Goal: Task Accomplishment & Management: Manage account settings

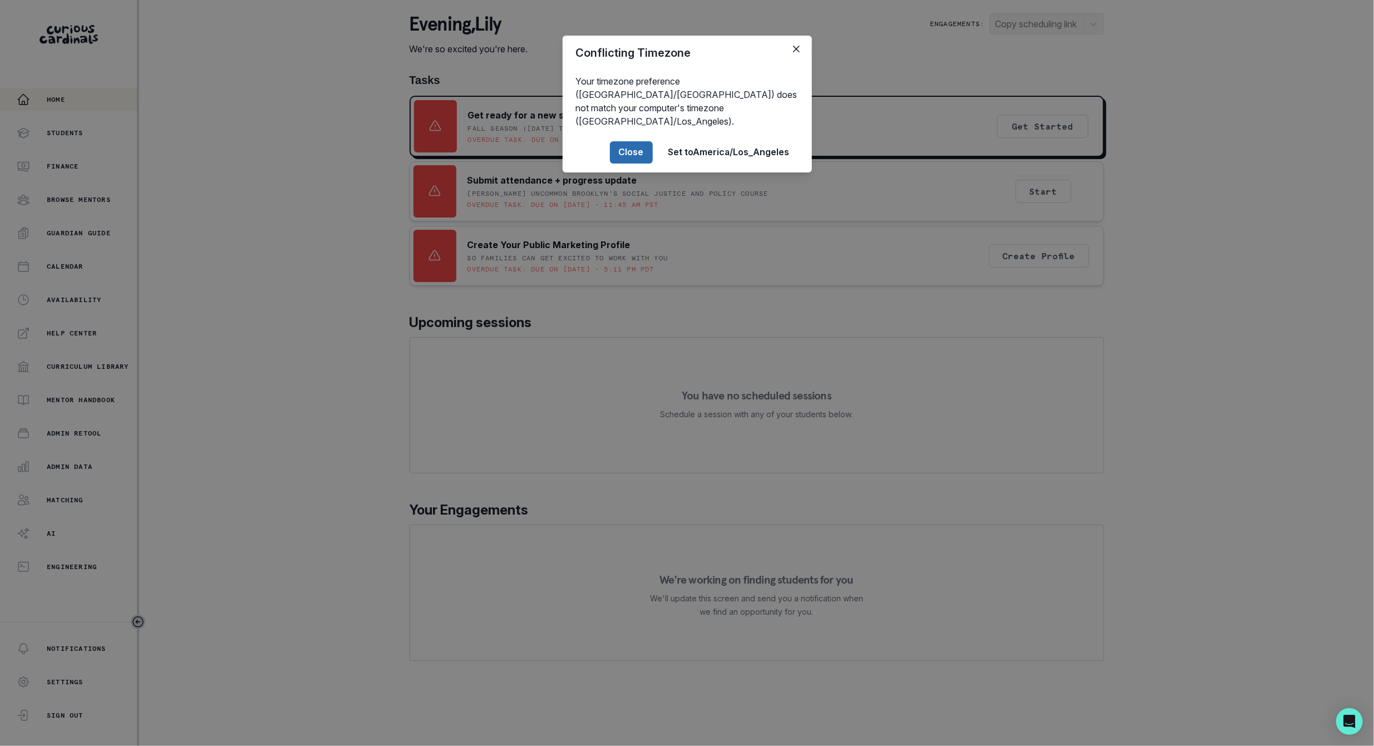
click at [618, 141] on button "Close" at bounding box center [631, 152] width 43 height 22
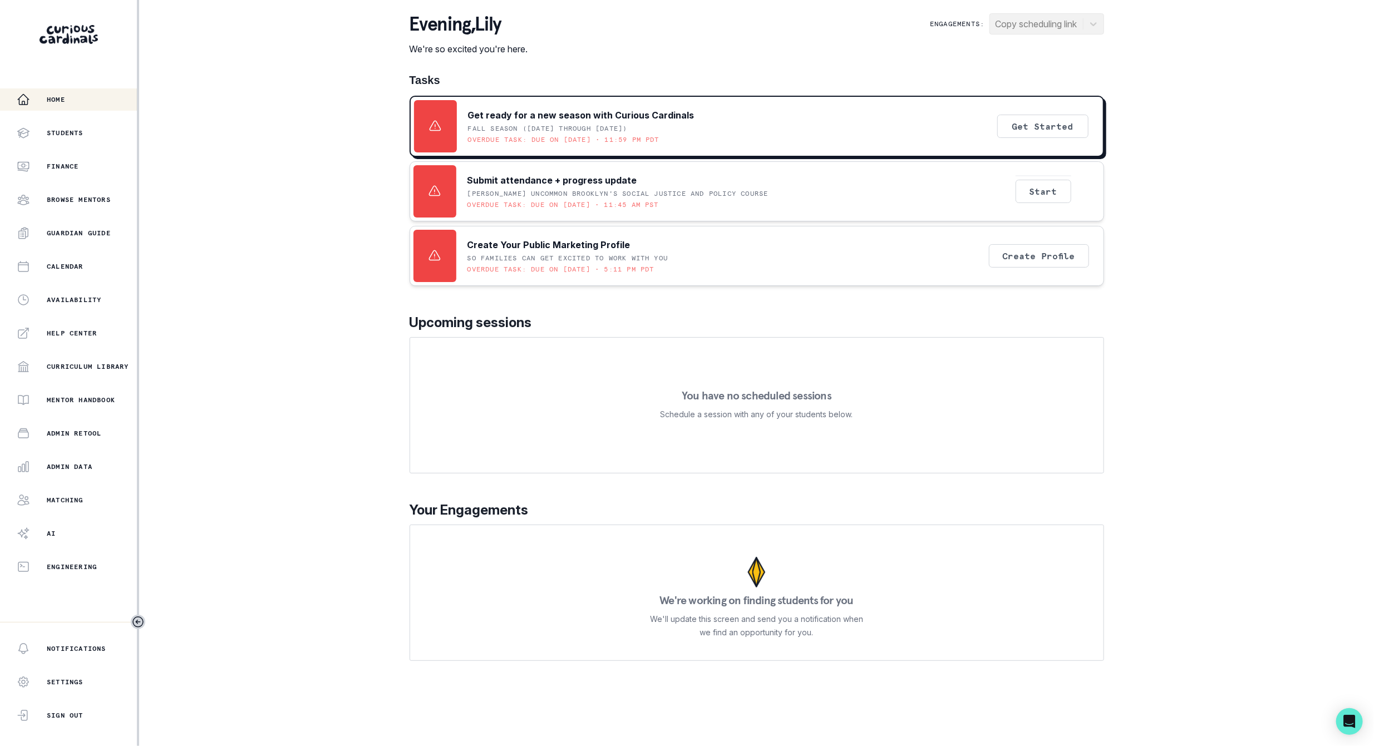
click at [93, 478] on div "Home Students Finance Browse Mentors Guardian Guide Calendar Availability Help …" at bounding box center [68, 333] width 137 height 490
click at [92, 473] on button "Admin Data" at bounding box center [68, 467] width 137 height 22
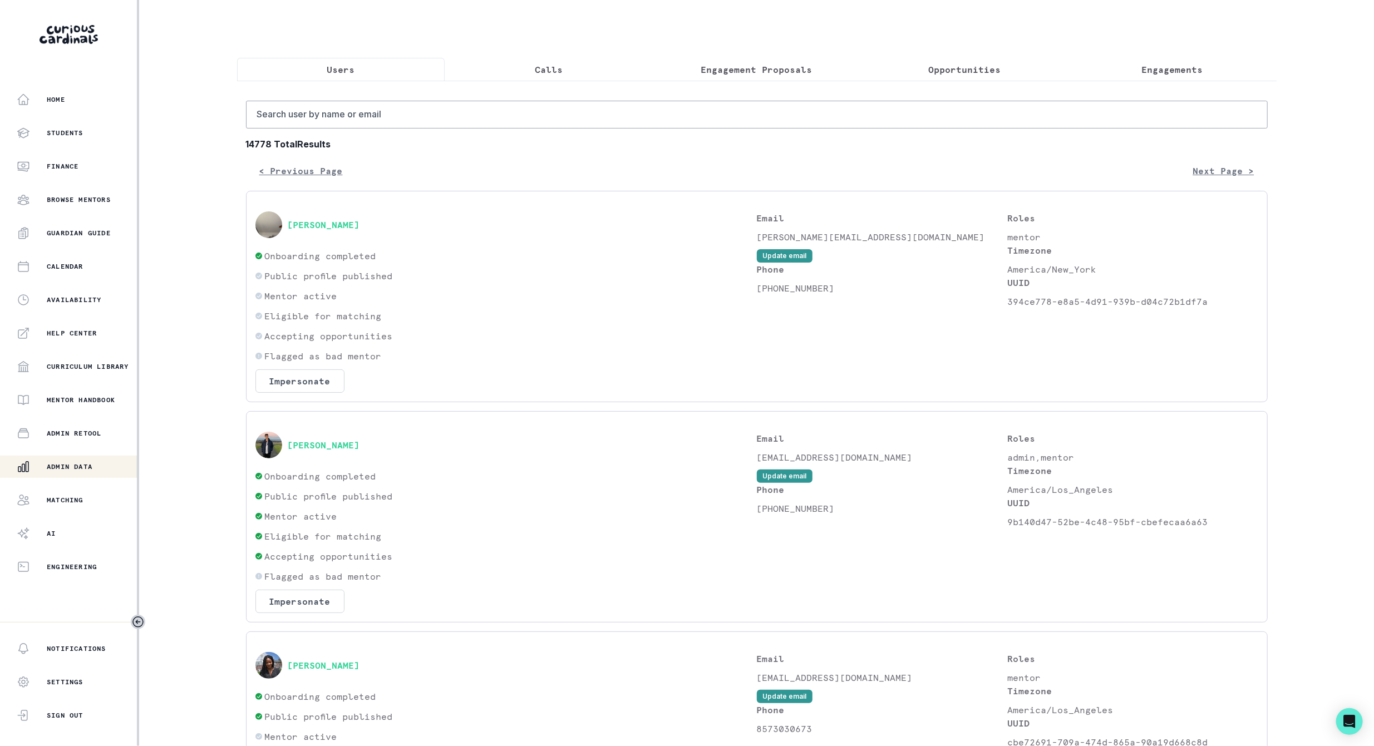
click at [1129, 63] on button "Engagements" at bounding box center [1172, 69] width 208 height 23
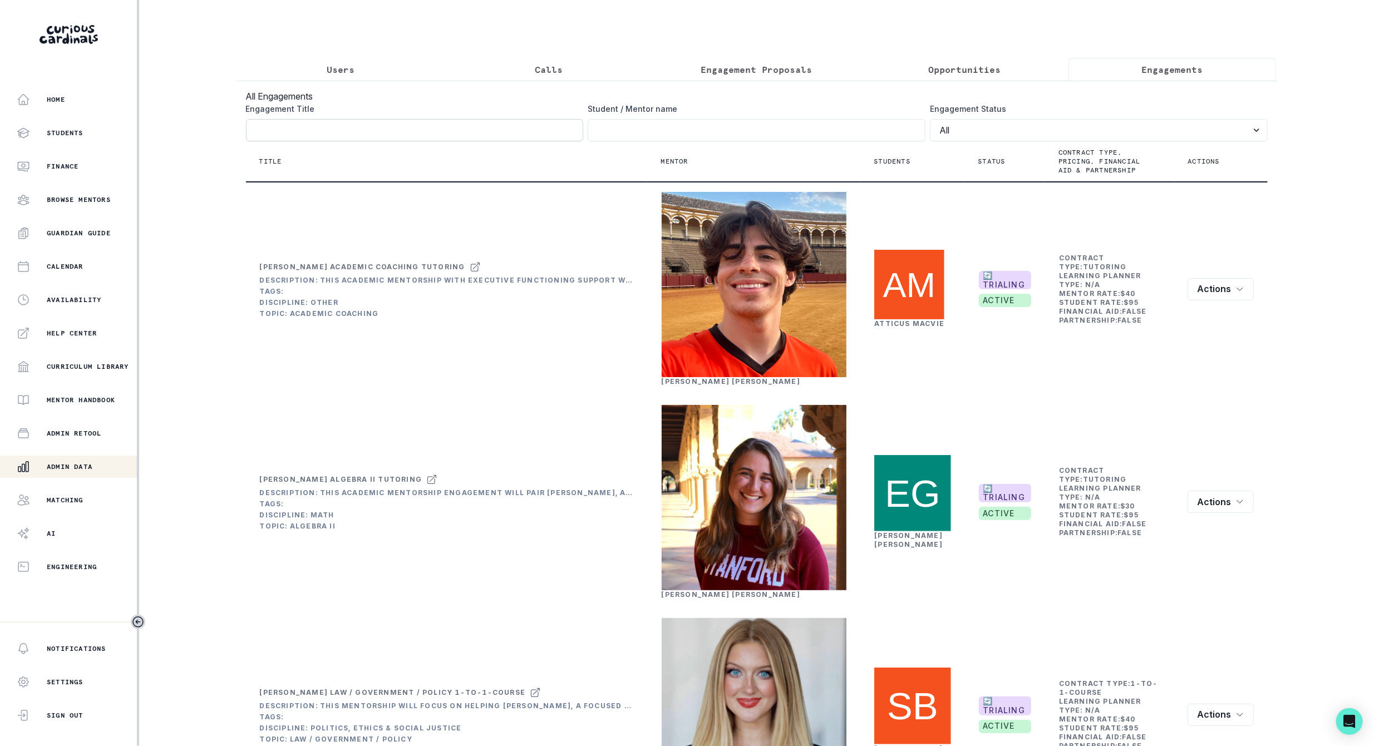
click at [314, 141] on input "Engagement Title" at bounding box center [415, 130] width 338 height 22
paste input "[PERSON_NAME] Math Tutoring"
type input "[PERSON_NAME] Math Tutoring"
click button "submit" at bounding box center [0, 0] width 0 height 0
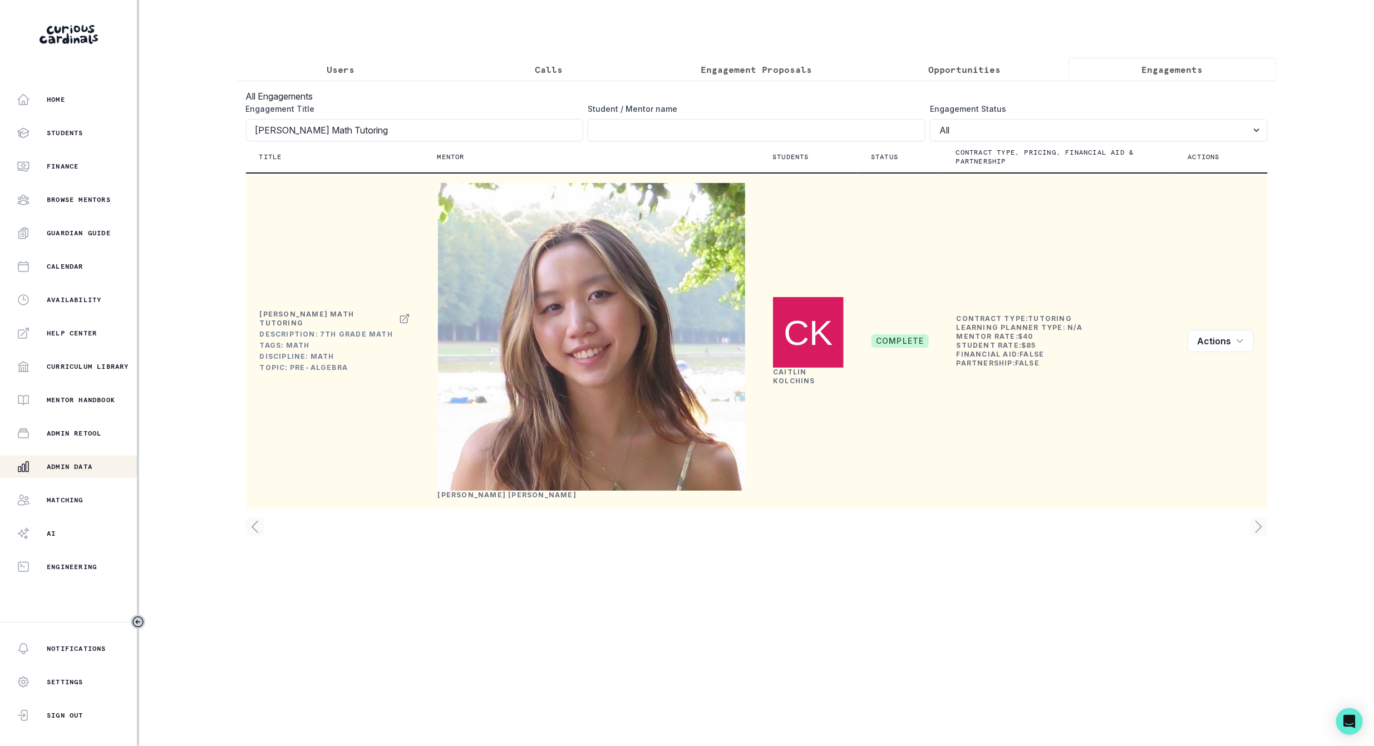
click at [791, 385] on link "[PERSON_NAME]" at bounding box center [794, 376] width 42 height 17
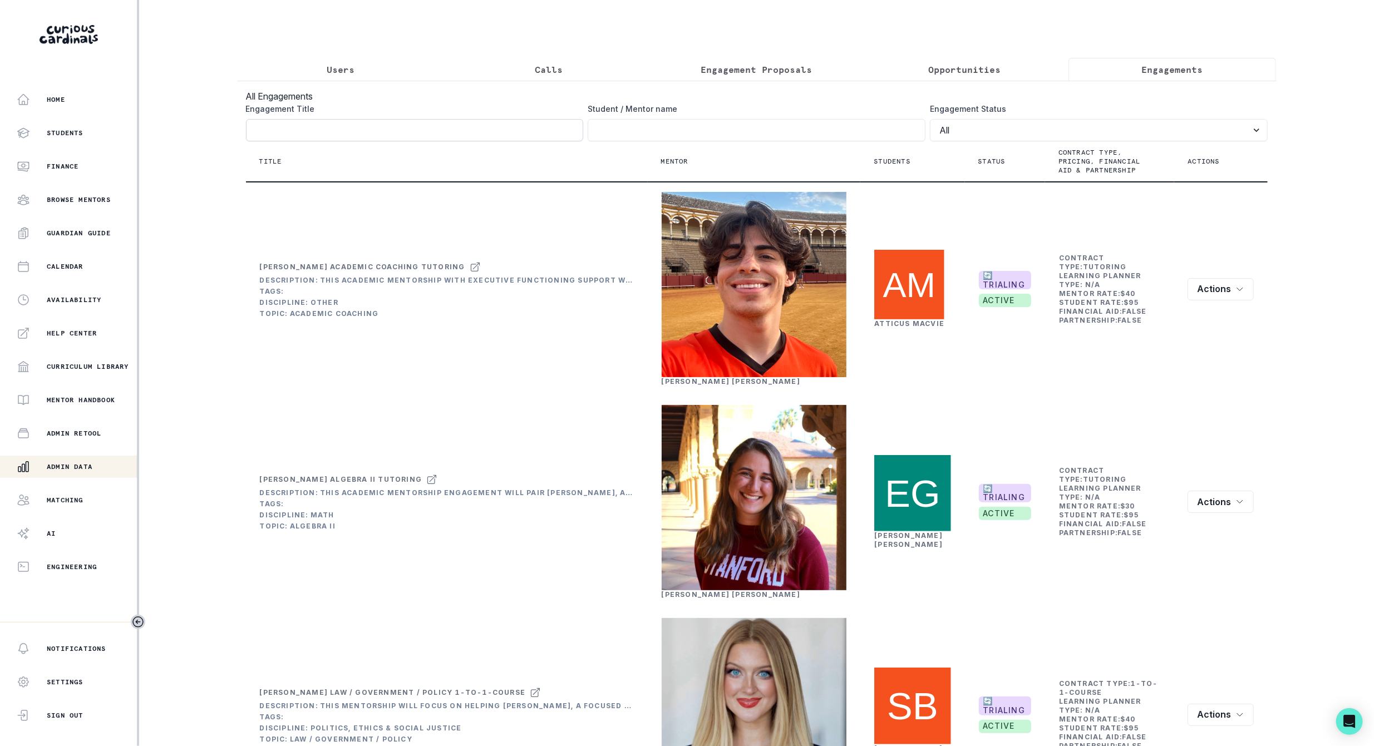
click at [332, 139] on input "Engagement Title" at bounding box center [415, 130] width 338 height 22
paste input "[PERSON_NAME] Math Tutoring"
type input "[PERSON_NAME] Math Tutoring"
click button "submit" at bounding box center [0, 0] width 0 height 0
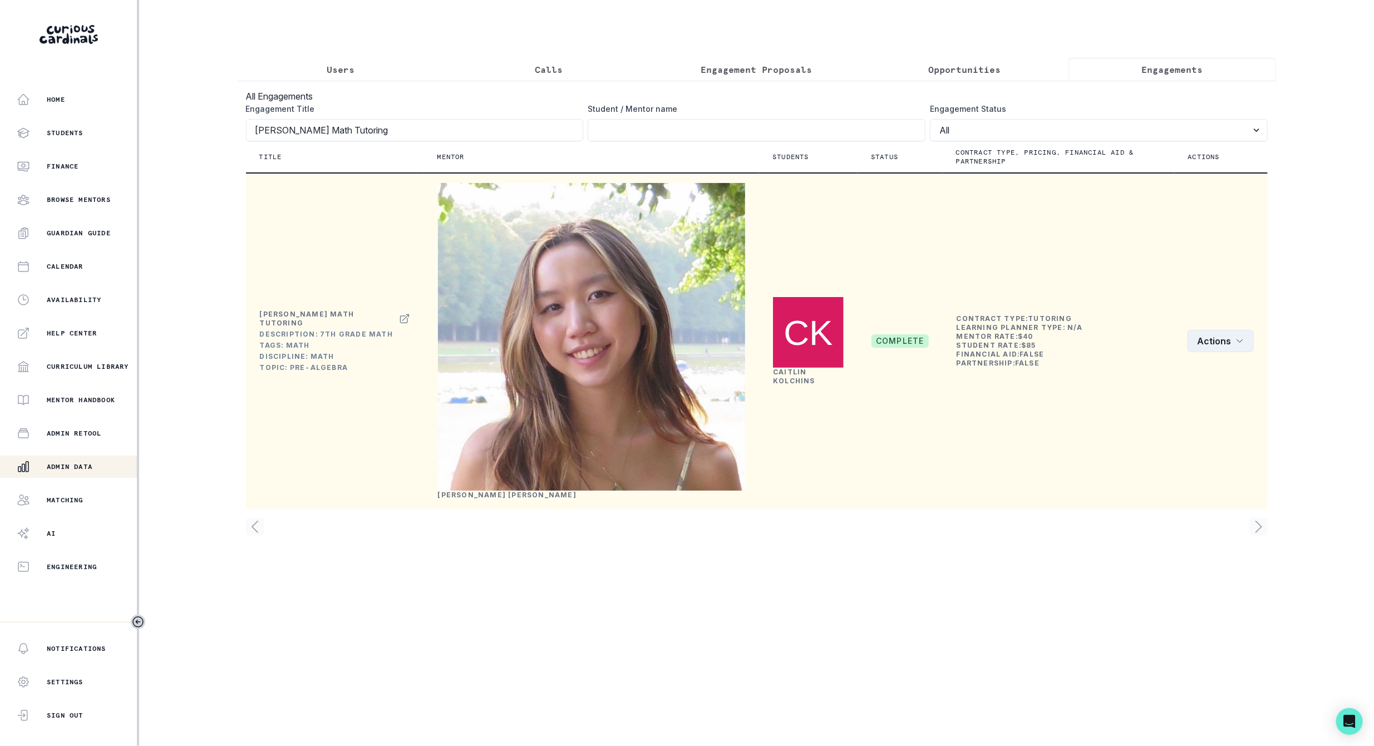
click at [1197, 352] on button "Actions" at bounding box center [1220, 341] width 66 height 22
click at [989, 412] on td "Contract Type: tutoring Learning Planner Type: N/A Mentor Rate: $ 40 Student Ra…" at bounding box center [1058, 341] width 232 height 336
click at [467, 499] on link "[PERSON_NAME]" at bounding box center [507, 495] width 139 height 8
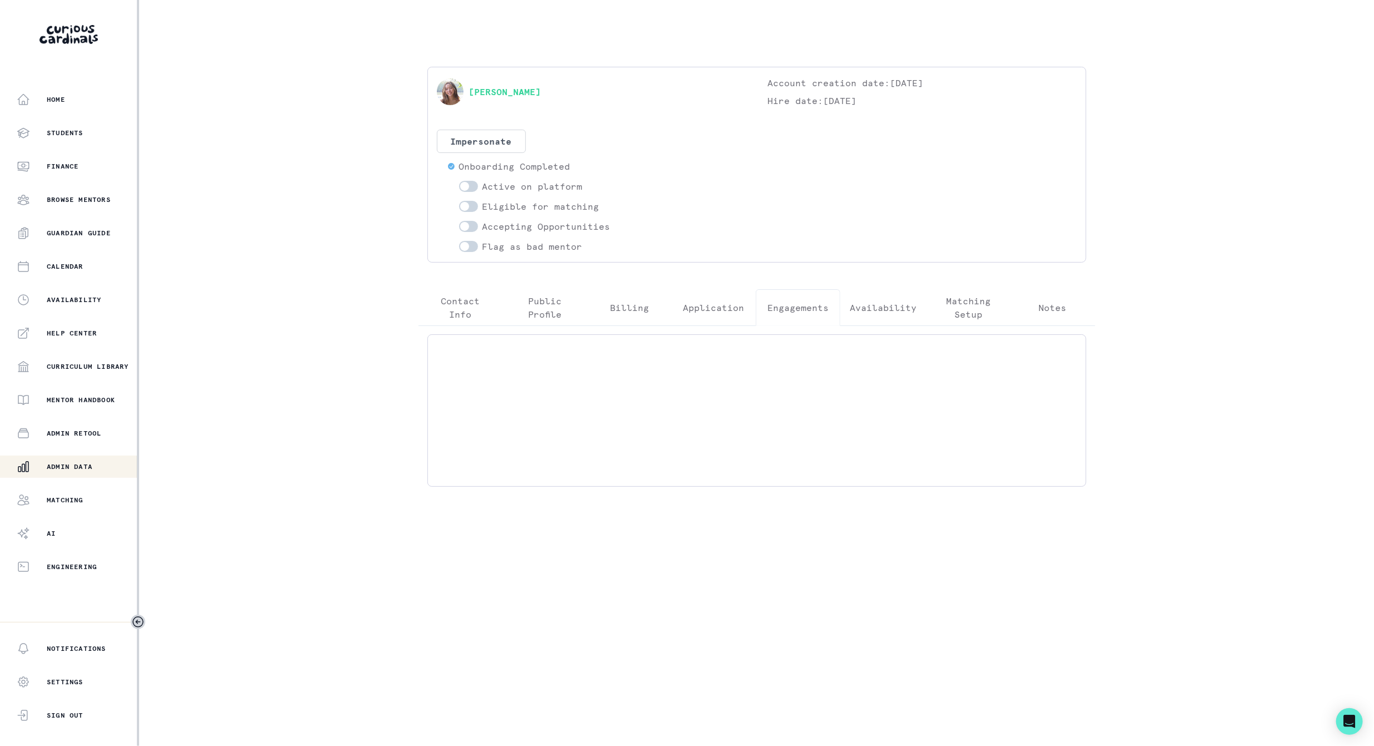
click at [794, 311] on p "Engagements" at bounding box center [797, 307] width 61 height 13
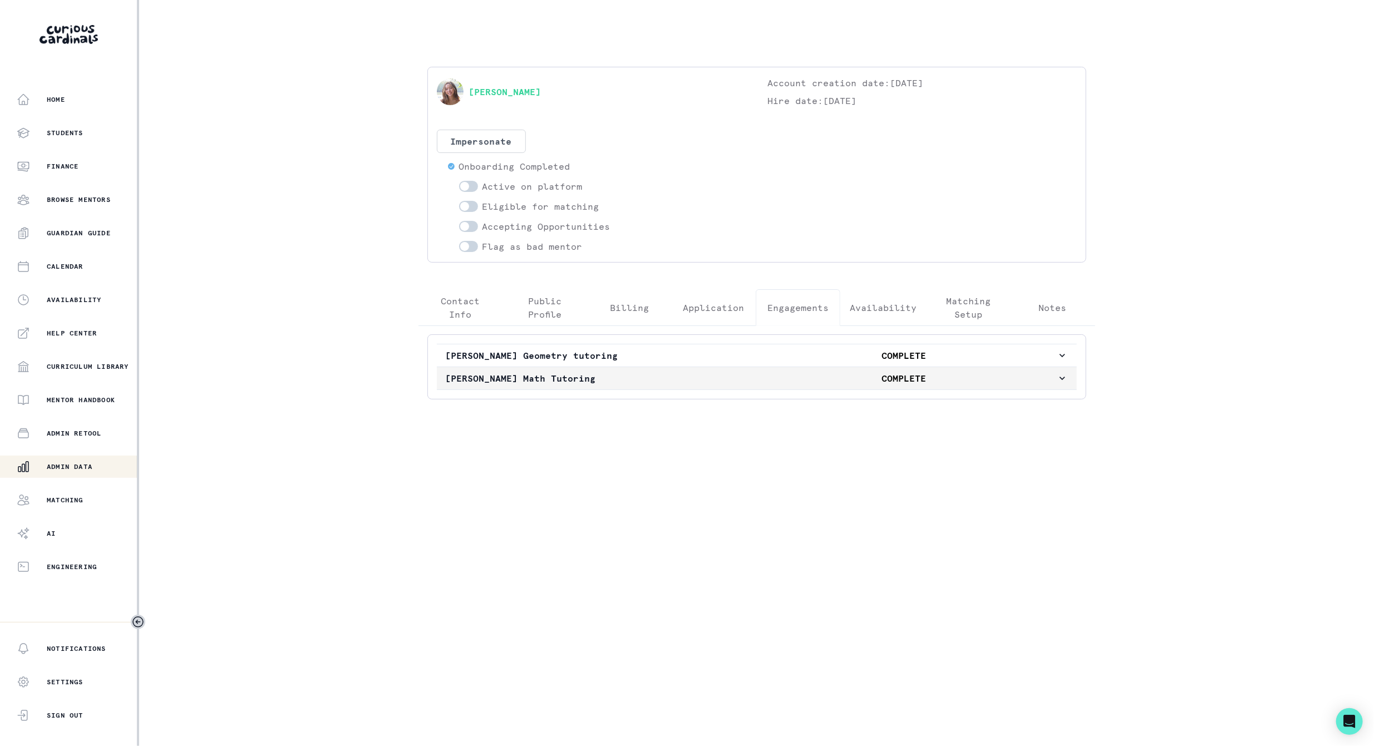
click at [625, 381] on p "[PERSON_NAME] Math Tutoring" at bounding box center [598, 378] width 305 height 13
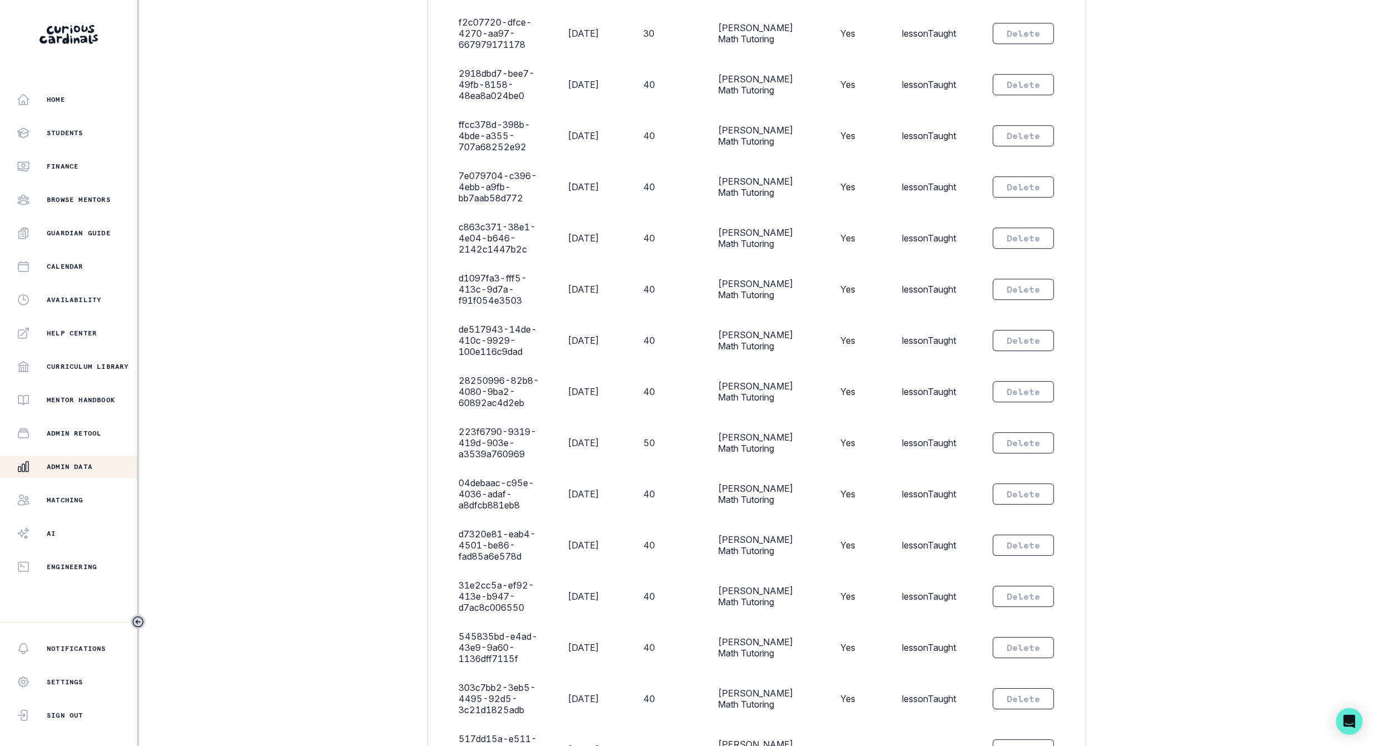
scroll to position [2002, 0]
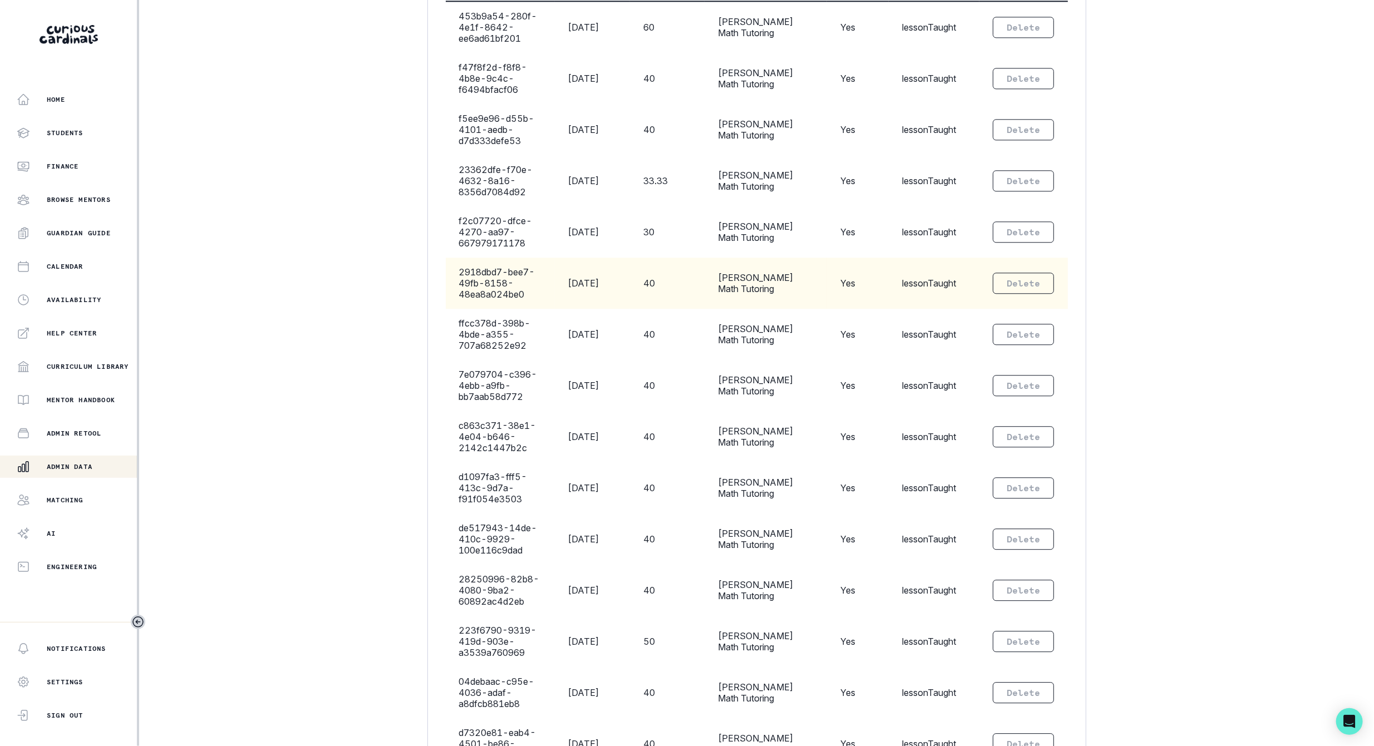
click at [763, 294] on td "[PERSON_NAME] Math Tutoring" at bounding box center [765, 283] width 122 height 51
click at [513, 291] on div "2918dbd7-bee7-49fb-8158-48ea8a024be0" at bounding box center [500, 282] width 82 height 33
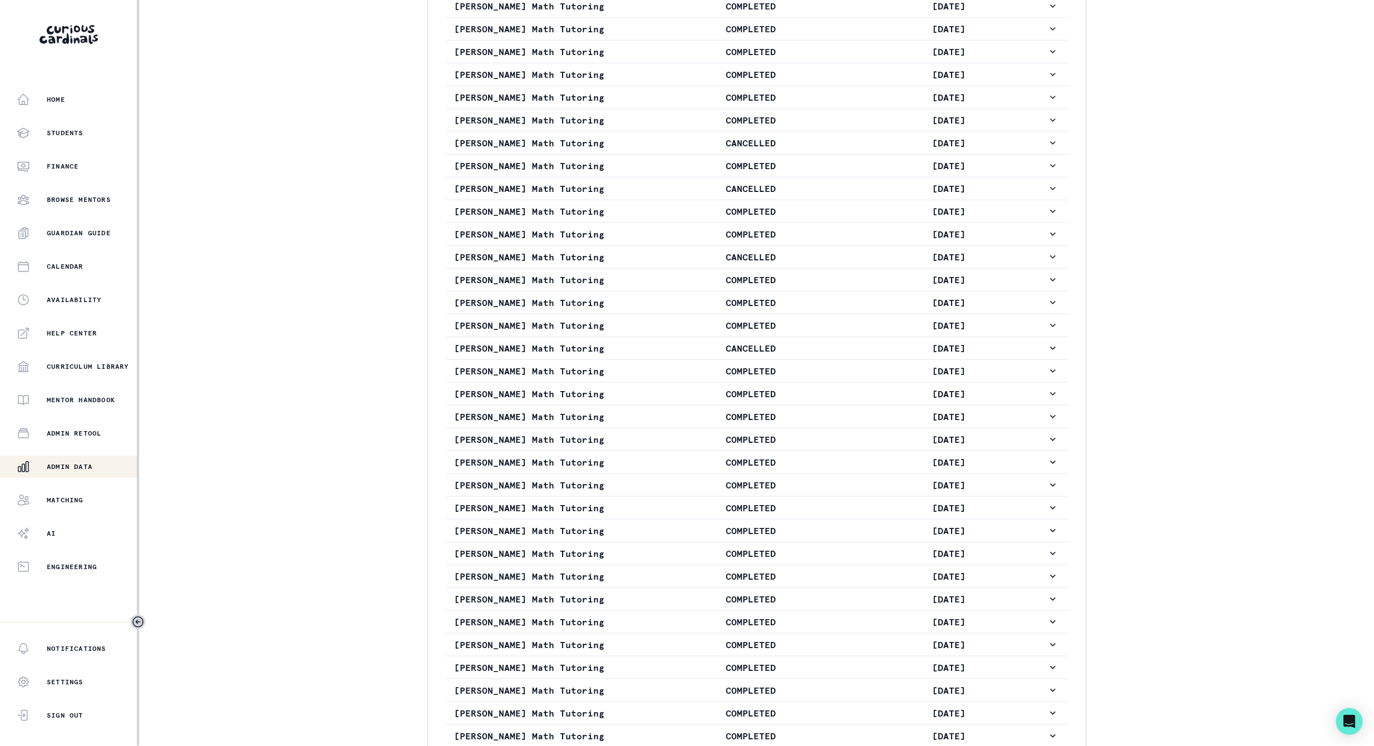
scroll to position [500, 0]
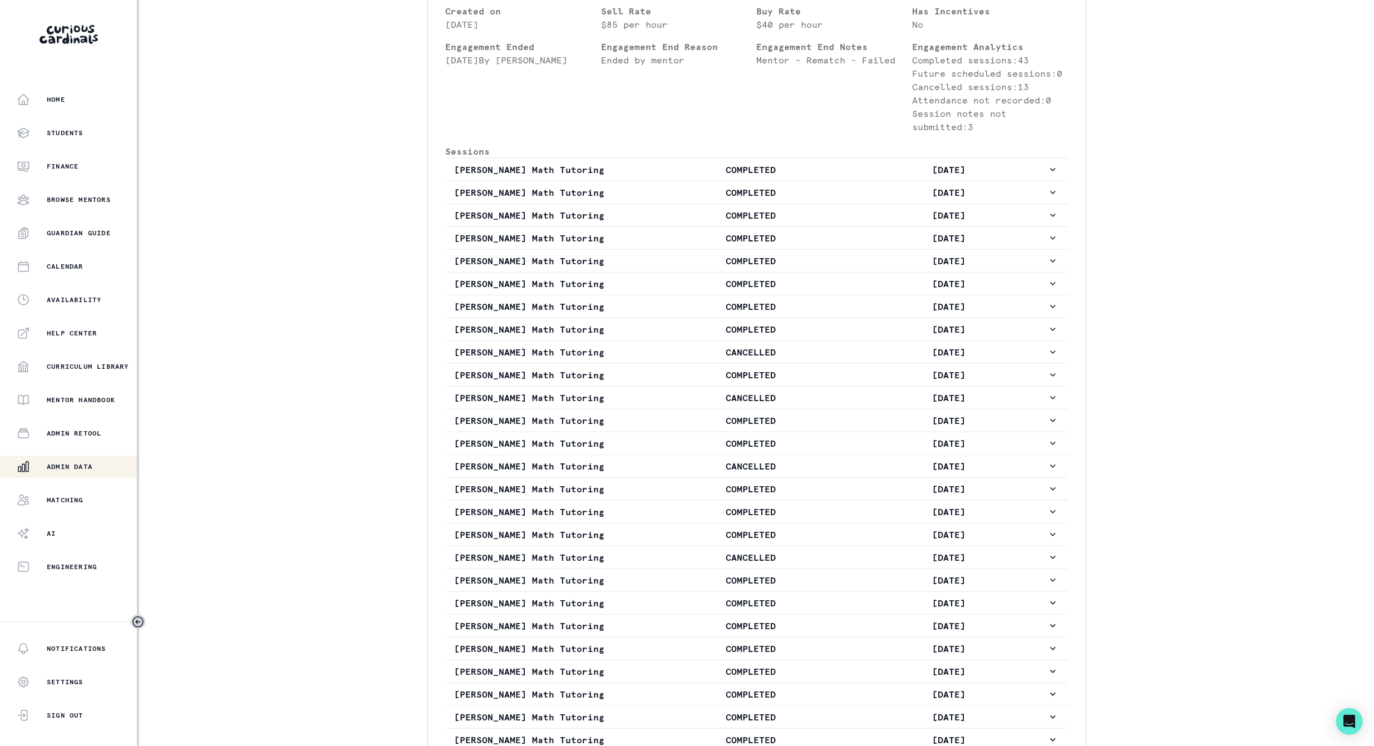
click at [838, 290] on p "COMPLETED" at bounding box center [750, 283] width 197 height 13
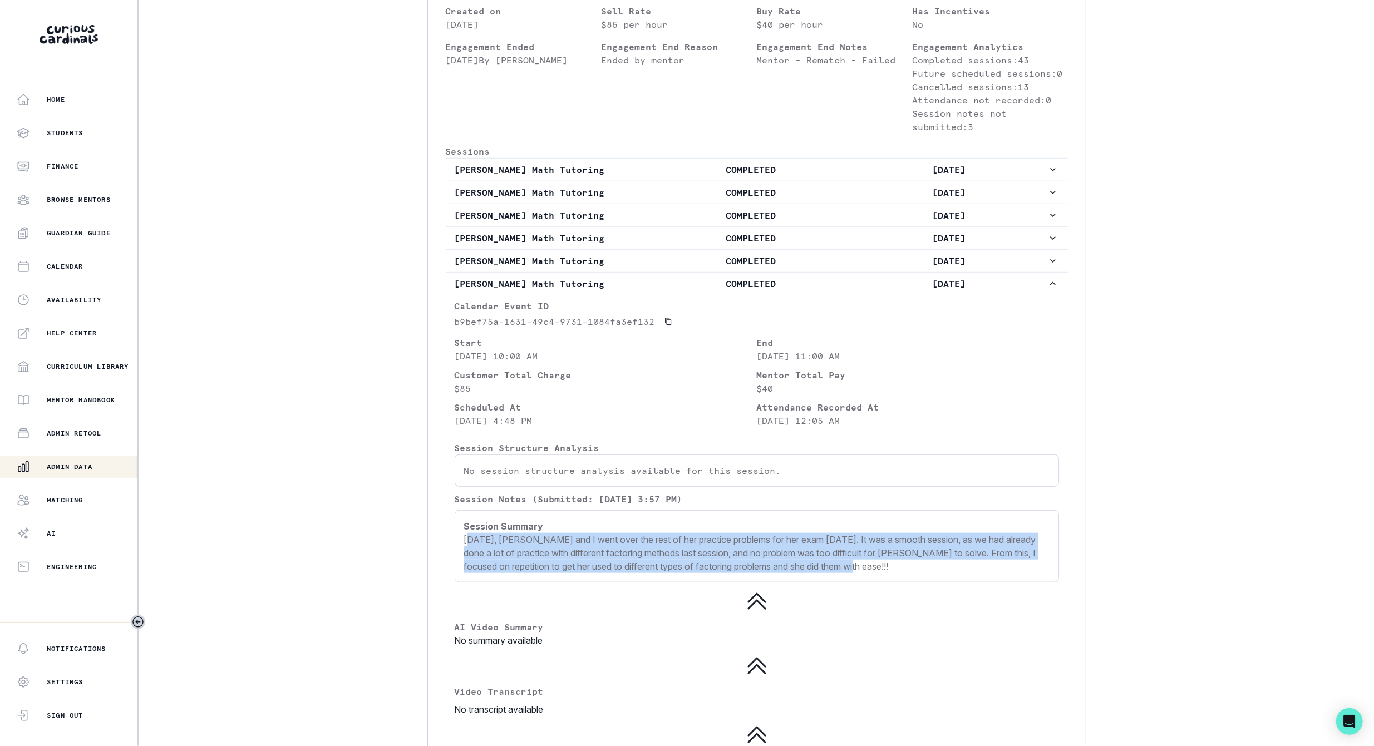
drag, startPoint x: 469, startPoint y: 553, endPoint x: 935, endPoint y: 575, distance: 466.1
click at [935, 573] on p "[DATE], [PERSON_NAME] and I went over the rest of her practice problems for her…" at bounding box center [756, 553] width 585 height 40
copy p "[PERSON_NAME] and I went over the rest of her practice problems for her exam [D…"
click at [1007, 290] on p "[DATE]" at bounding box center [947, 283] width 197 height 13
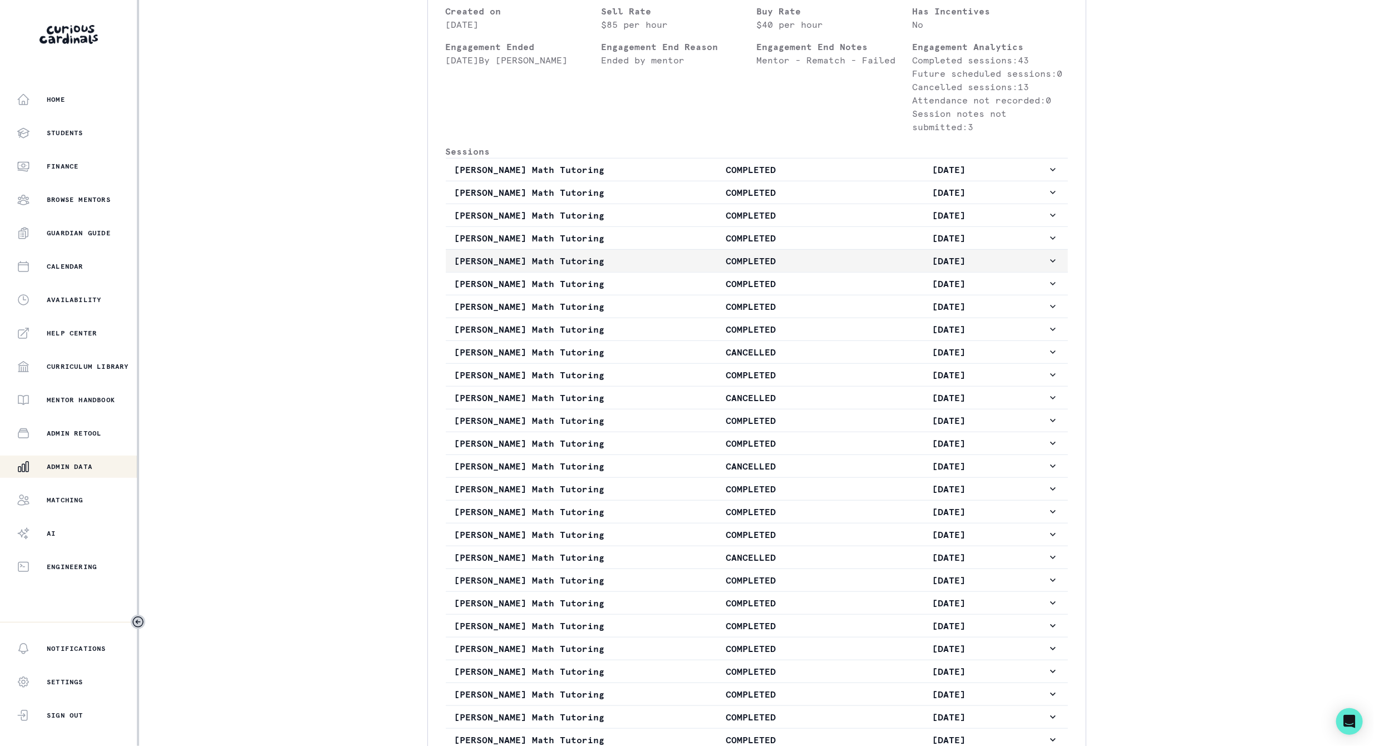
click at [999, 268] on p "[DATE]" at bounding box center [947, 260] width 197 height 13
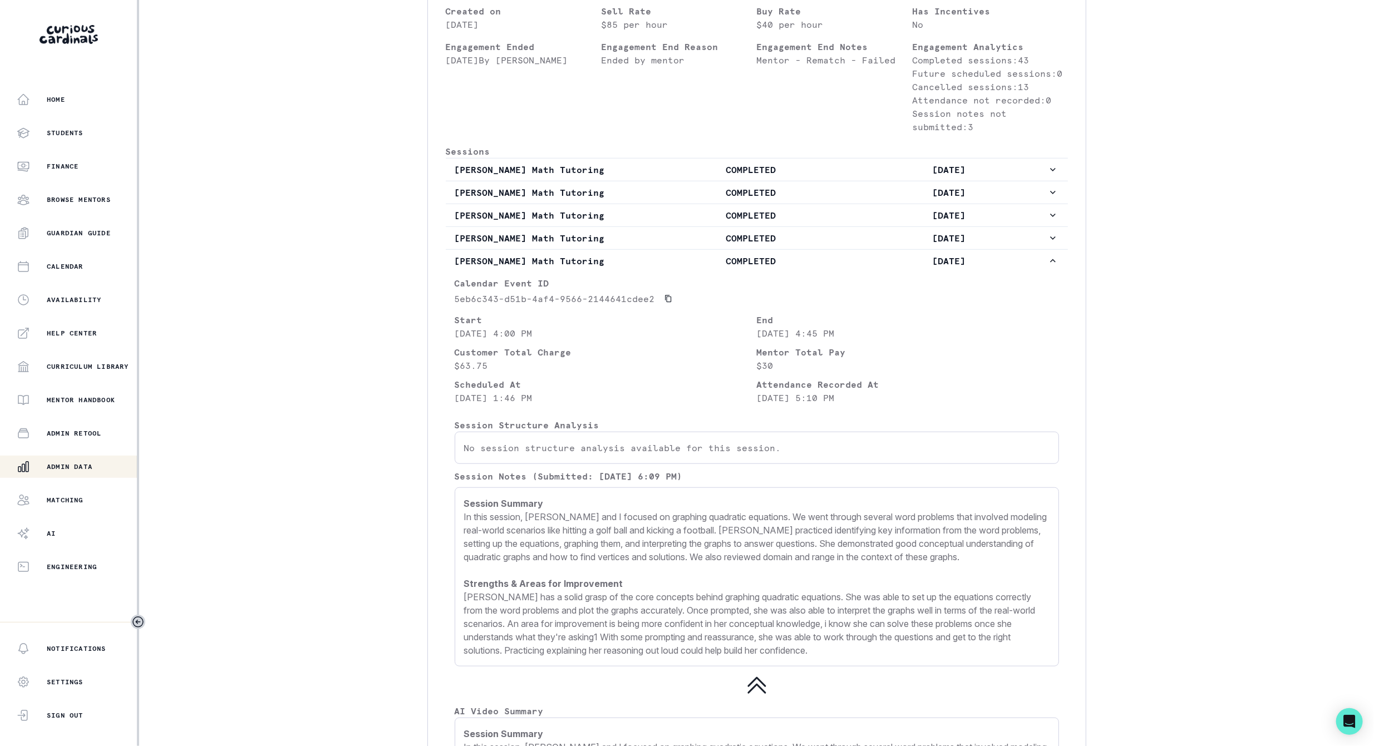
scroll to position [584, 0]
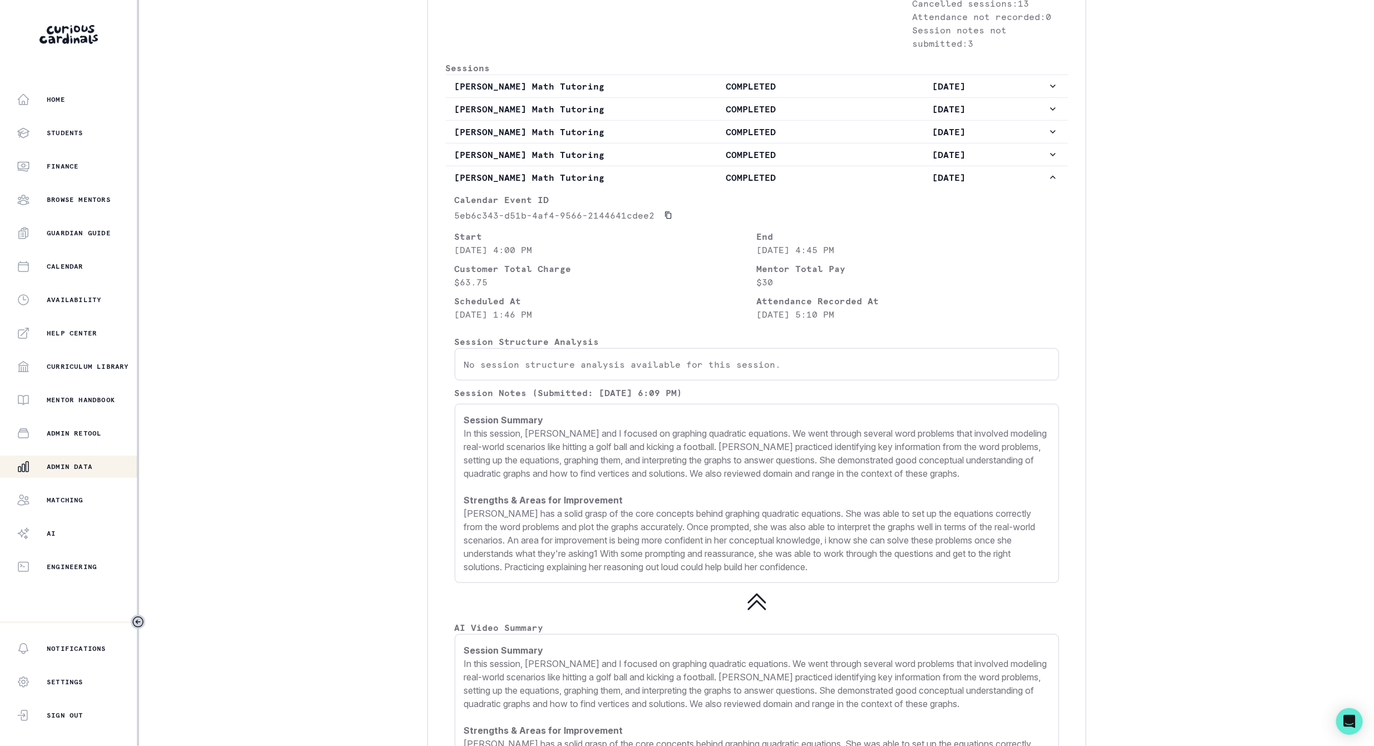
drag, startPoint x: 463, startPoint y: 441, endPoint x: 910, endPoint y: 591, distance: 471.1
click at [910, 574] on p "Session Summary In this session, [PERSON_NAME] and I focused on graphing quadra…" at bounding box center [756, 493] width 585 height 160
copy p "In this session, [PERSON_NAME] and I focused on graphing quadratic equations. W…"
click at [903, 184] on p "[DATE]" at bounding box center [947, 177] width 197 height 13
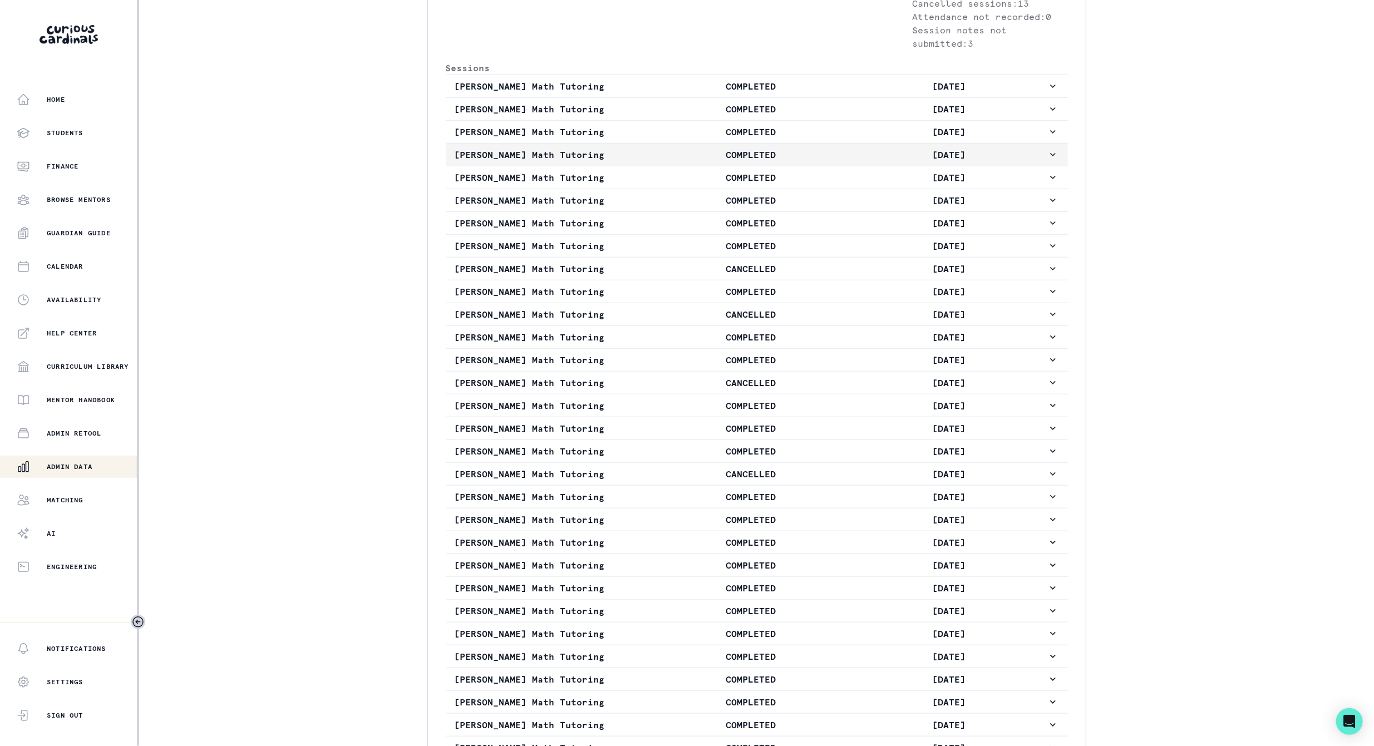
click at [890, 161] on p "[DATE]" at bounding box center [947, 154] width 197 height 13
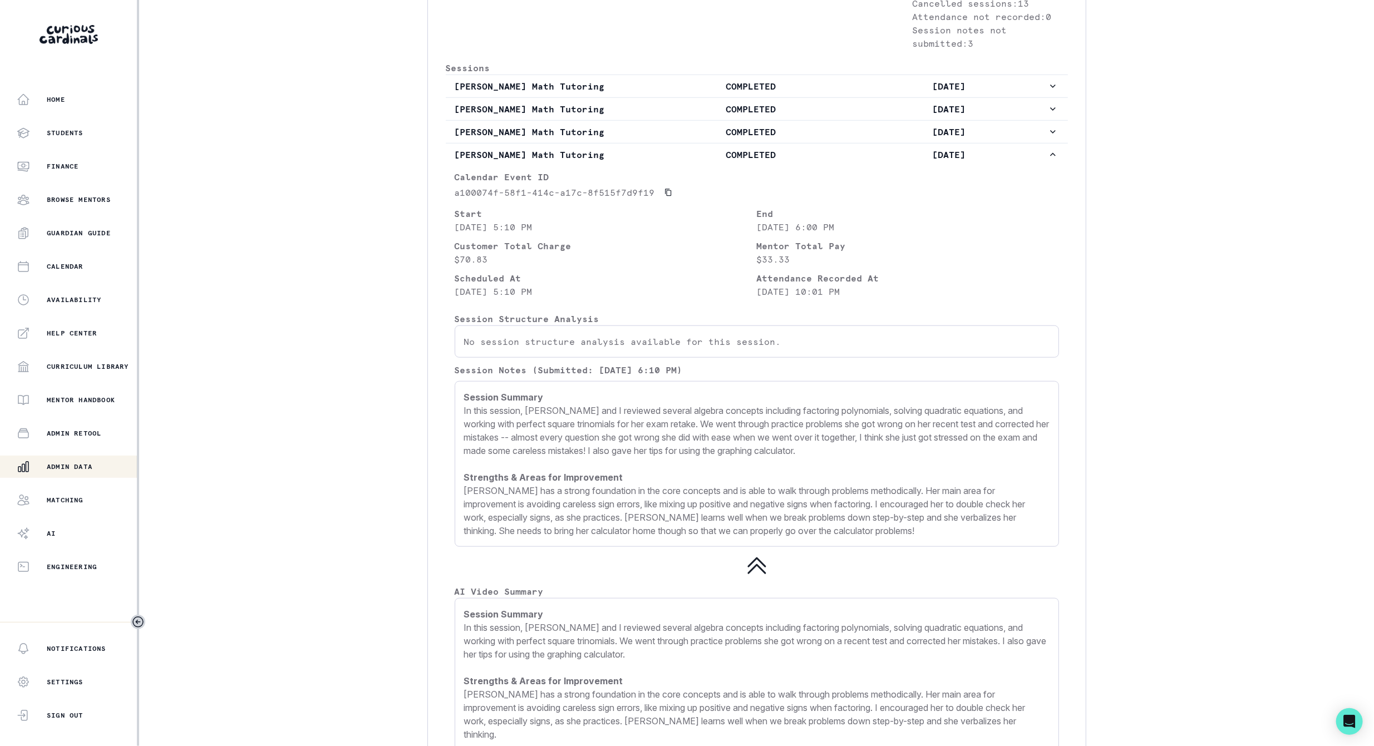
drag, startPoint x: 464, startPoint y: 403, endPoint x: 955, endPoint y: 546, distance: 511.2
click at [955, 537] on p "Session Summary In this session, [PERSON_NAME] and I reviewed several algebra c…" at bounding box center [756, 464] width 585 height 147
copy p "Session Summary In this session, [PERSON_NAME] and I reviewed several algebra c…"
click at [1046, 166] on button "[PERSON_NAME] Math Tutoring COMPLETED [DATE]" at bounding box center [757, 155] width 622 height 22
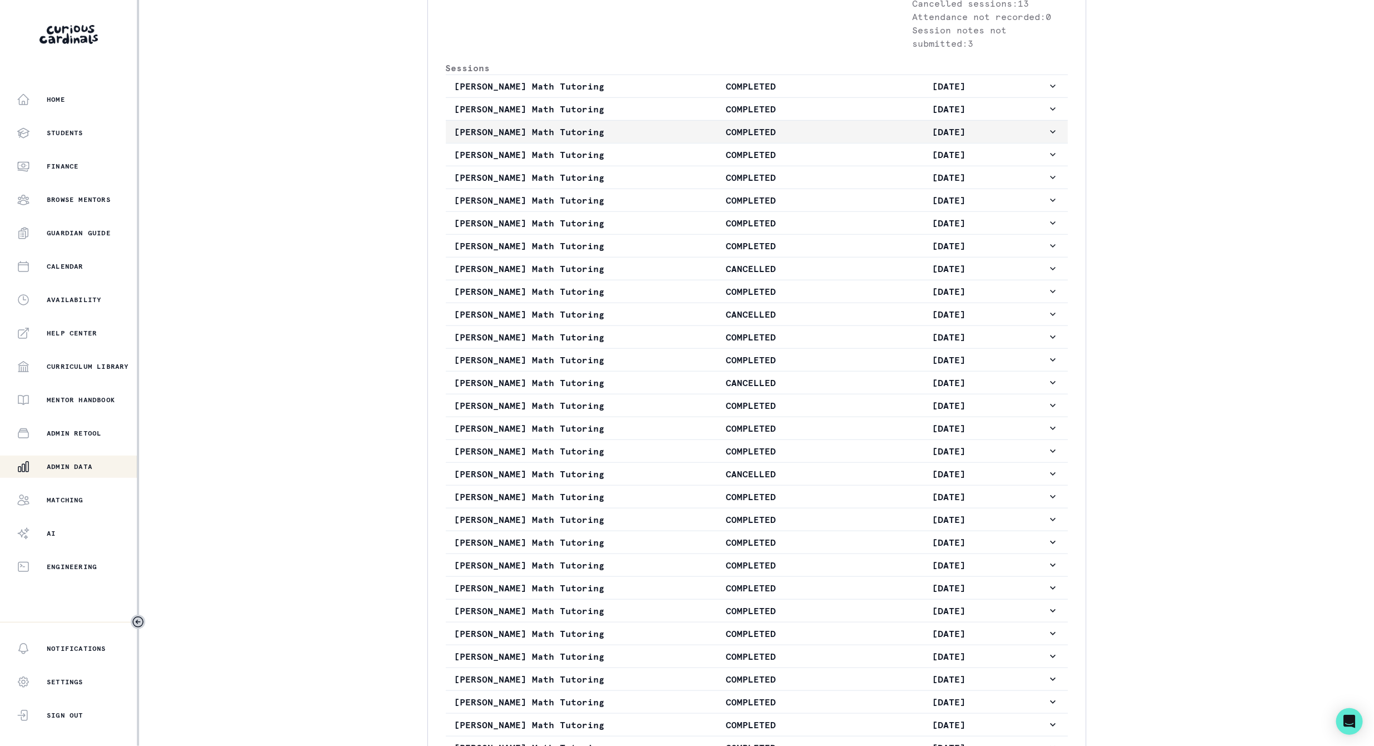
click at [966, 139] on p "[DATE]" at bounding box center [947, 131] width 197 height 13
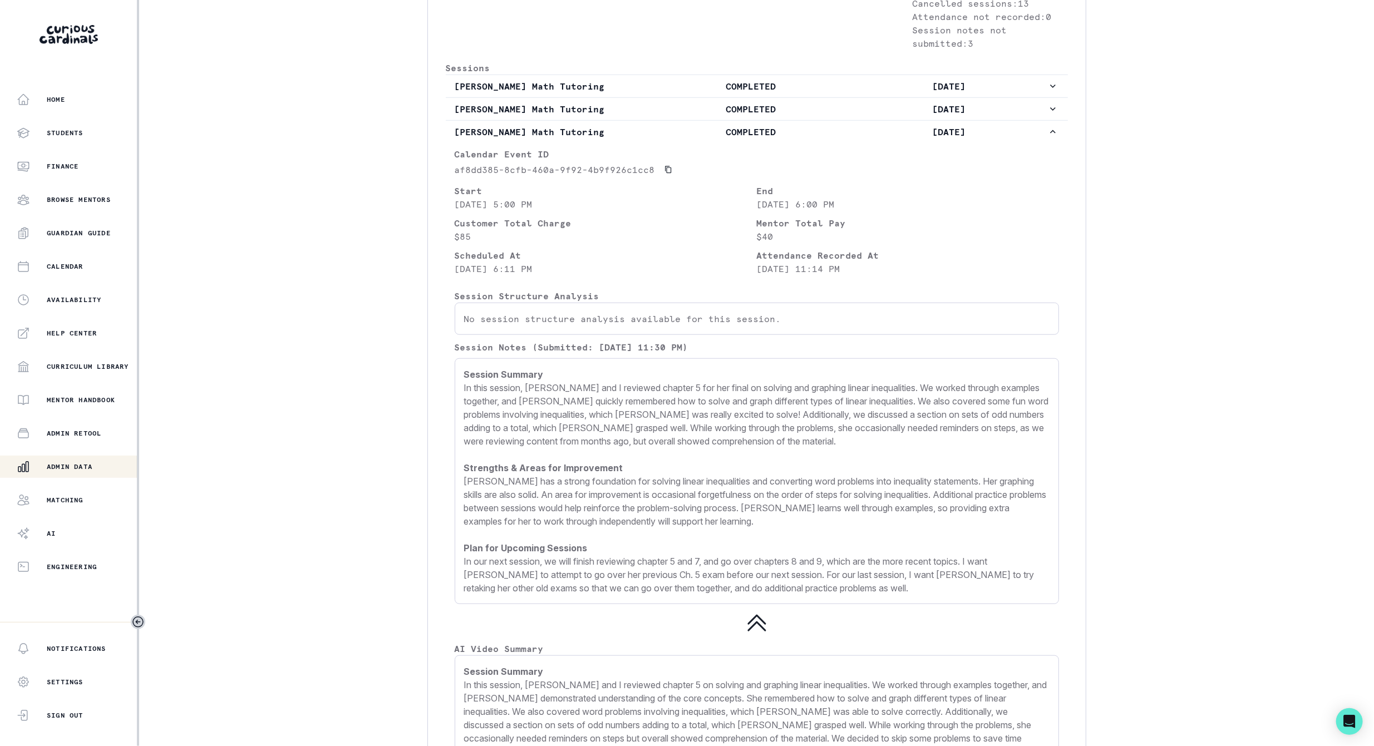
drag, startPoint x: 463, startPoint y: 382, endPoint x: 908, endPoint y: 593, distance: 492.0
click at [908, 593] on p "Session Summary In this session, [PERSON_NAME] and I reviewed chapter 5 for her…" at bounding box center [756, 481] width 585 height 227
copy p "Session Summary In this session, [PERSON_NAME] and I reviewed chapter 5 for her…"
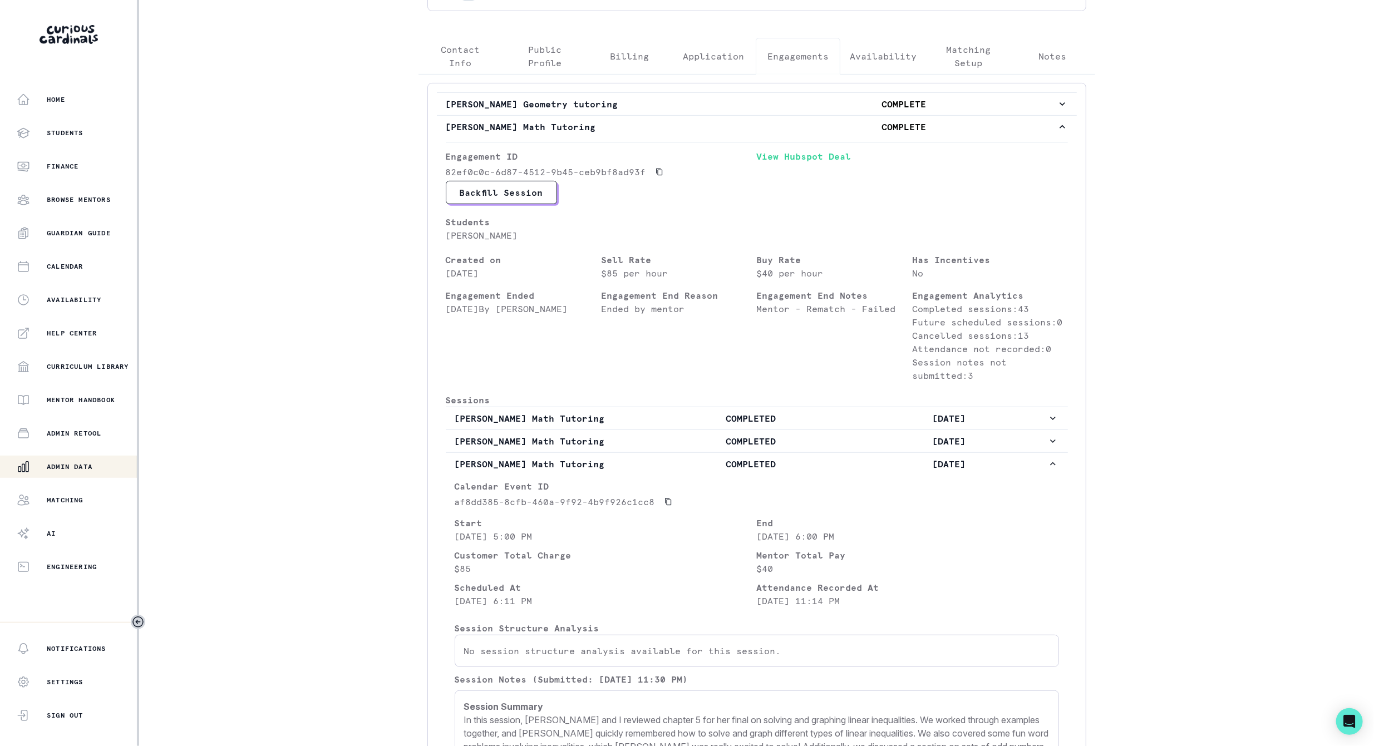
scroll to position [250, 0]
click at [1036, 124] on p "COMPLETE" at bounding box center [903, 128] width 305 height 13
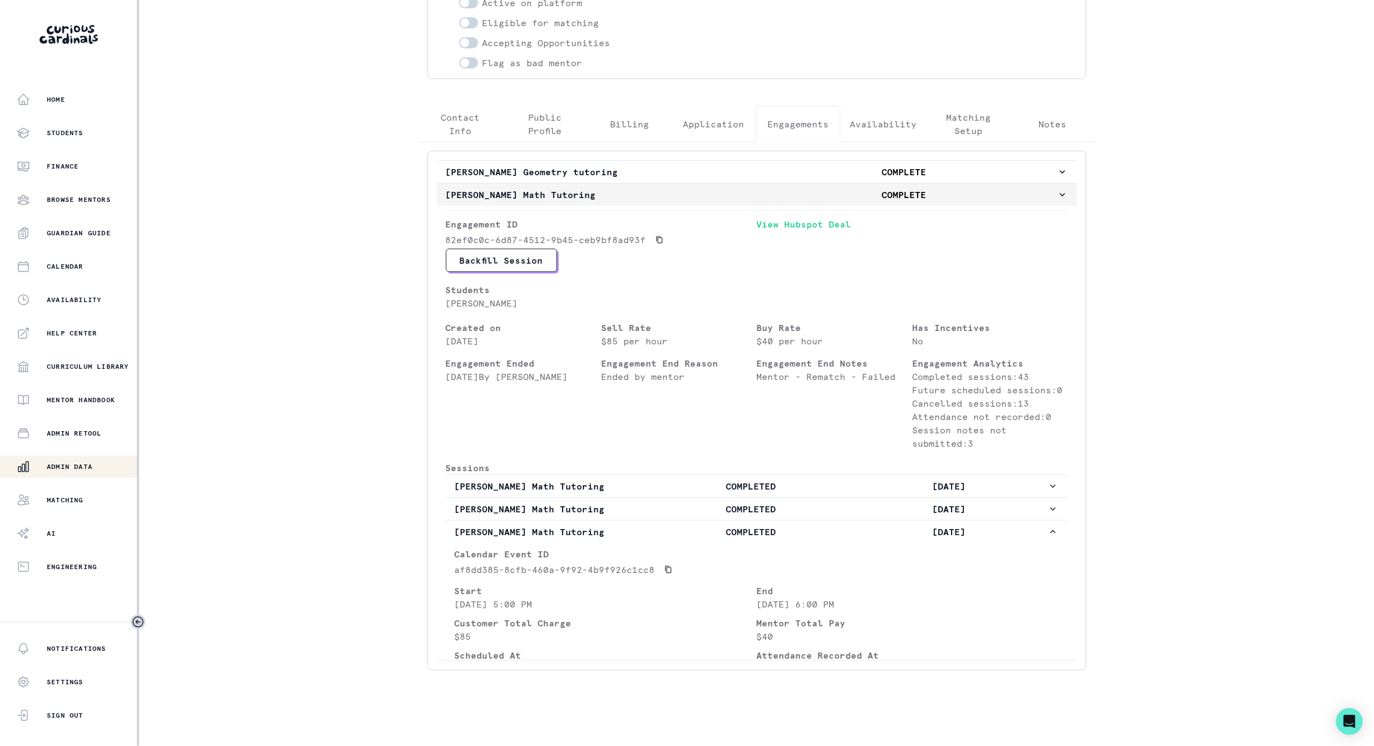
scroll to position [0, 0]
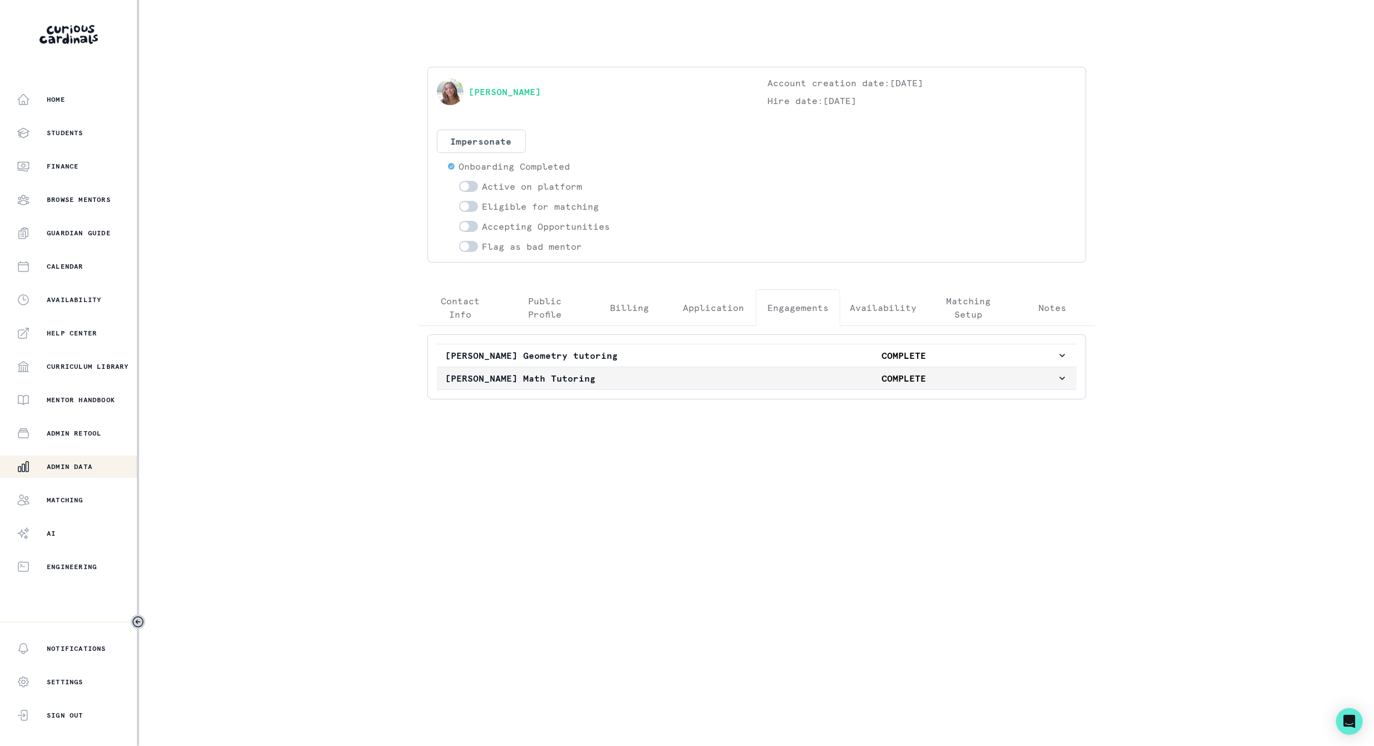
click at [561, 376] on p "[PERSON_NAME] Math Tutoring" at bounding box center [598, 378] width 305 height 13
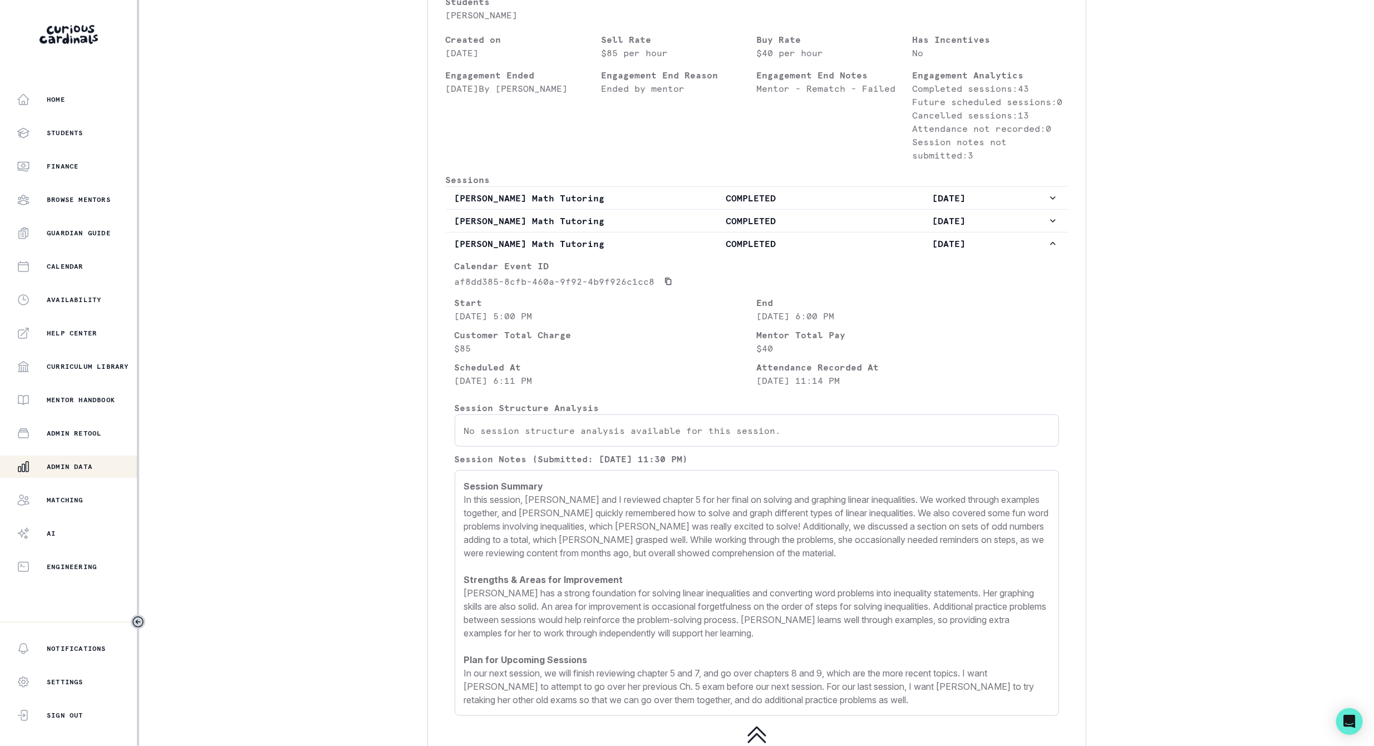
scroll to position [500, 0]
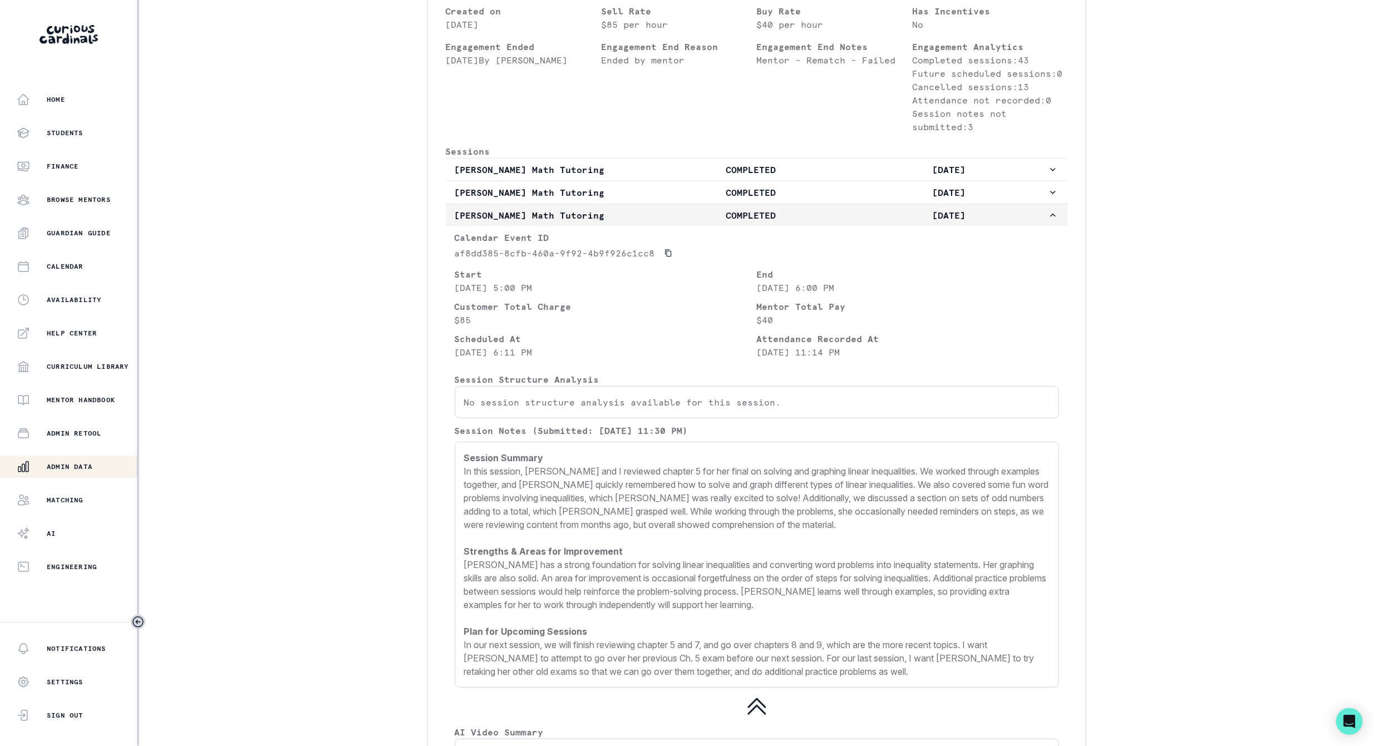
click at [1010, 222] on p "[DATE]" at bounding box center [947, 215] width 197 height 13
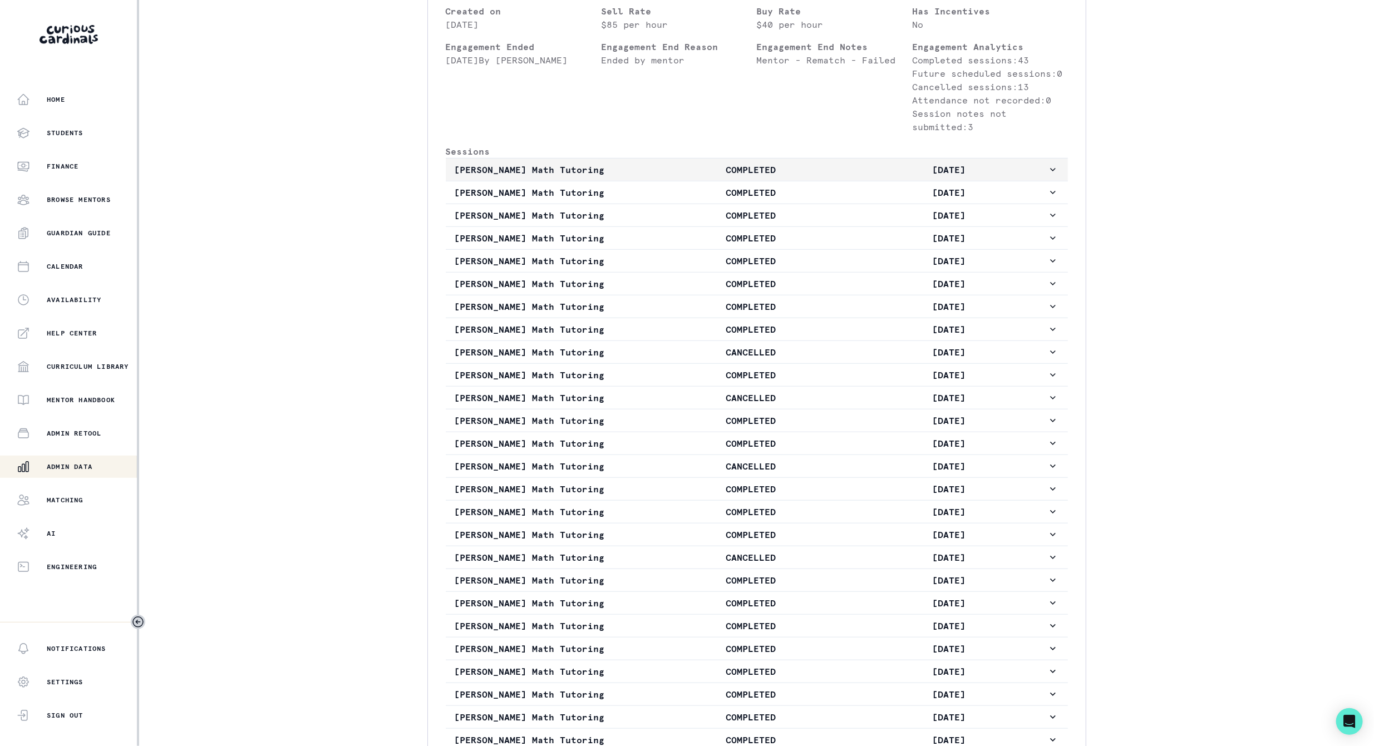
click at [1007, 181] on button "[PERSON_NAME] Math Tutoring COMPLETED [DATE]" at bounding box center [757, 170] width 622 height 22
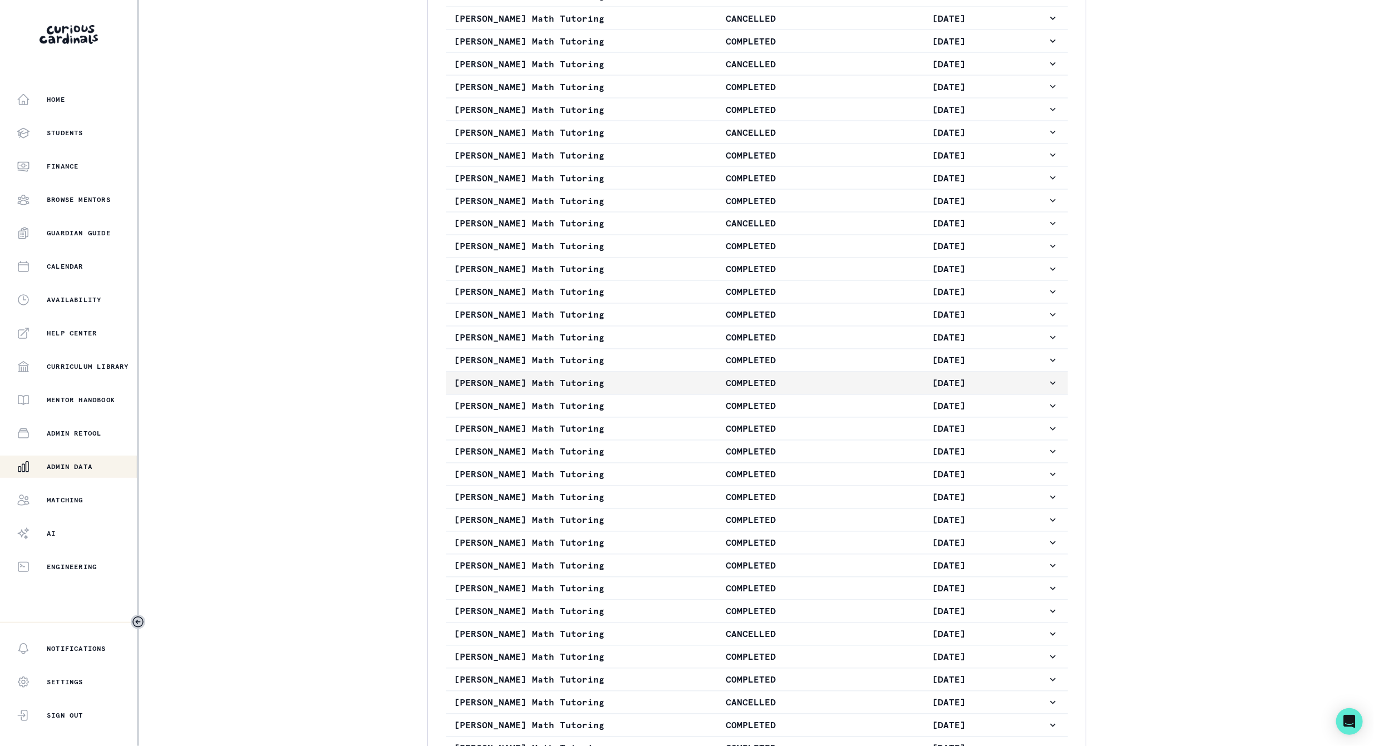
scroll to position [1418, 0]
click at [891, 320] on p "[DATE]" at bounding box center [947, 313] width 197 height 13
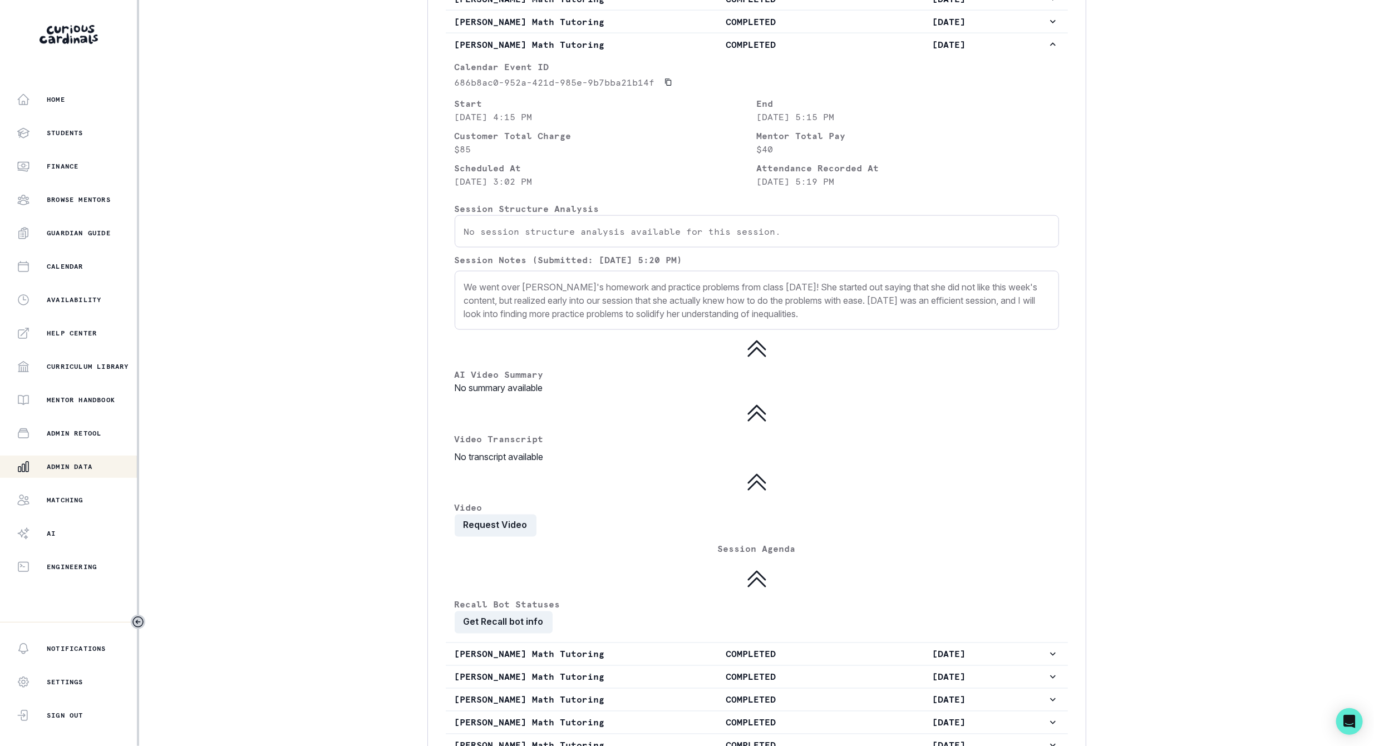
scroll to position [1001, 0]
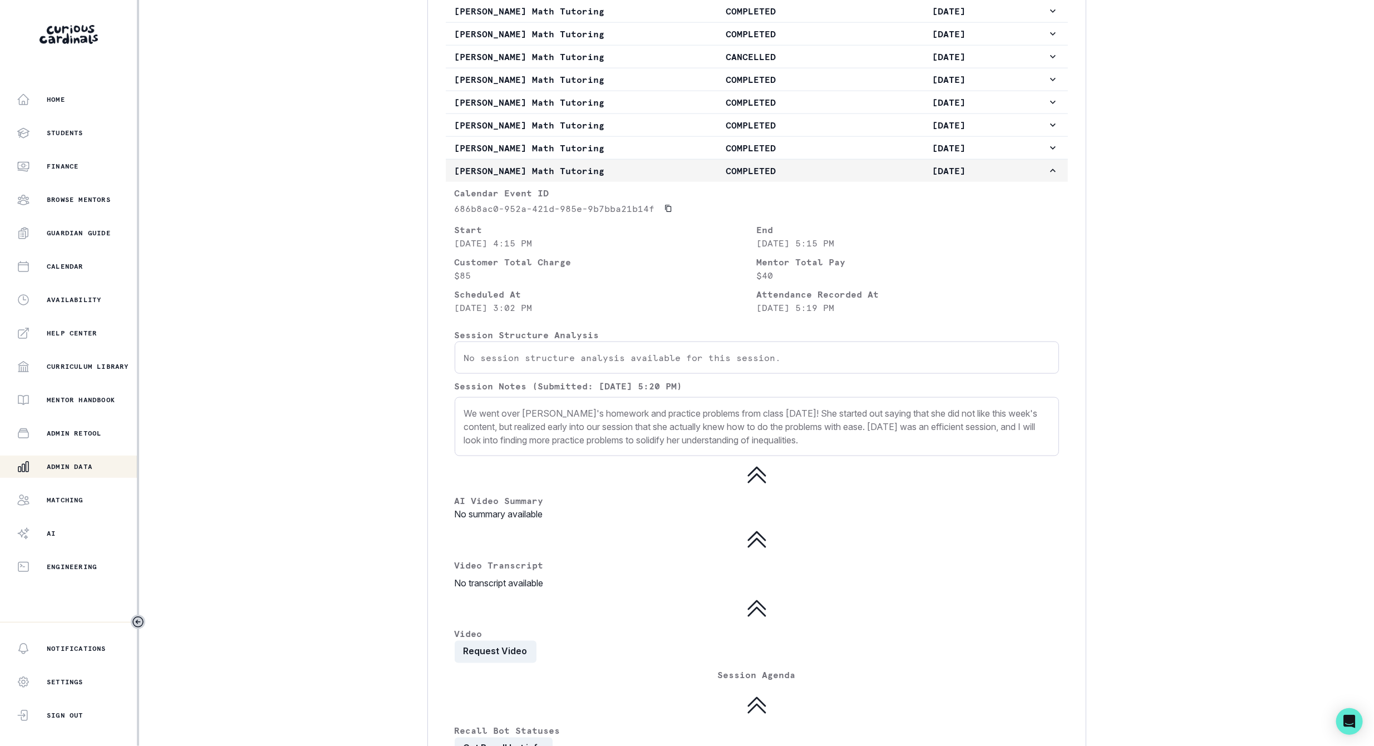
click at [1035, 174] on button "[PERSON_NAME] Math Tutoring COMPLETED [DATE]" at bounding box center [757, 171] width 622 height 22
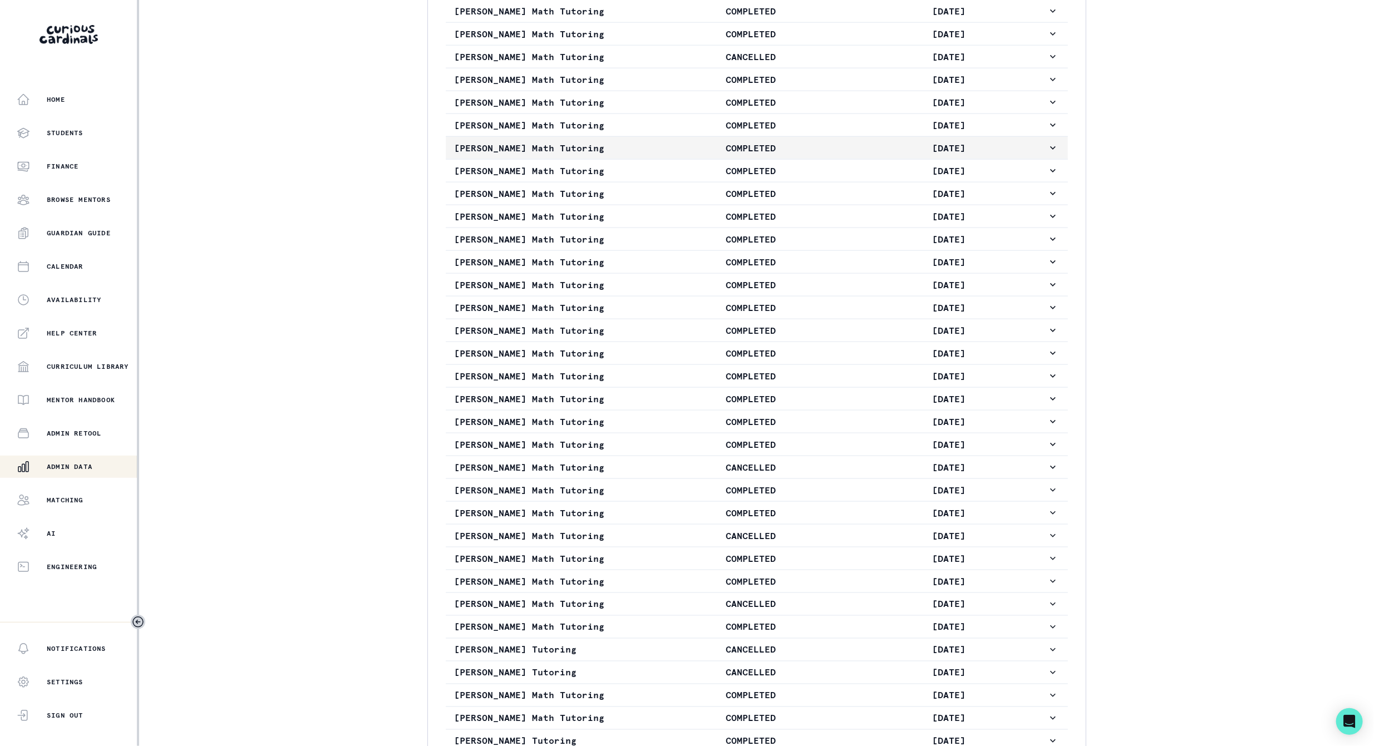
click at [1003, 155] on p "[DATE]" at bounding box center [947, 147] width 197 height 13
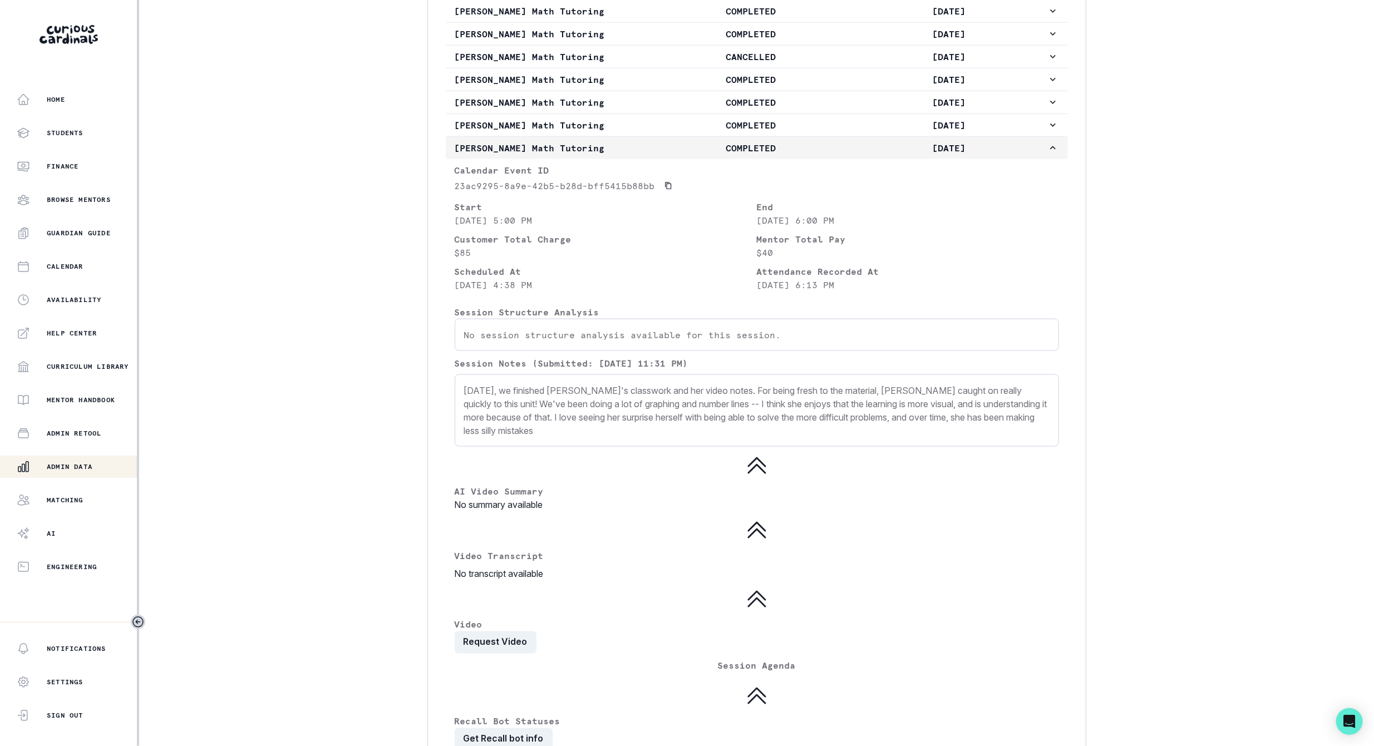
click at [1001, 155] on p "[DATE]" at bounding box center [947, 147] width 197 height 13
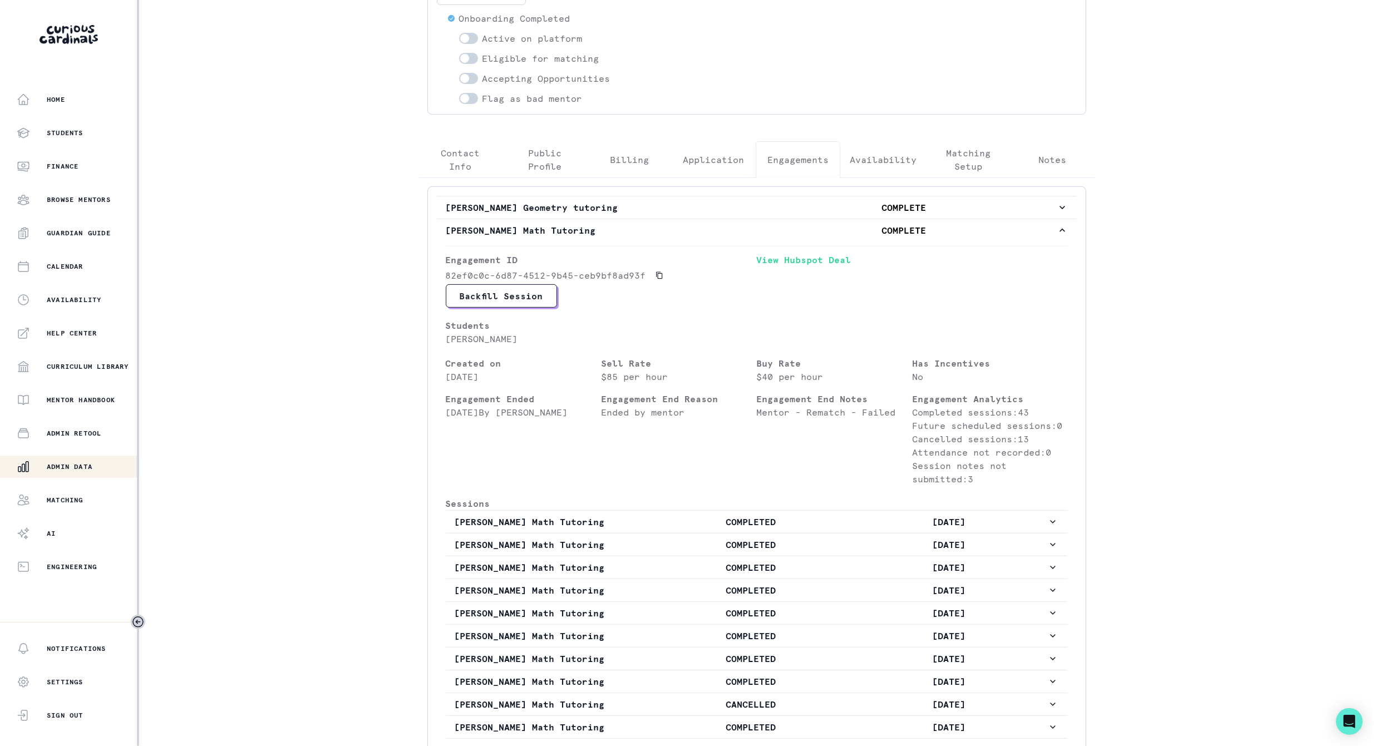
scroll to position [0, 0]
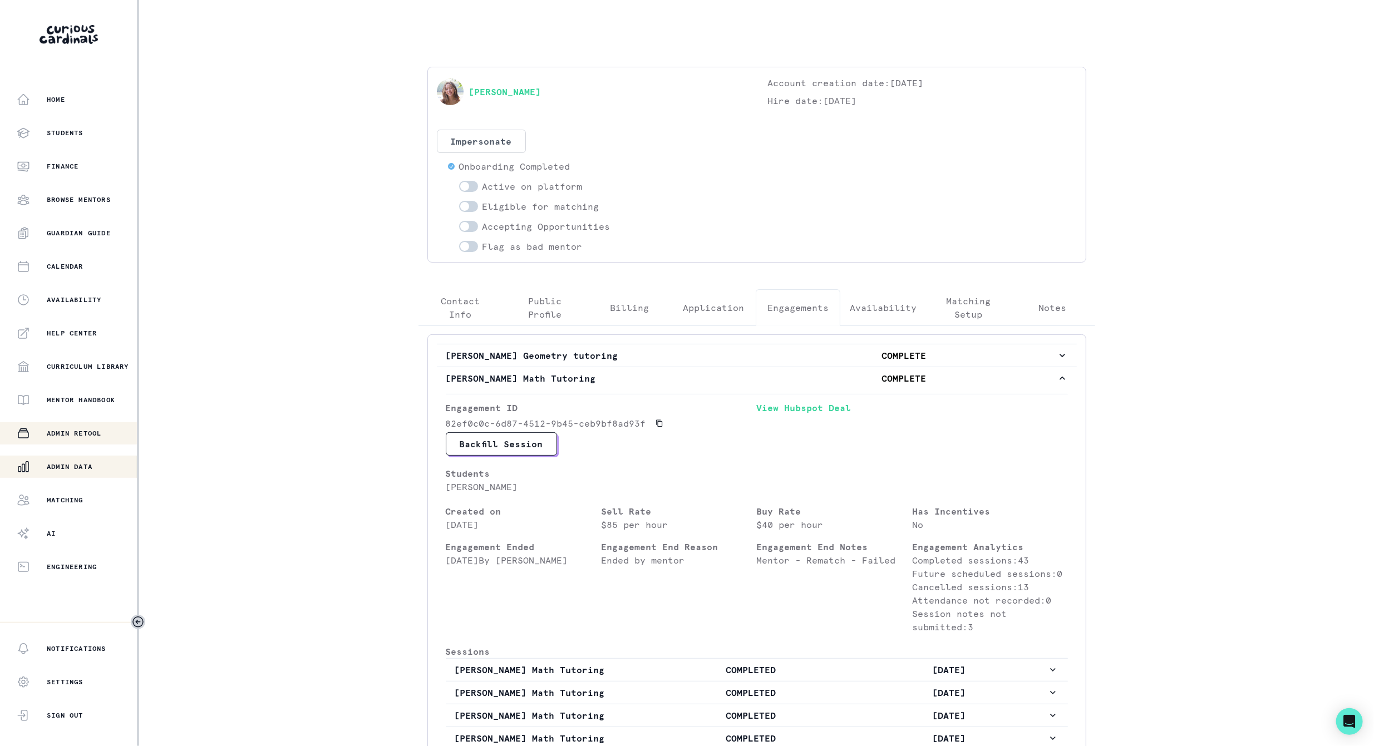
drag, startPoint x: 64, startPoint y: 466, endPoint x: 90, endPoint y: 428, distance: 45.5
click at [65, 466] on p "Admin Data" at bounding box center [70, 466] width 46 height 9
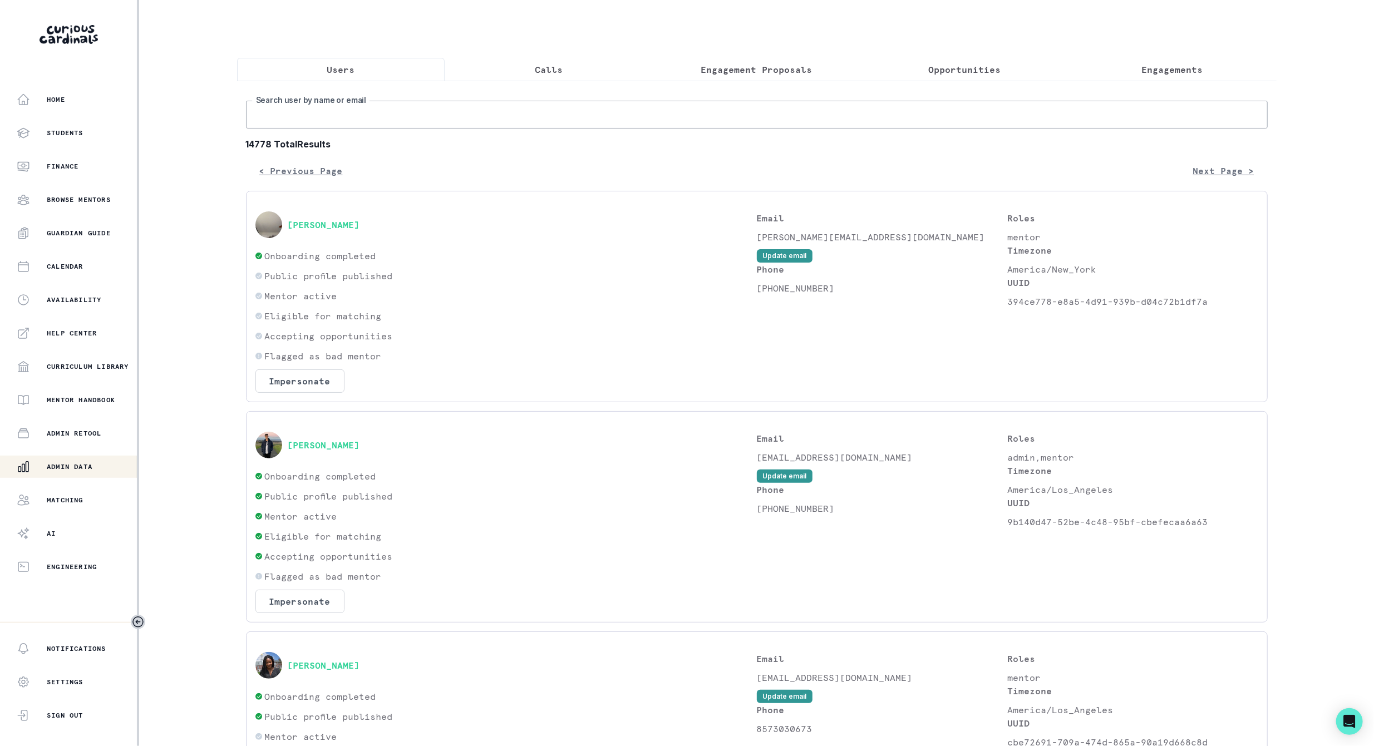
click at [370, 129] on input "Search user by name or email" at bounding box center [756, 115] width 1021 height 28
type input "[PERSON_NAME]"
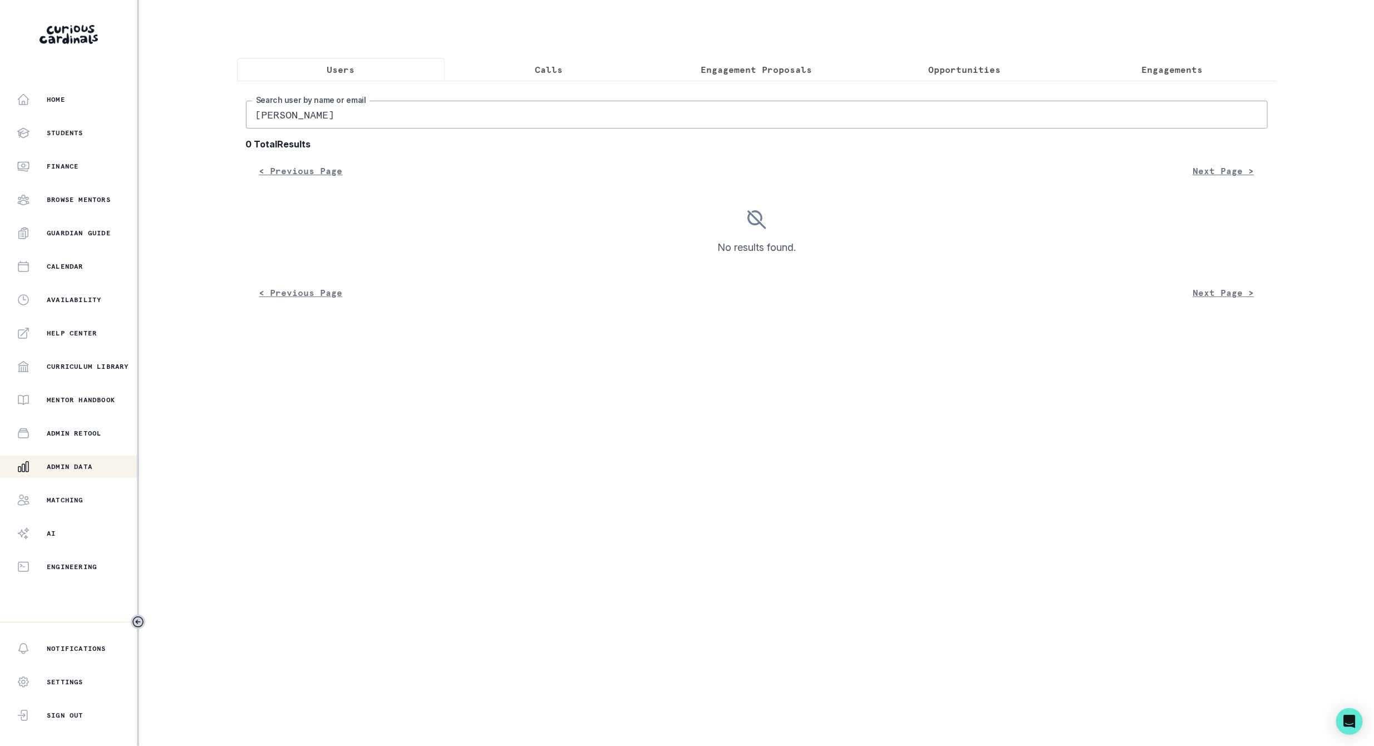
drag, startPoint x: 347, startPoint y: 126, endPoint x: 174, endPoint y: 129, distance: 173.6
click at [174, 129] on div "Home Students Finance Browse Mentors Guardian Guide Calendar Availability Help …" at bounding box center [687, 373] width 1374 height 746
type input "[PERSON_NAME]"
click at [372, 67] on button "Users" at bounding box center [341, 69] width 208 height 23
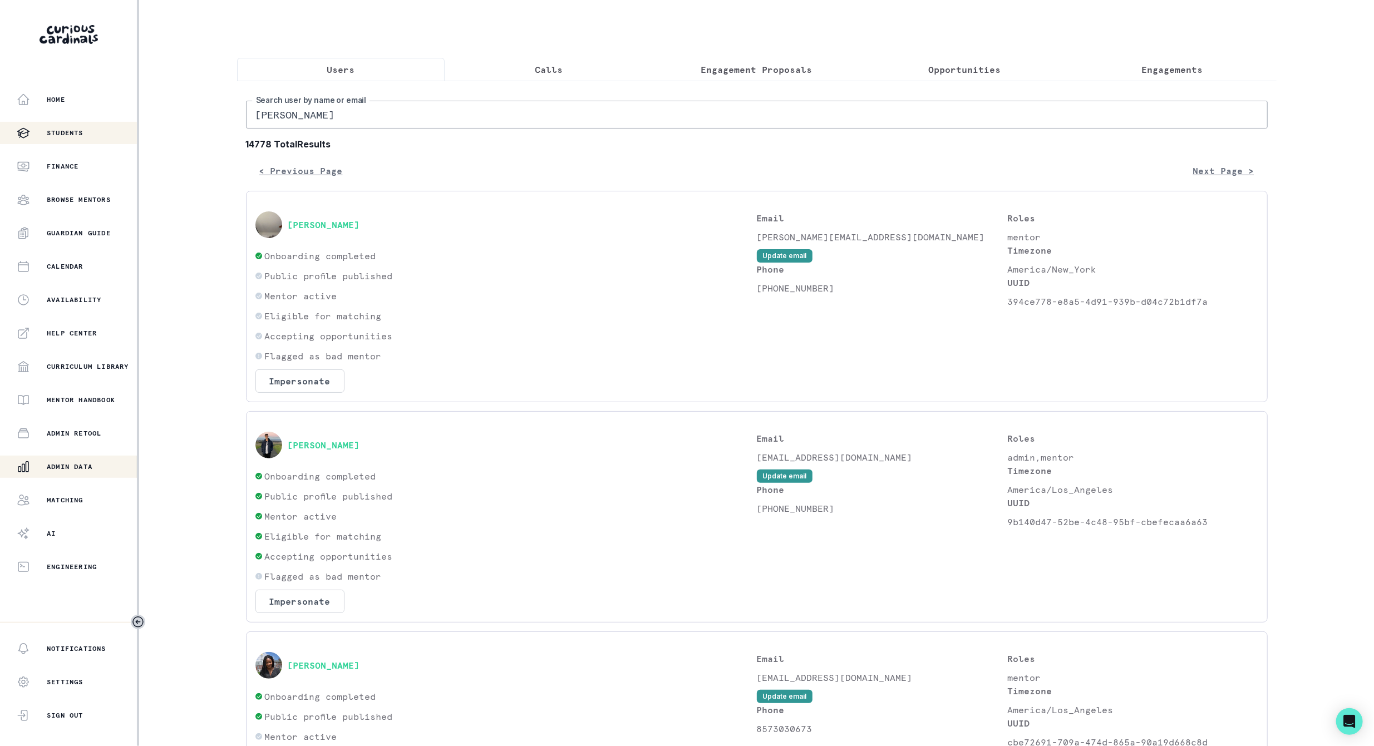
drag, startPoint x: 345, startPoint y: 125, endPoint x: 33, endPoint y: 122, distance: 312.7
click at [33, 122] on div "Home Students Finance Browse Mentors Guardian Guide Calendar Availability Help …" at bounding box center [687, 373] width 1374 height 746
type input "[PERSON_NAME]"
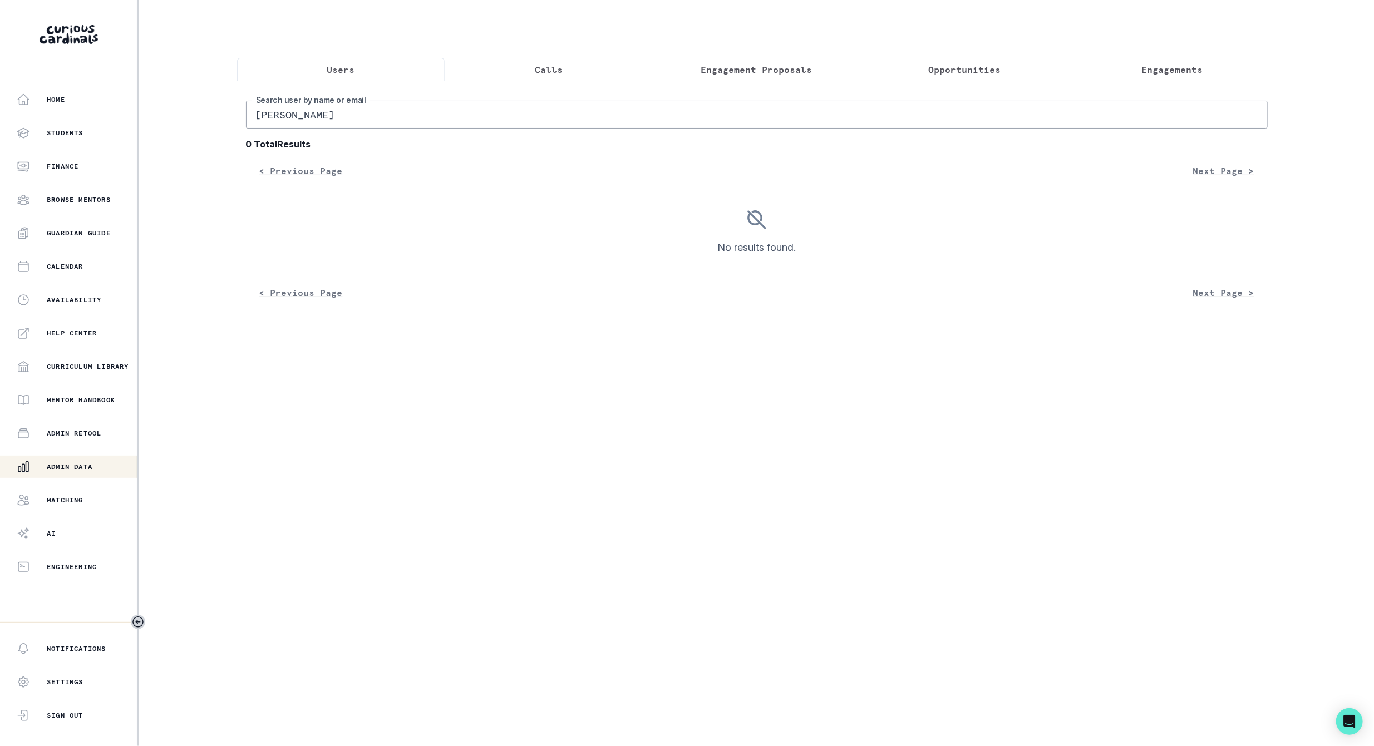
drag, startPoint x: 1174, startPoint y: 69, endPoint x: 1088, endPoint y: 86, distance: 87.8
click at [1172, 70] on p "Engagements" at bounding box center [1172, 69] width 61 height 13
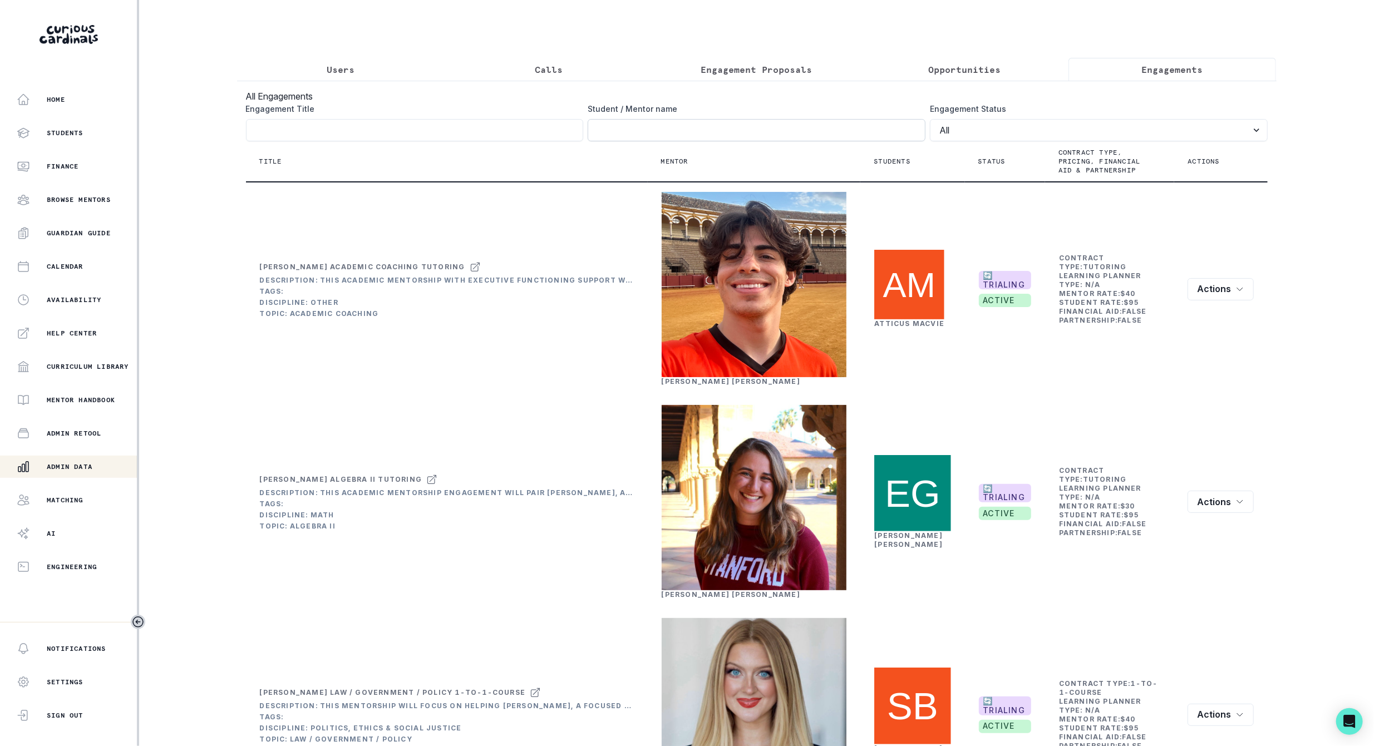
click at [596, 137] on input "Engagement Title" at bounding box center [756, 130] width 338 height 22
type input "kolchins"
click button "submit" at bounding box center [0, 0] width 0 height 0
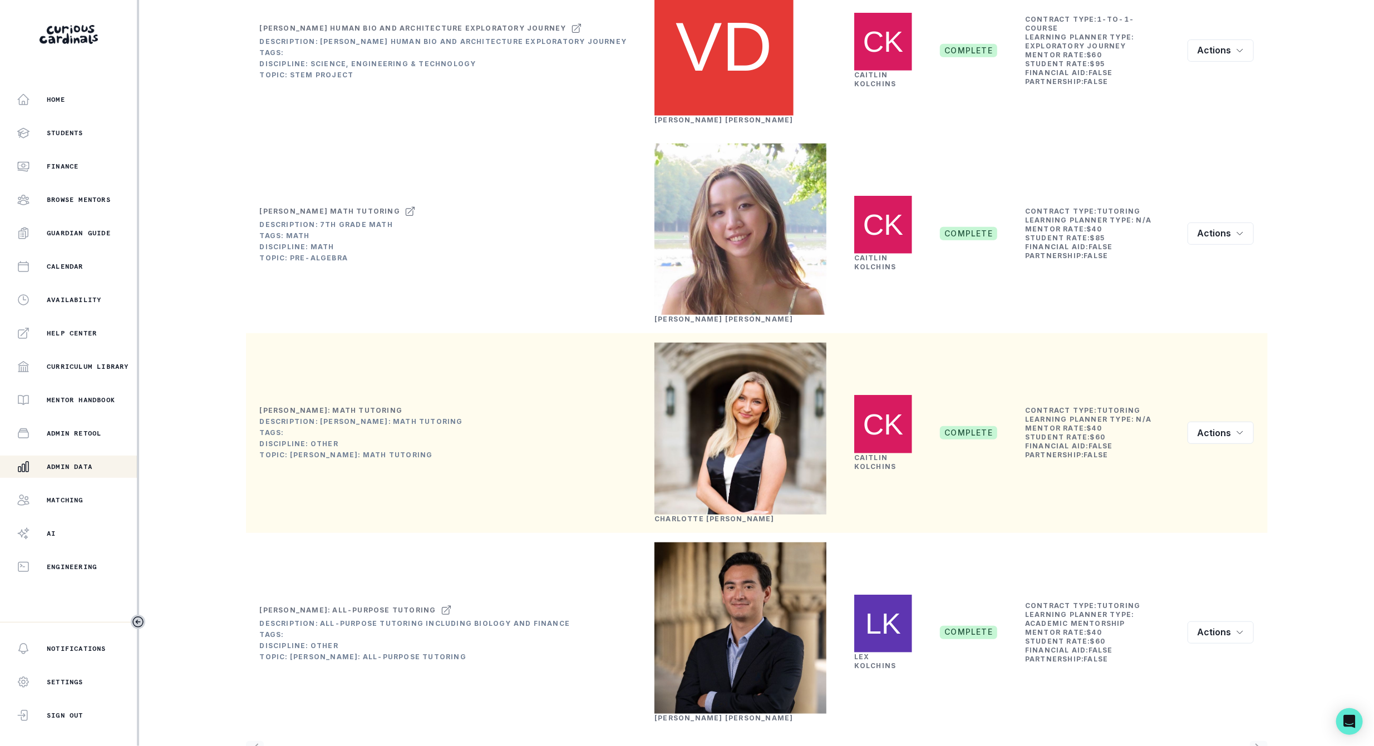
scroll to position [406, 0]
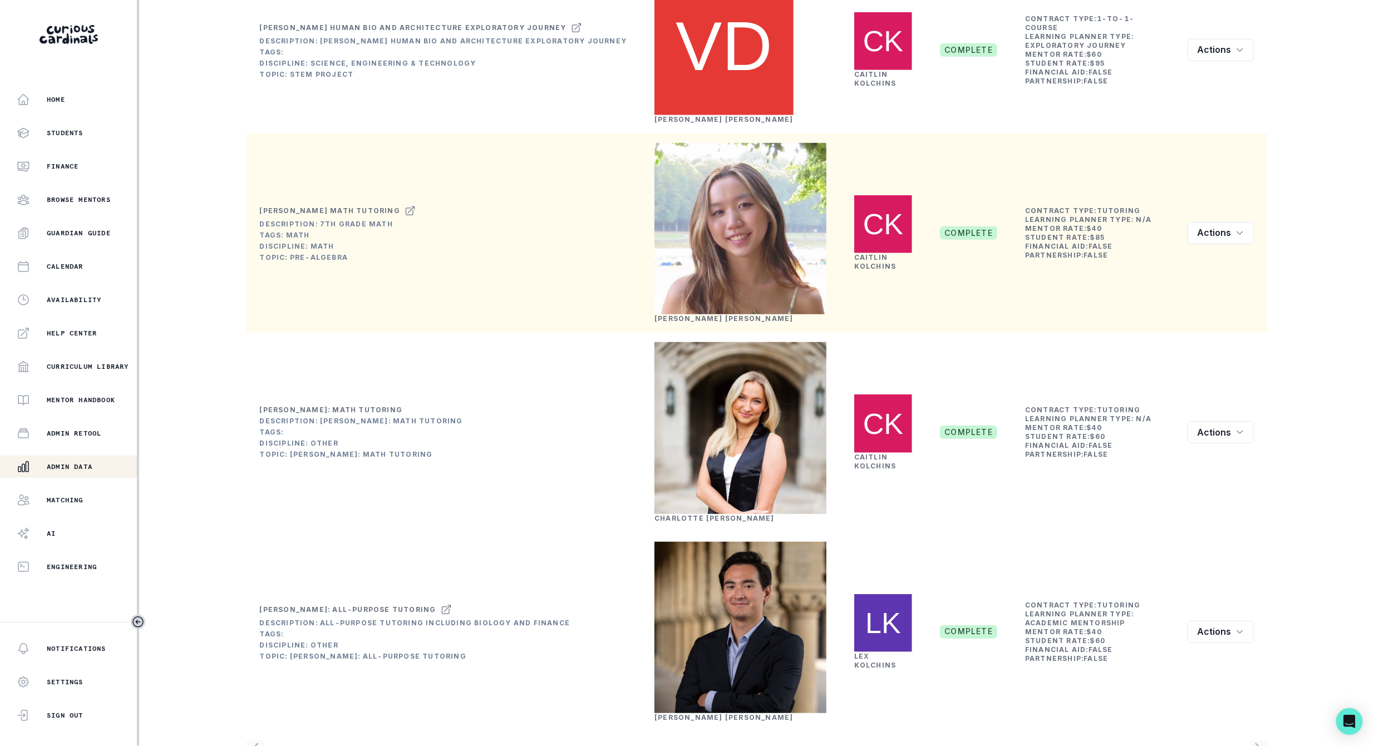
click at [867, 253] on link "[PERSON_NAME]" at bounding box center [875, 261] width 42 height 17
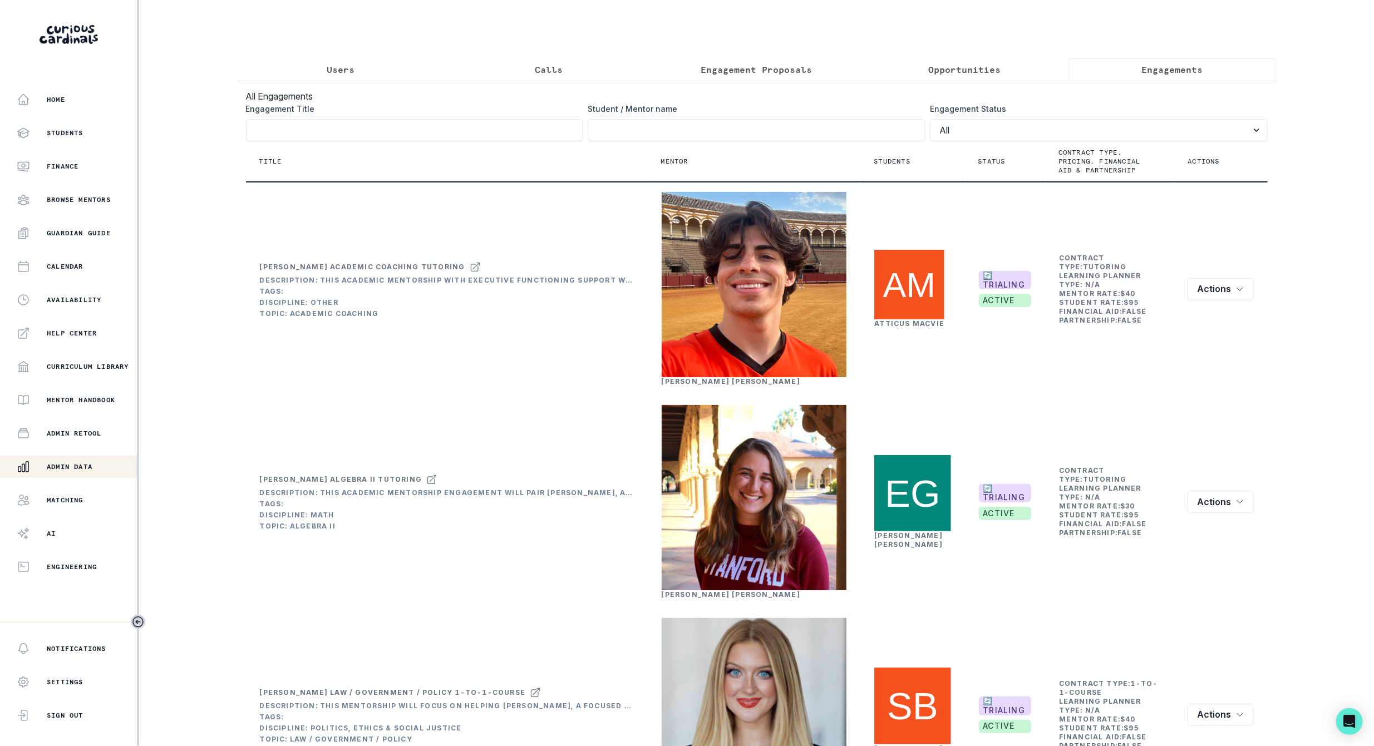
click at [1142, 65] on p "Engagements" at bounding box center [1172, 69] width 61 height 13
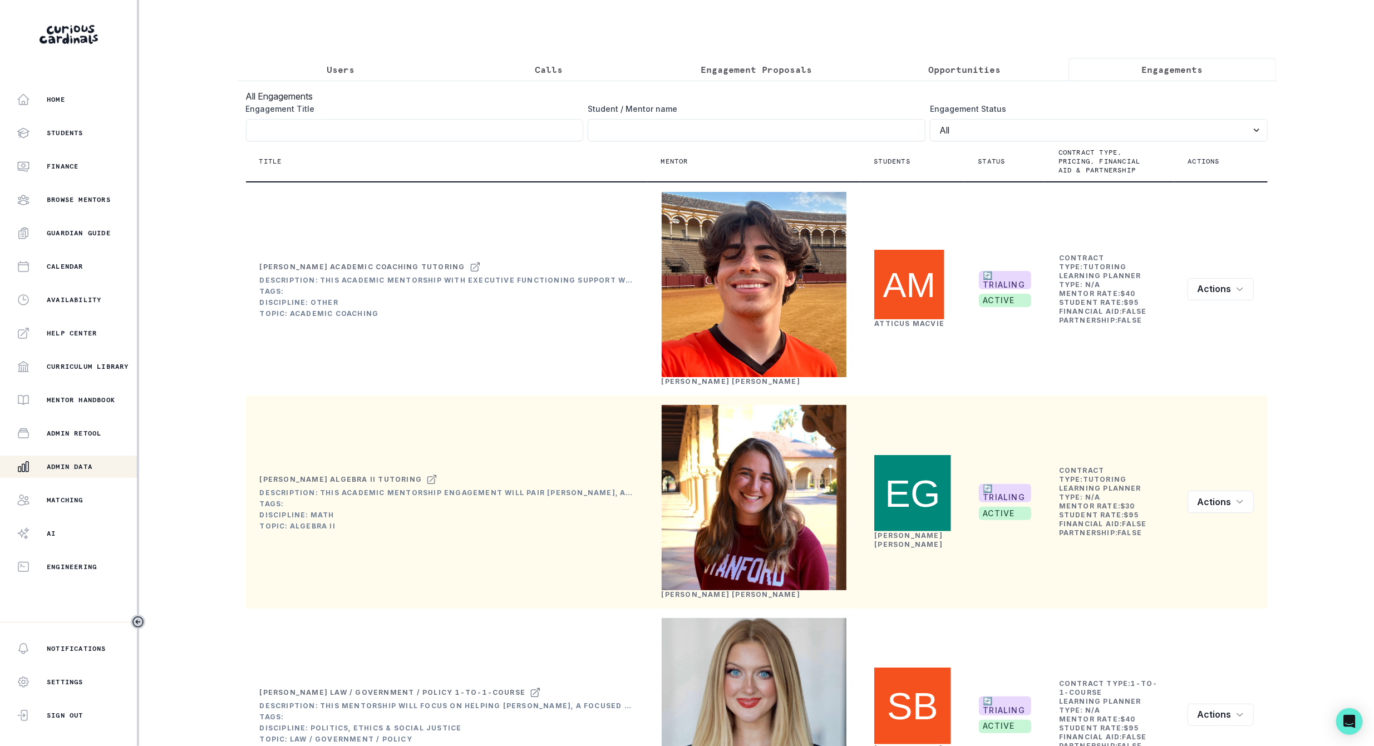
scroll to position [83, 0]
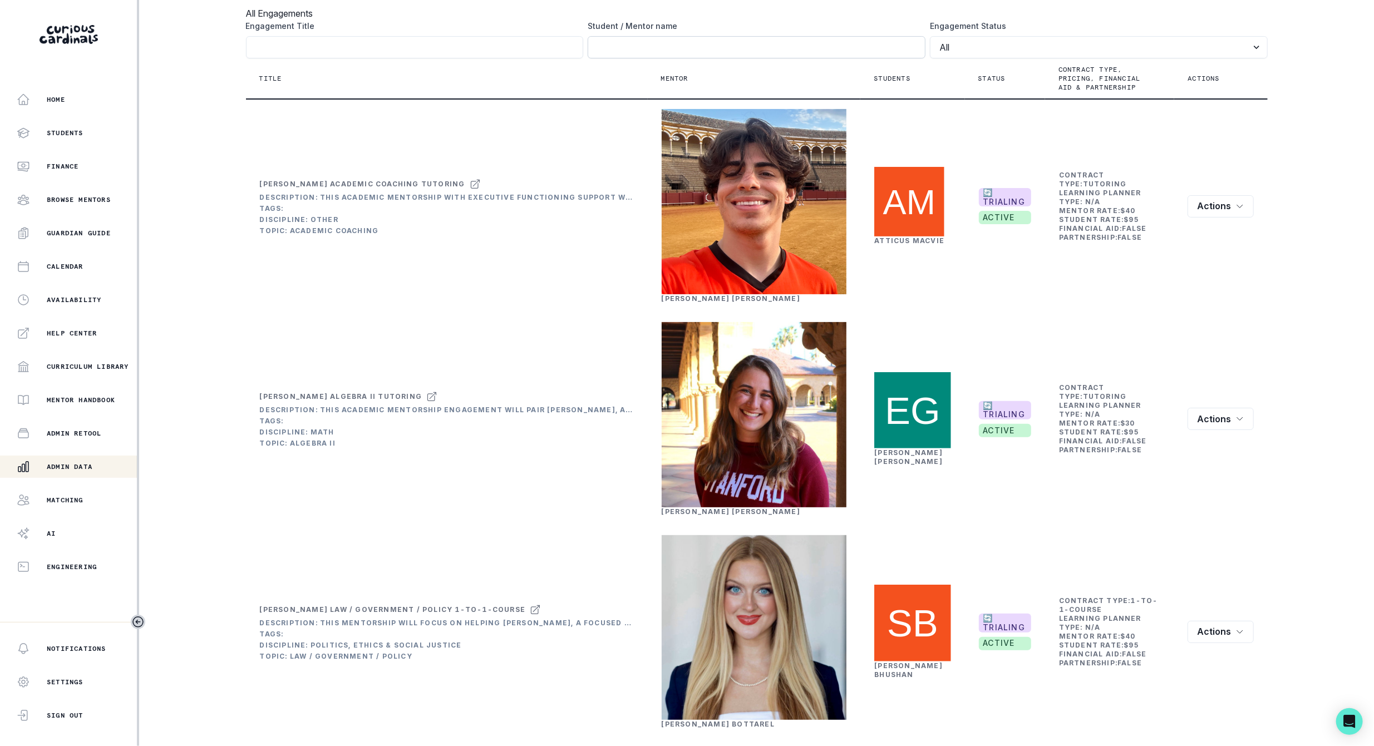
click at [602, 58] on input "Engagement Title" at bounding box center [756, 47] width 338 height 22
type input "kolchins"
click button "submit" at bounding box center [0, 0] width 0 height 0
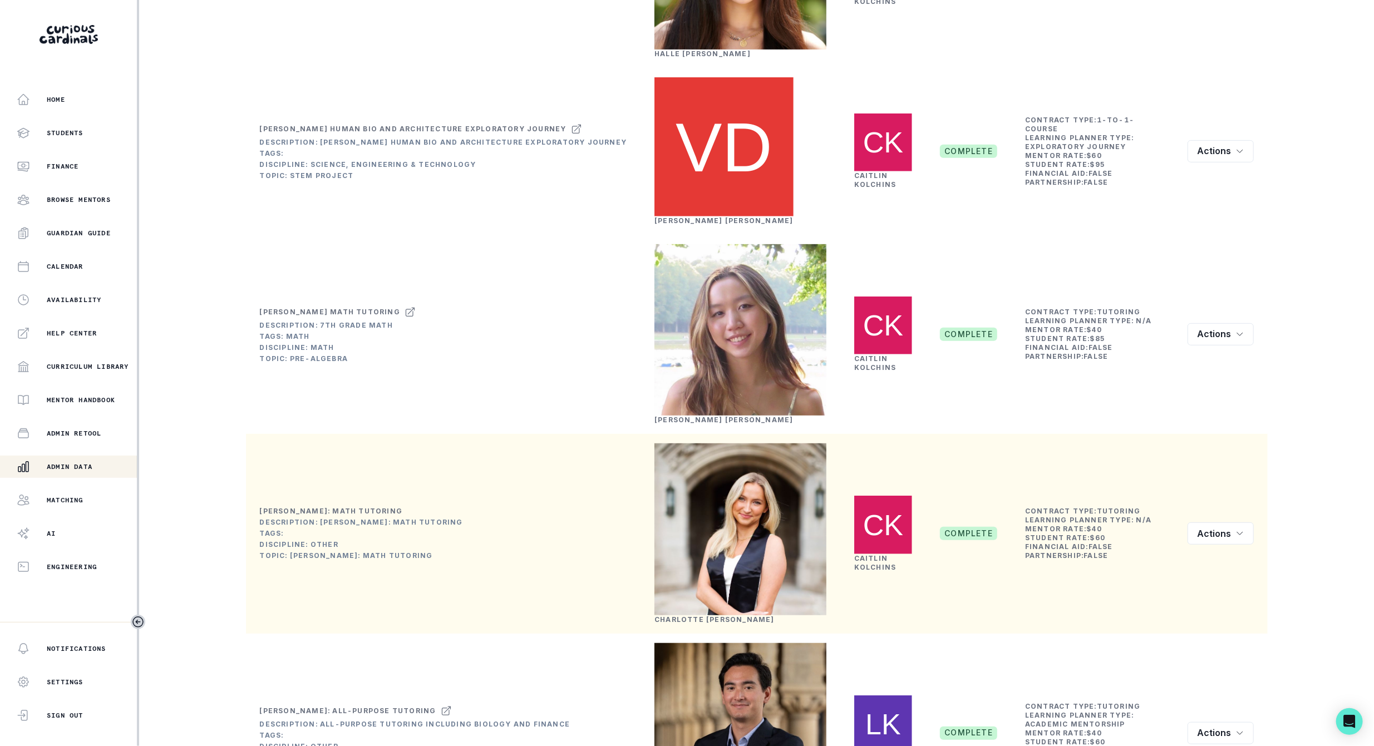
scroll to position [406, 0]
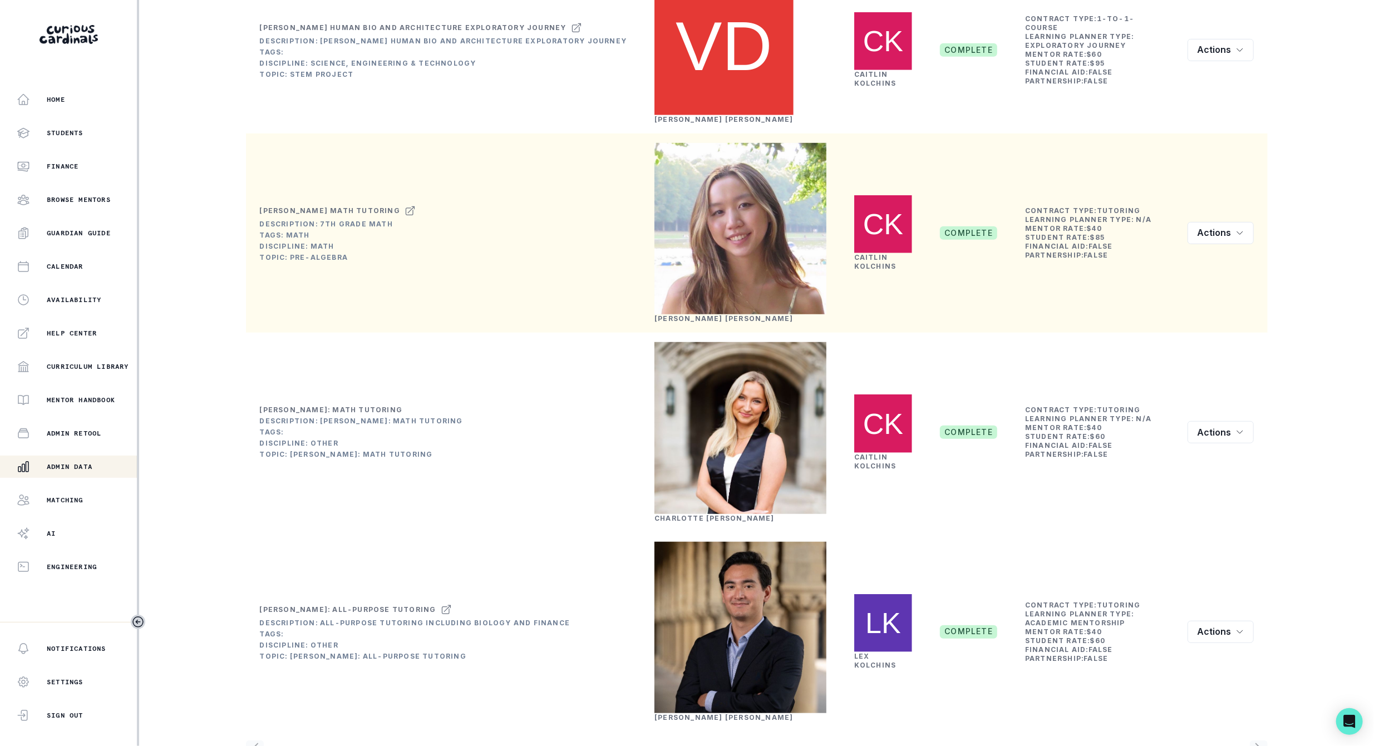
click at [692, 303] on td "[PERSON_NAME]" at bounding box center [740, 234] width 200 height 200
click at [668, 314] on link "[PERSON_NAME]" at bounding box center [723, 318] width 139 height 8
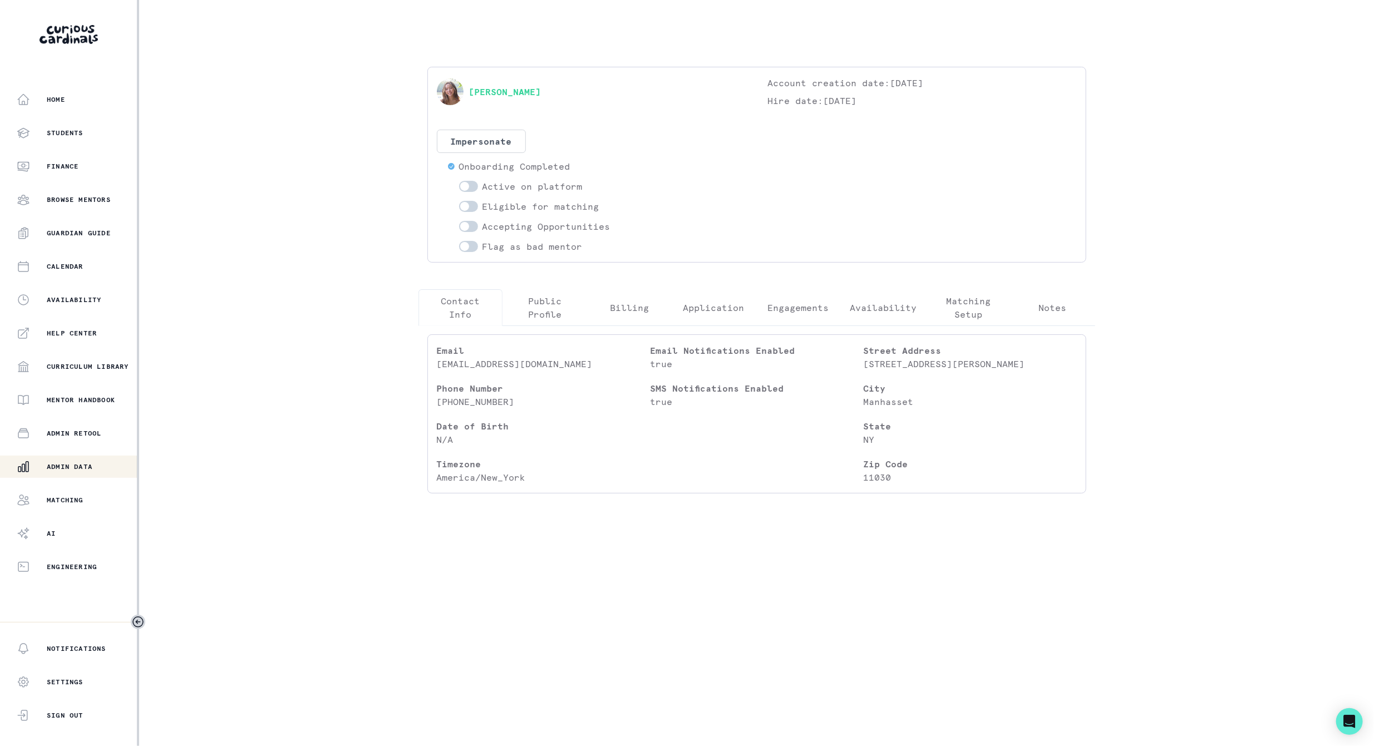
click at [783, 308] on p "Engagements" at bounding box center [797, 307] width 61 height 13
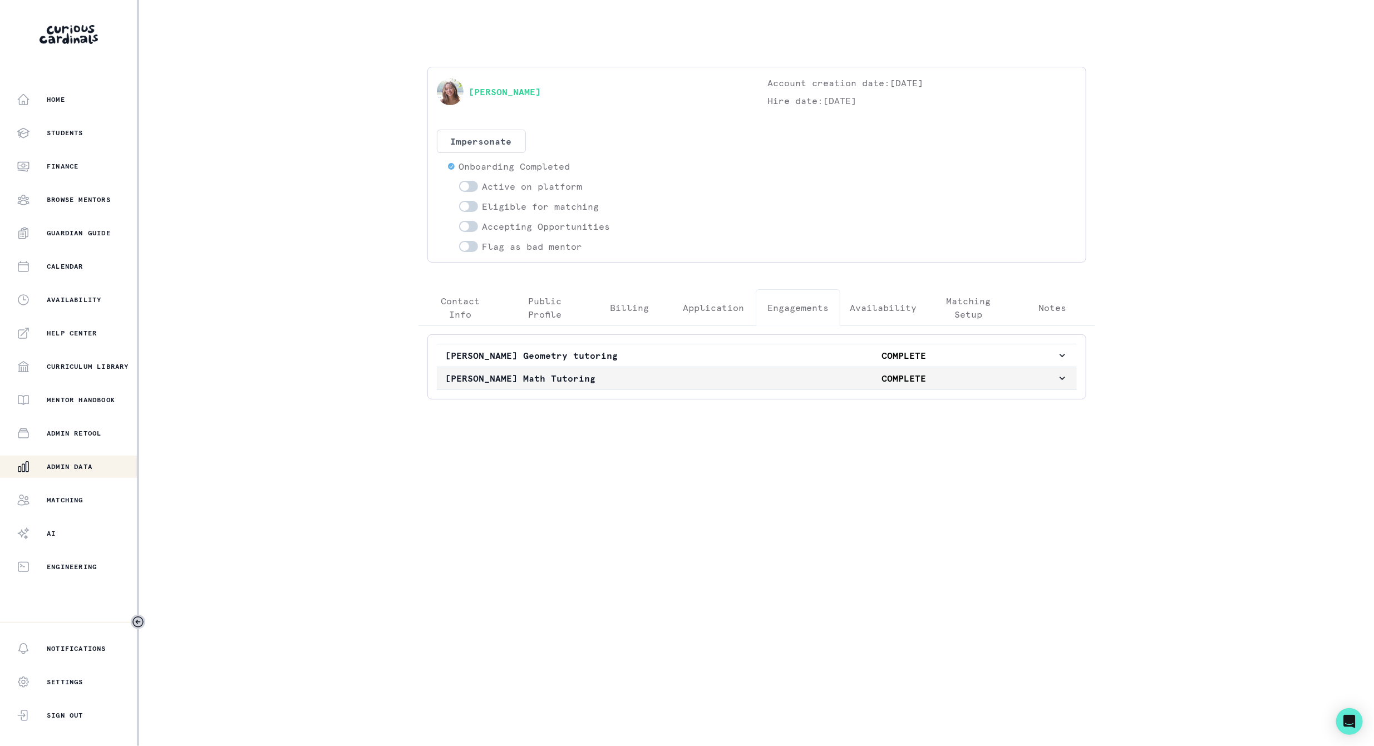
click at [575, 374] on p "[PERSON_NAME] Math Tutoring" at bounding box center [598, 378] width 305 height 13
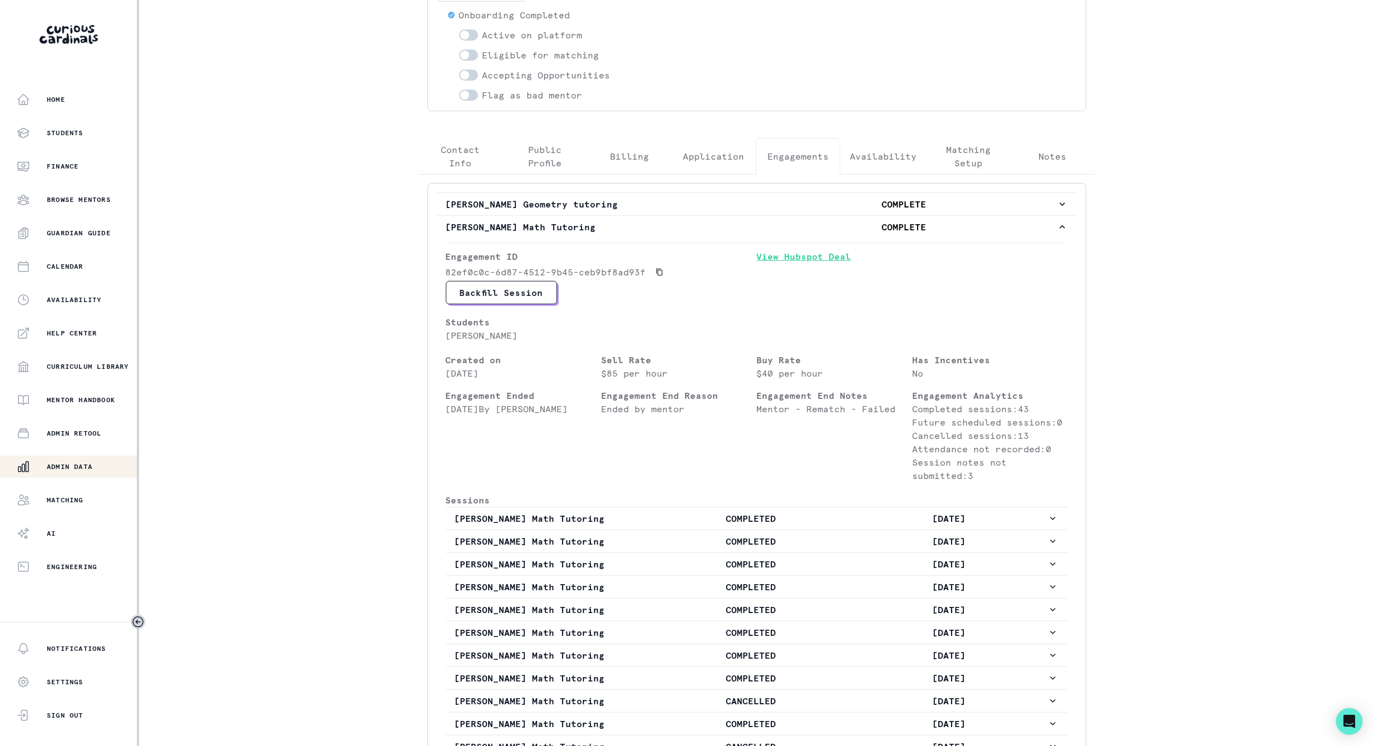
scroll to position [250, 0]
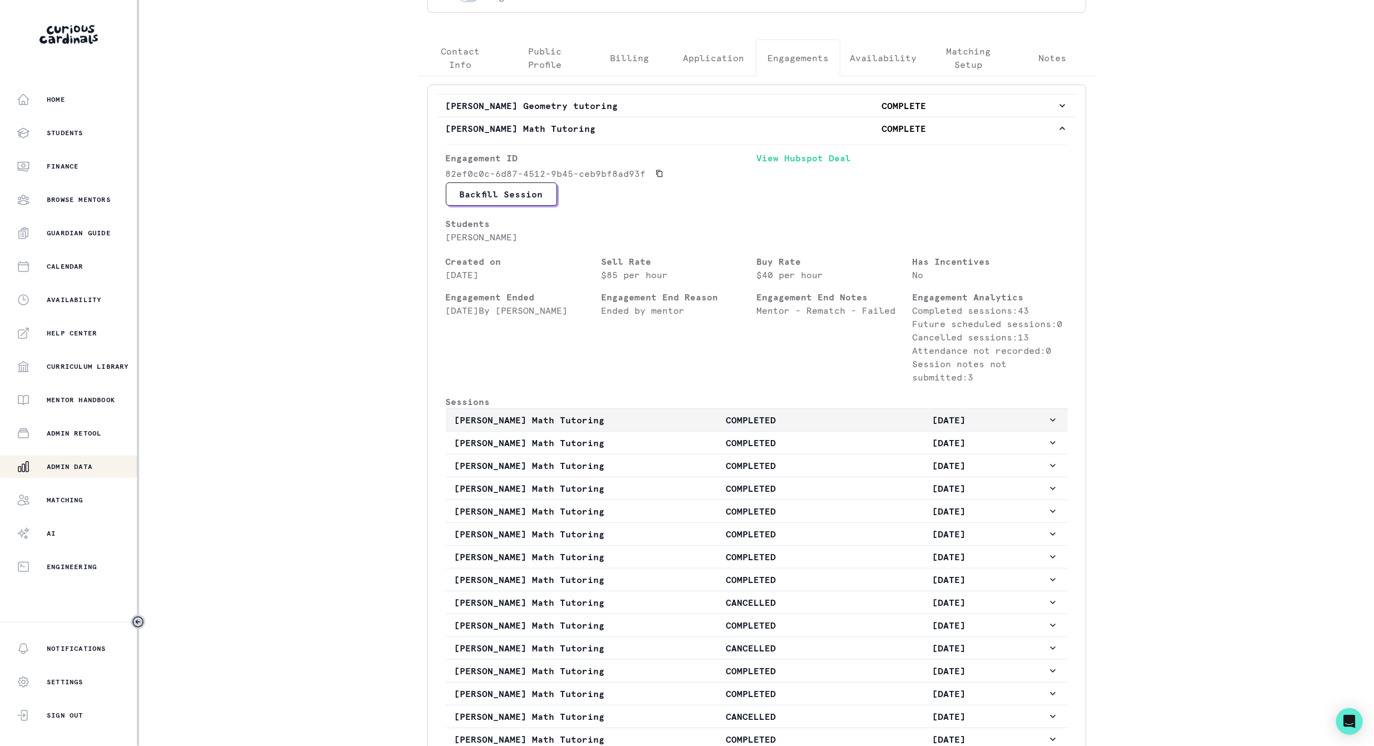
click at [783, 427] on p "COMPLETED" at bounding box center [750, 419] width 197 height 13
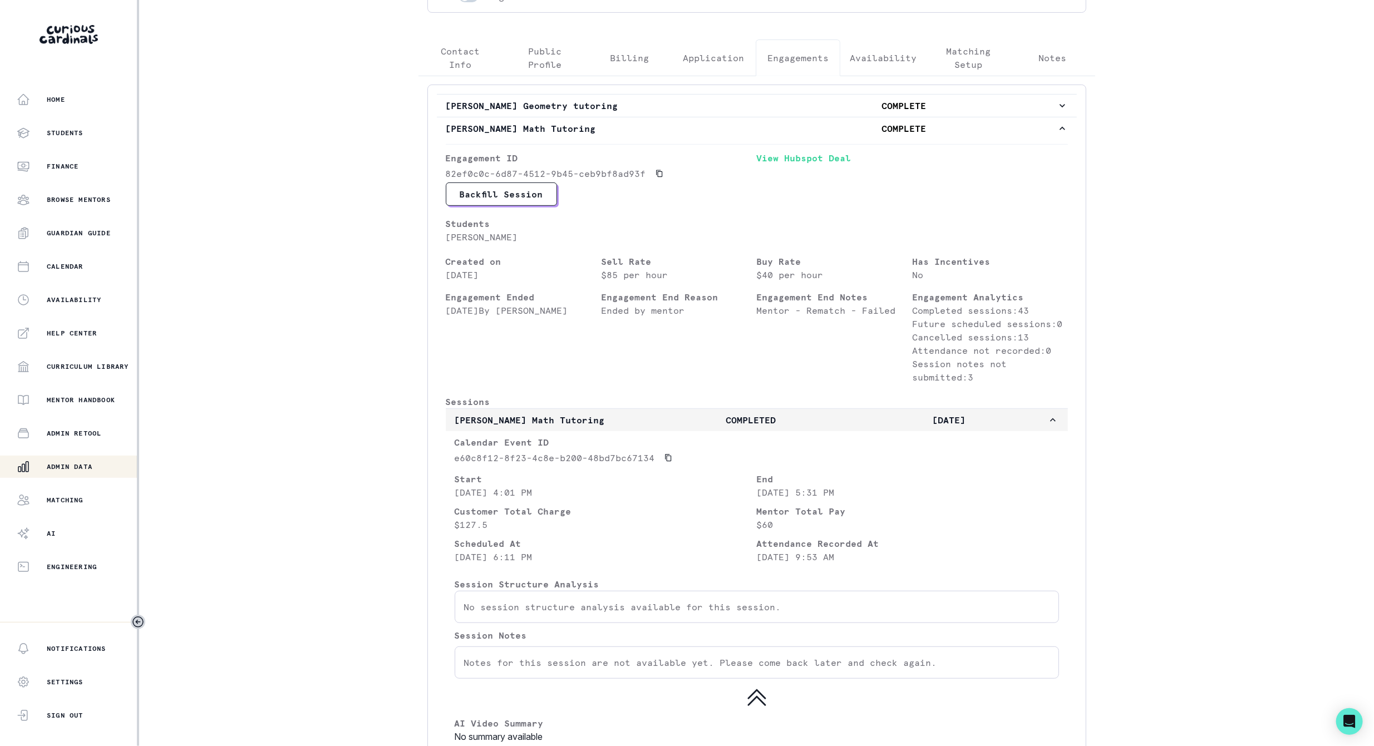
click at [783, 427] on p "COMPLETED" at bounding box center [750, 419] width 197 height 13
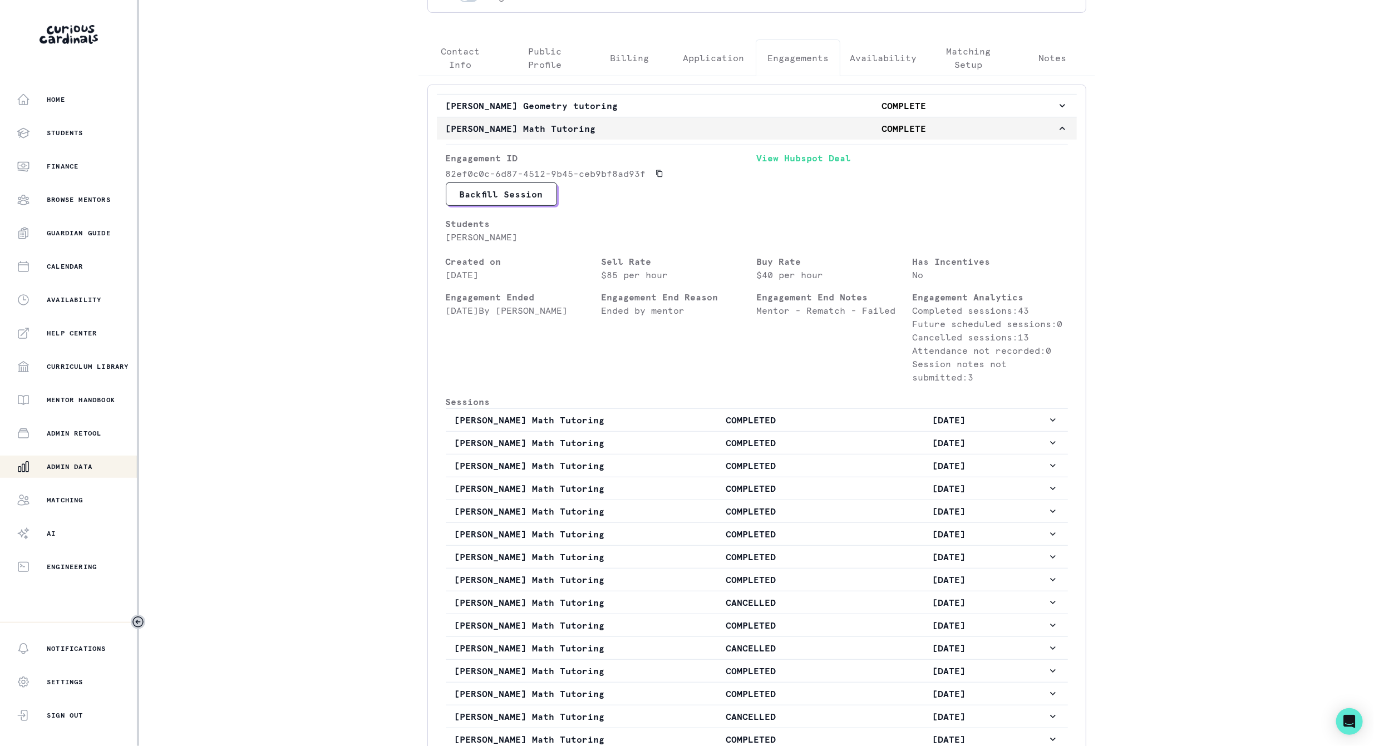
drag, startPoint x: 442, startPoint y: 121, endPoint x: 564, endPoint y: 121, distance: 122.4
click at [564, 121] on button "[PERSON_NAME] Math Tutoring COMPLETE" at bounding box center [757, 128] width 640 height 22
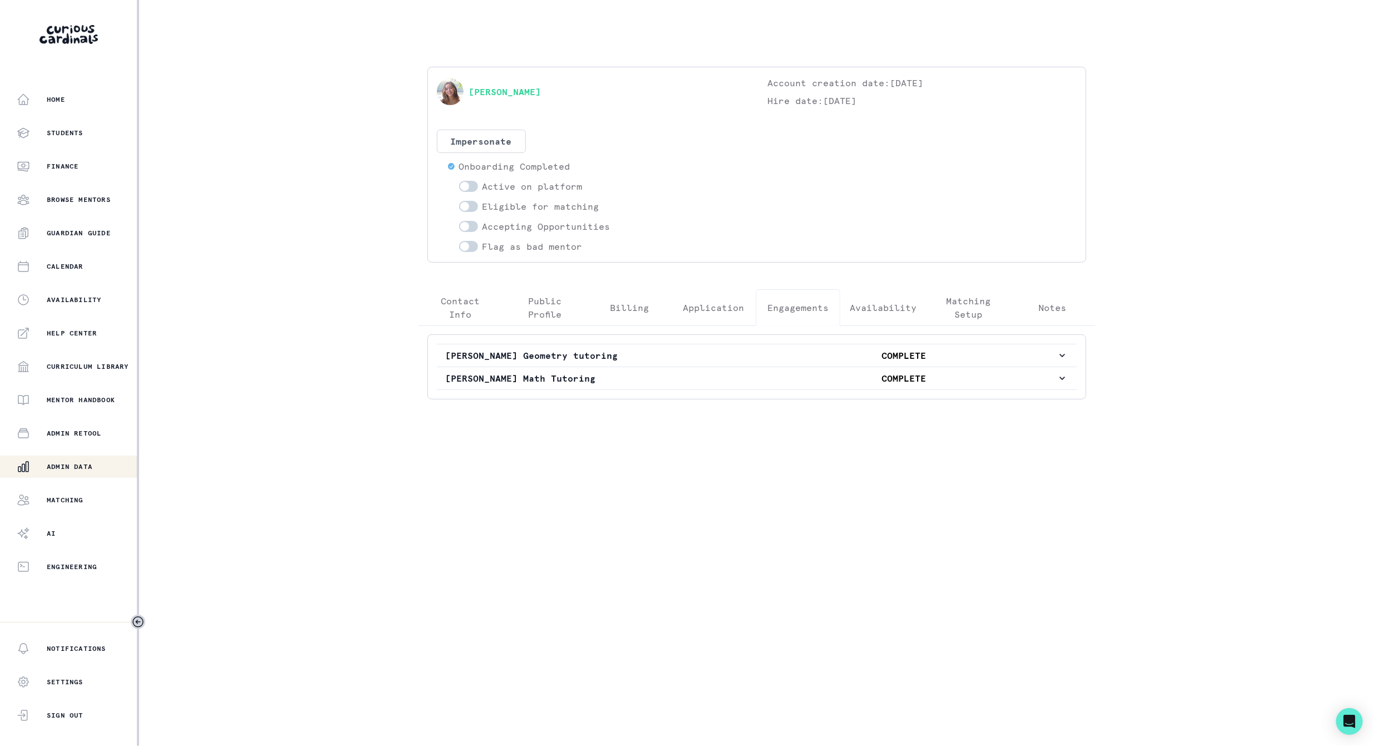
drag, startPoint x: 637, startPoint y: 373, endPoint x: 403, endPoint y: 358, distance: 234.7
click at [407, 364] on main "[PERSON_NAME] Account creation date: [DATE] Hire date: [DATE] Impersonate Confi…" at bounding box center [757, 373] width 712 height 746
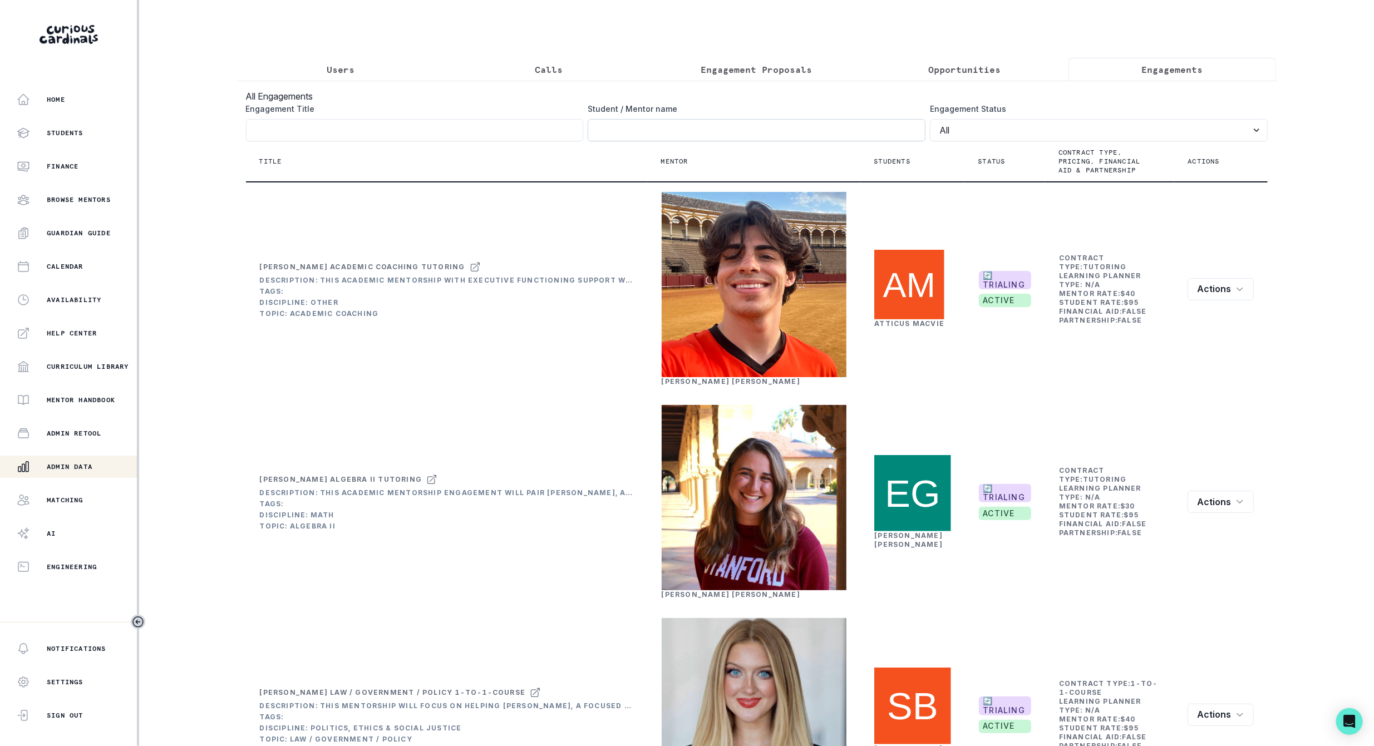
click at [609, 141] on input "Engagement Title" at bounding box center [756, 130] width 338 height 22
type input "kolchins"
click button "submit" at bounding box center [0, 0] width 0 height 0
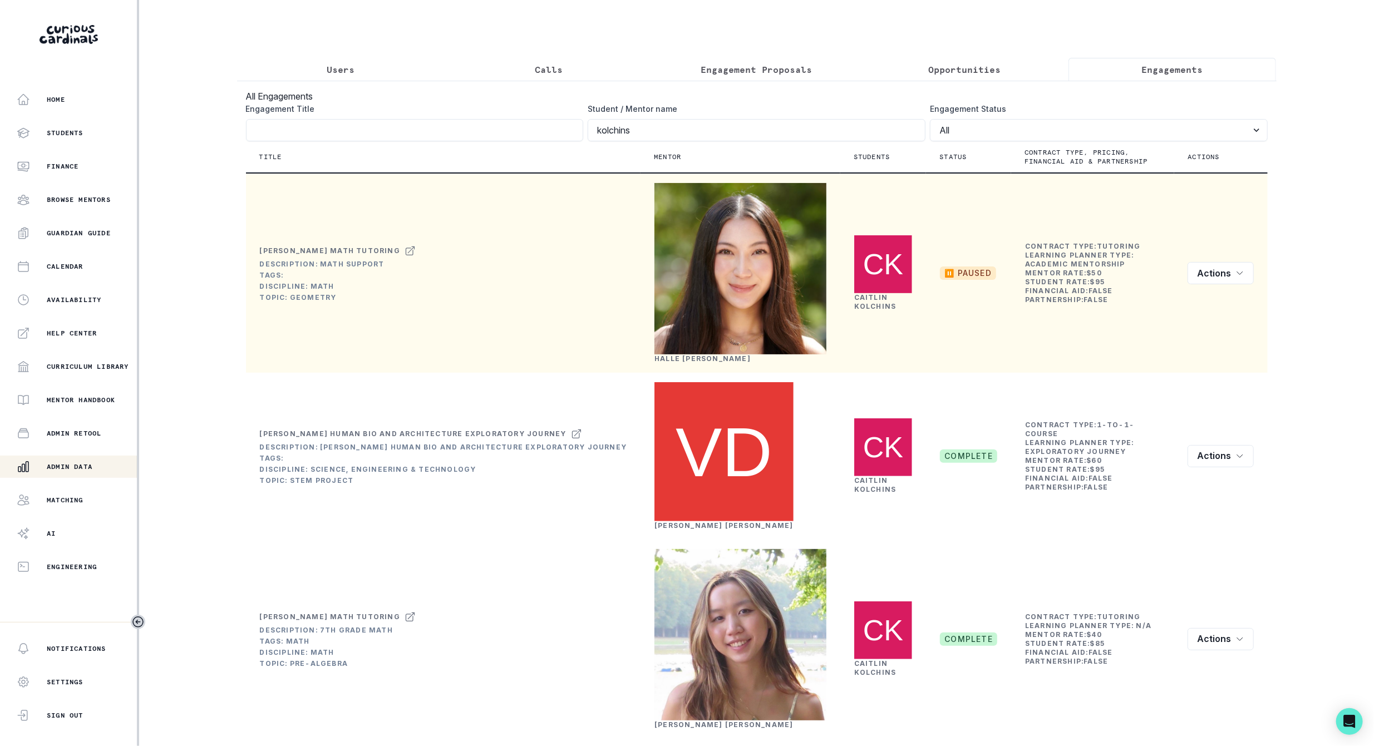
click at [873, 310] on link "[PERSON_NAME]" at bounding box center [875, 301] width 42 height 17
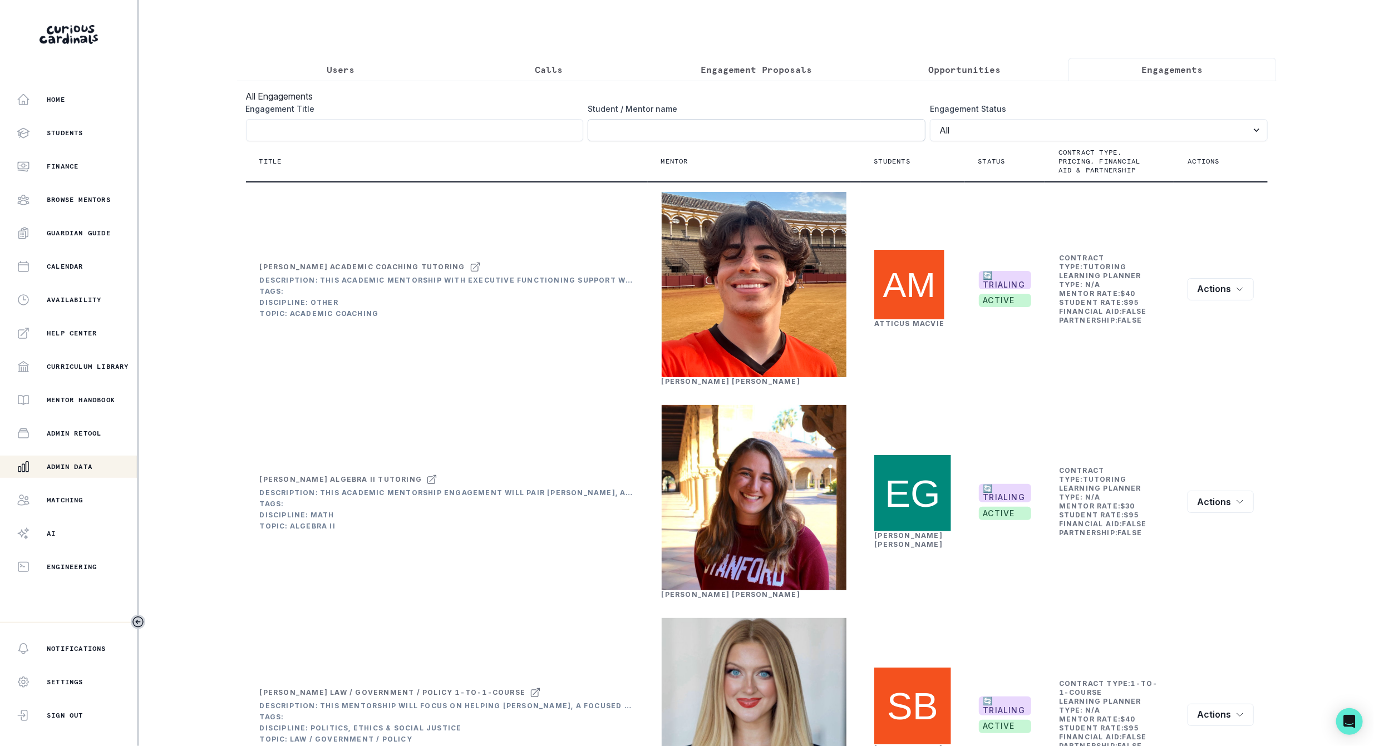
click at [605, 140] on input "Engagement Title" at bounding box center [756, 130] width 338 height 22
paste input "Time: [DATE] 6:00 PM PST -- Duration: 70 minutes -- Attendance: Lesson attended…"
click button "submit" at bounding box center [0, 0] width 0 height 0
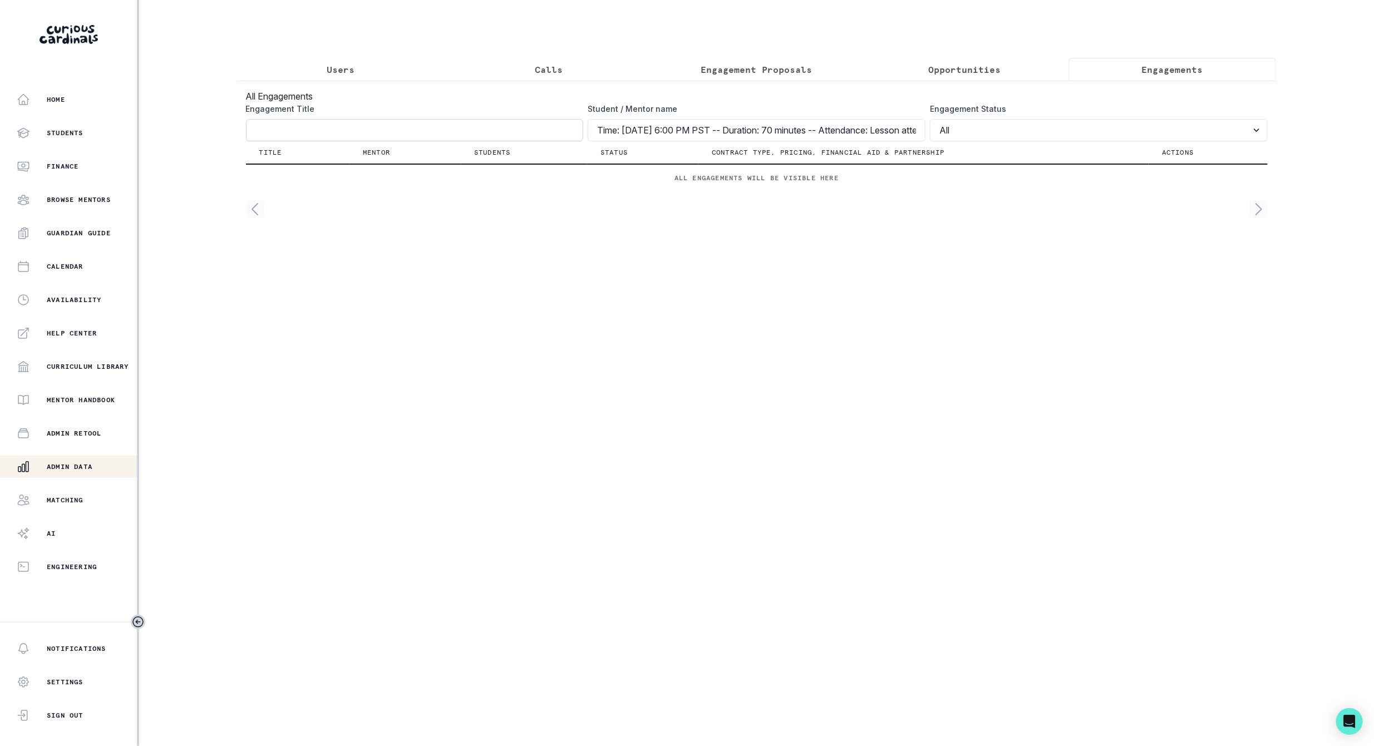
drag, startPoint x: 787, startPoint y: 142, endPoint x: 363, endPoint y: 153, distance: 424.0
click at [363, 141] on div "Engagement Title Student / Mentor name Time: [DATE] 6:00 PM PST -- Duration: 70…" at bounding box center [756, 122] width 1021 height 38
drag, startPoint x: 660, startPoint y: 144, endPoint x: 1011, endPoint y: 138, distance: 351.6
click at [1011, 138] on div "Engagement Title Student / Mentor name [PERSON_NAME] Math tutoring Engagement S…" at bounding box center [756, 122] width 1021 height 38
type input "[PERSON_NAME]"
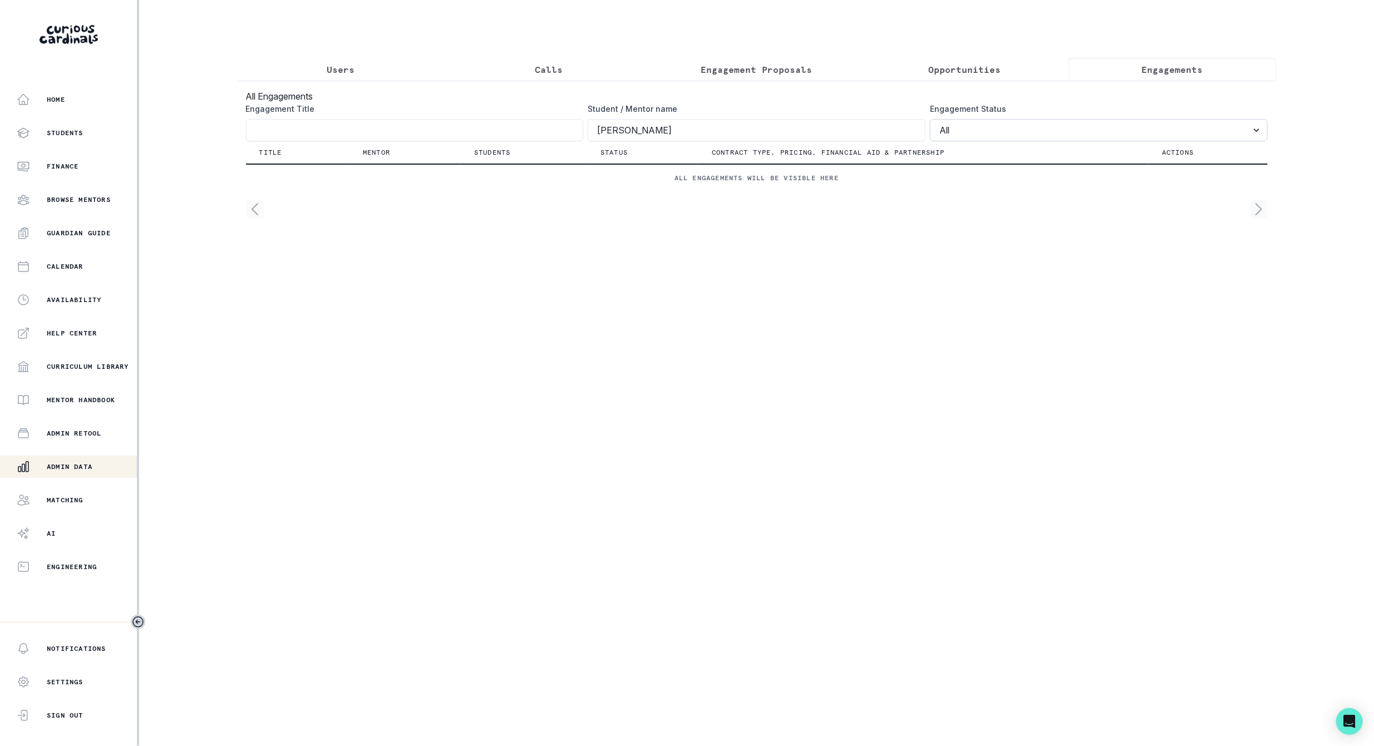
click button "submit" at bounding box center [0, 0] width 0 height 0
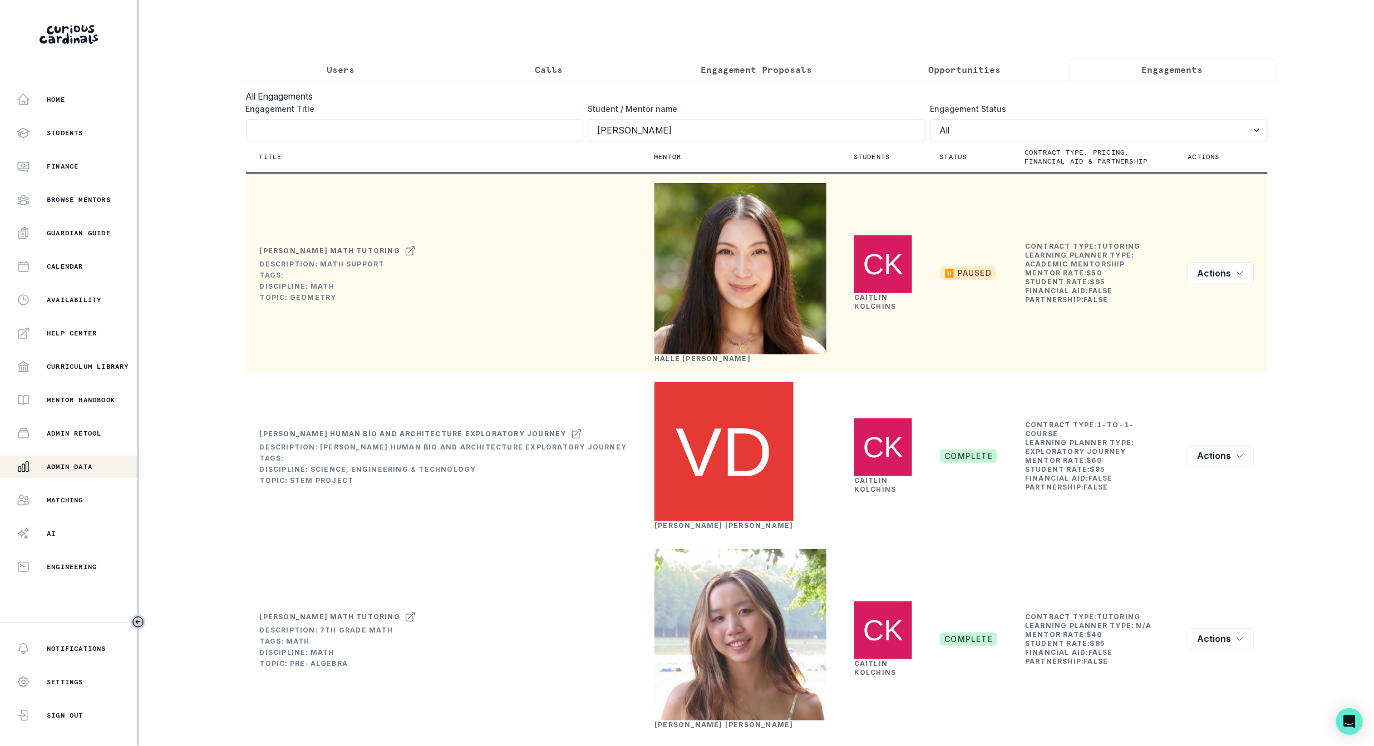
click at [707, 363] on link "[PERSON_NAME]" at bounding box center [702, 358] width 96 height 8
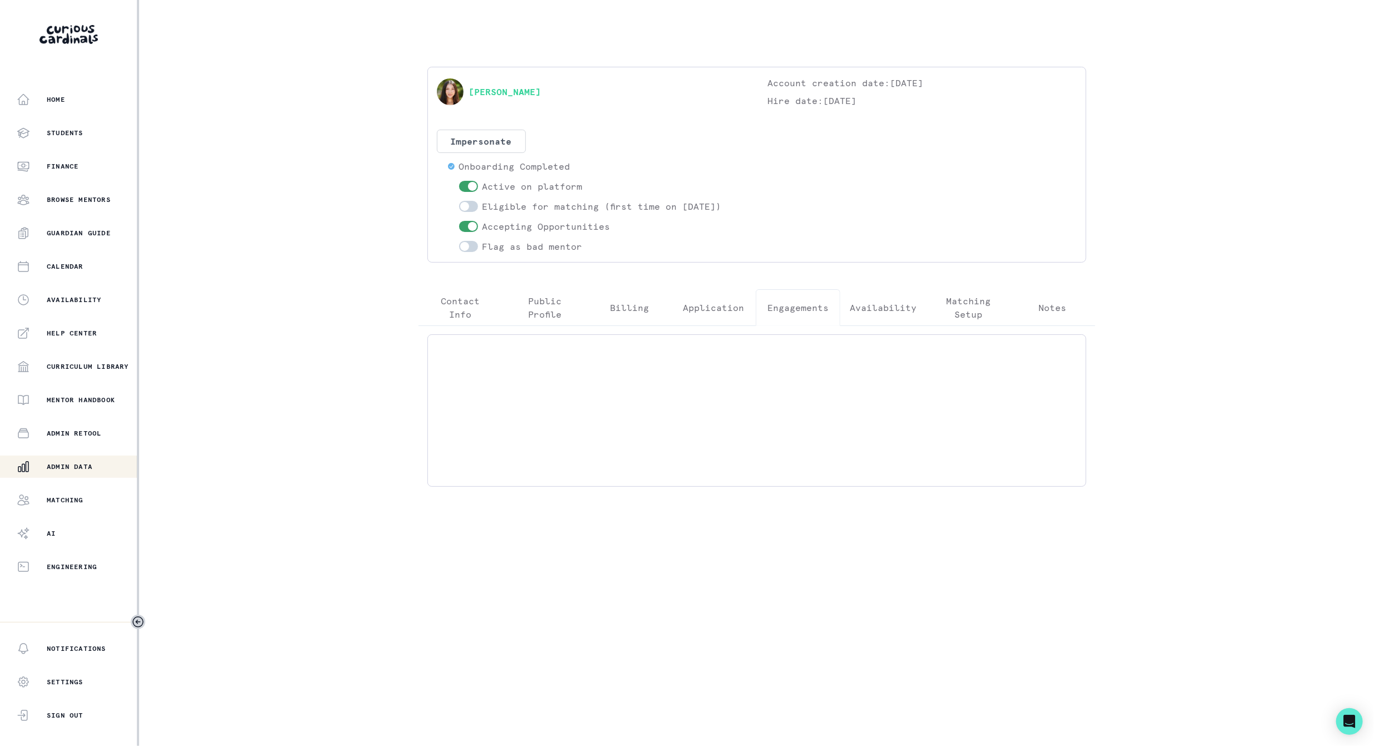
click at [787, 312] on p "Engagements" at bounding box center [797, 307] width 61 height 13
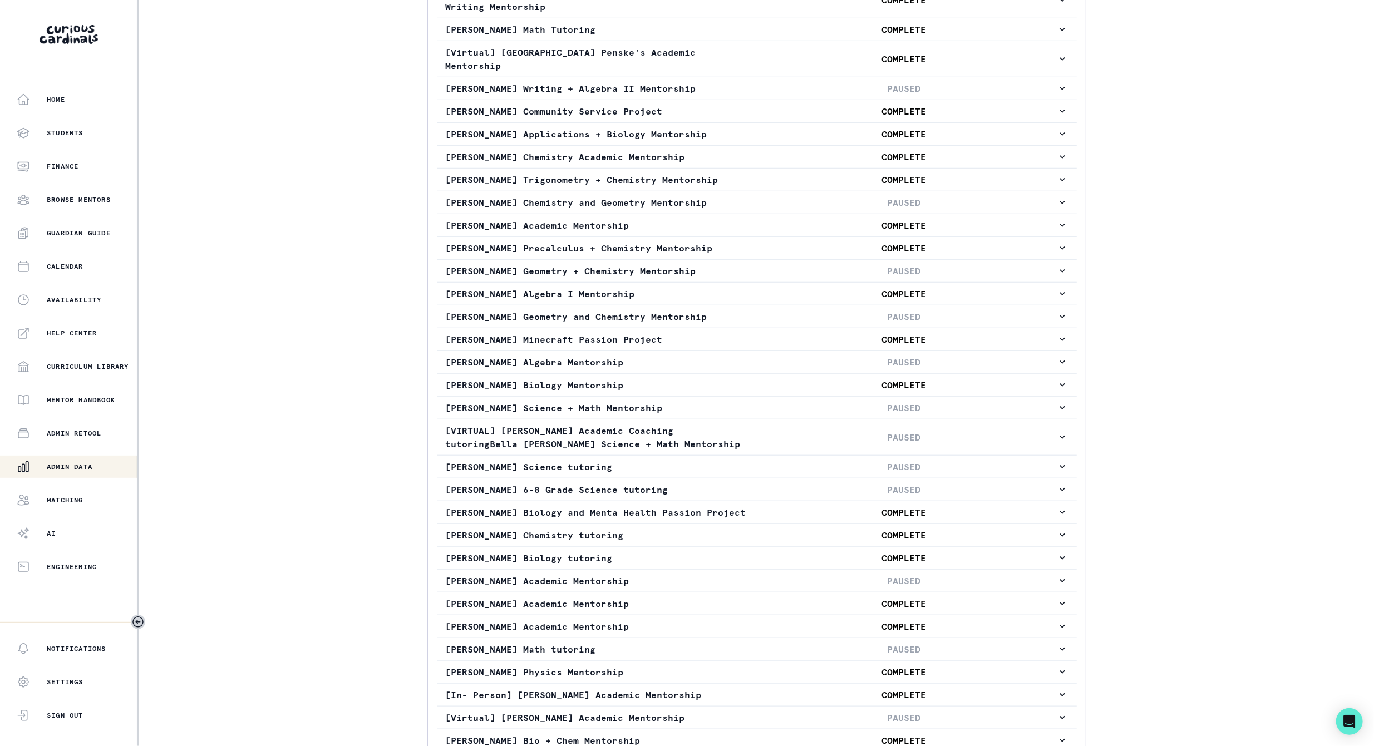
scroll to position [667, 0]
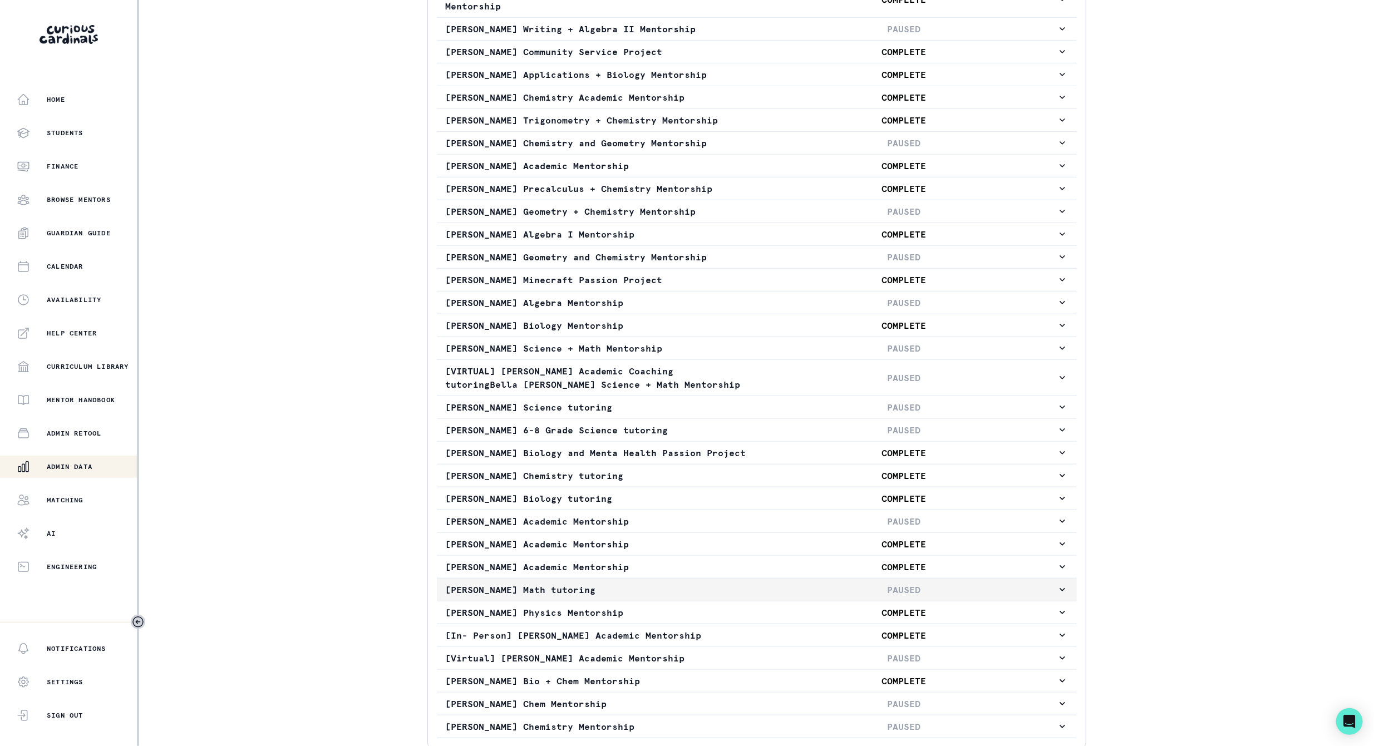
click at [495, 583] on p "[PERSON_NAME] Math tutoring" at bounding box center [598, 589] width 305 height 13
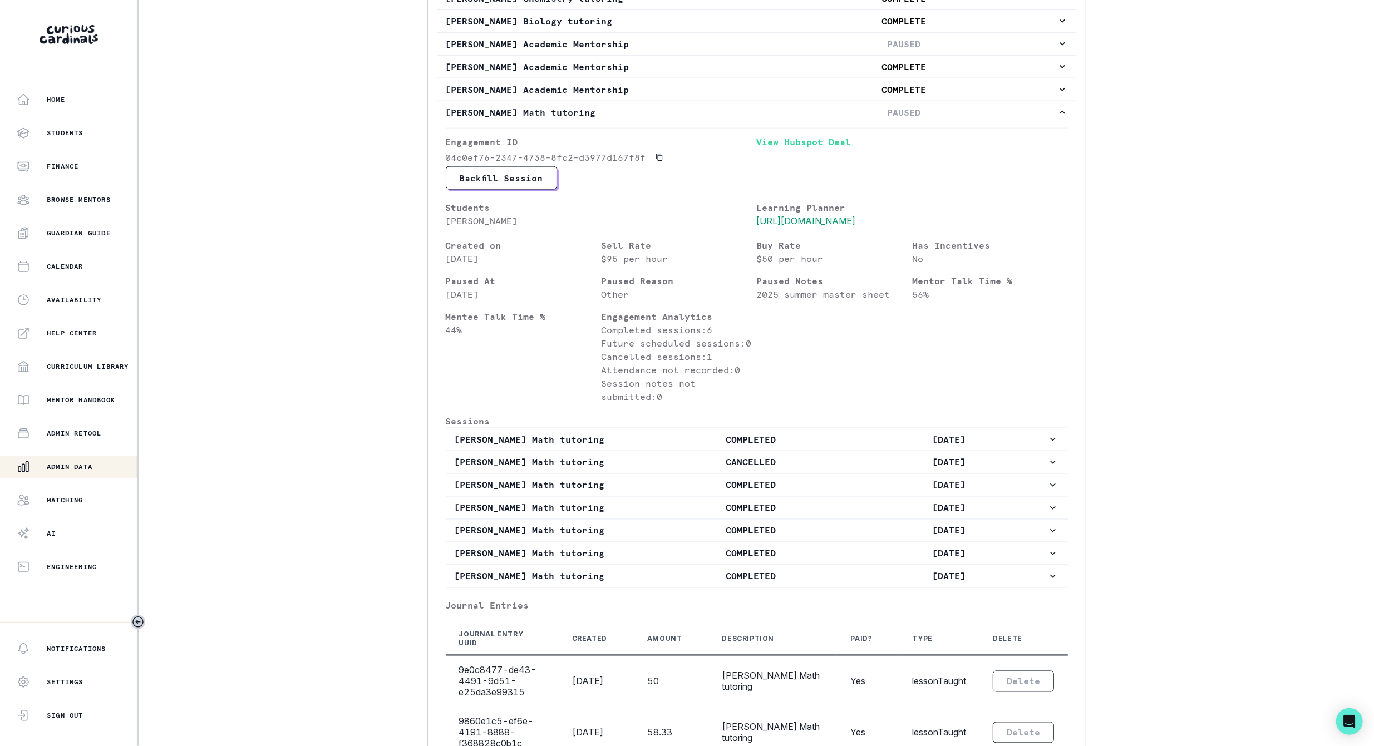
scroll to position [1168, 0]
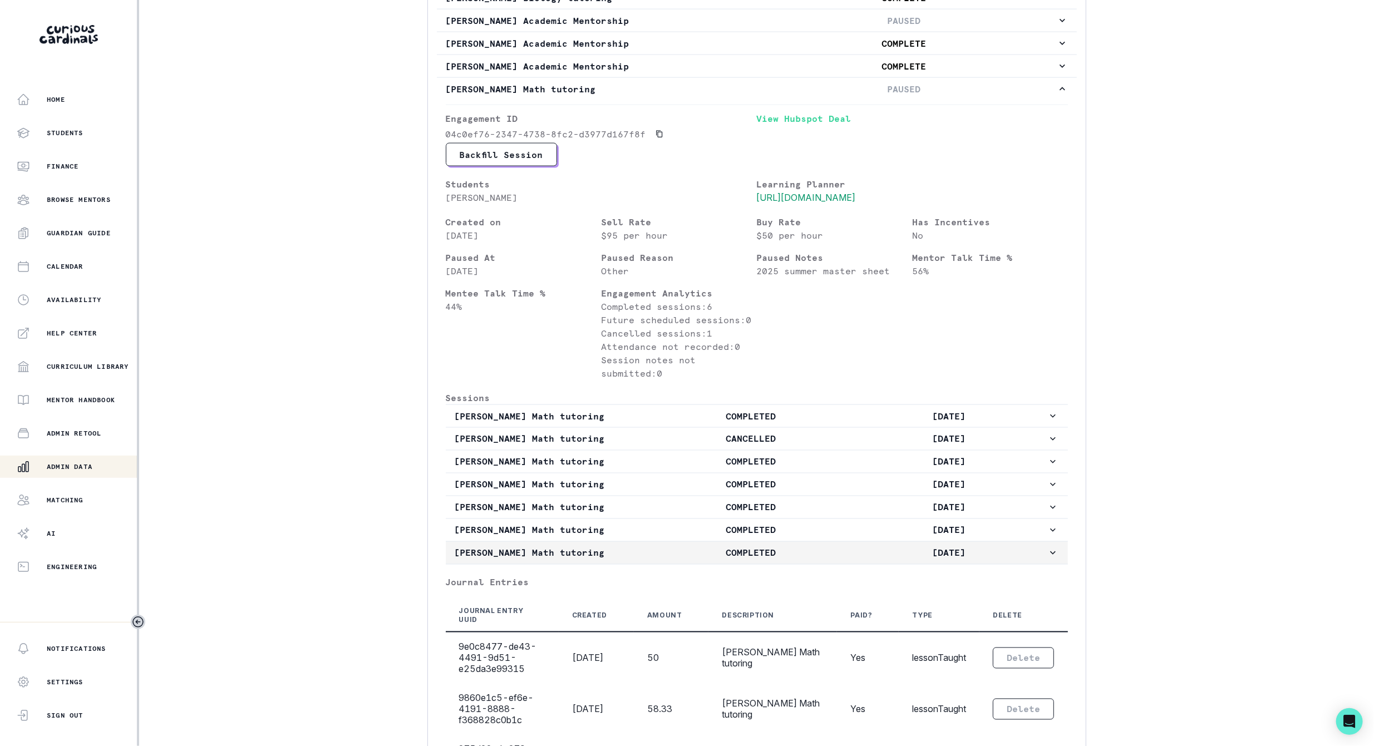
click at [796, 546] on p "COMPLETED" at bounding box center [750, 552] width 197 height 13
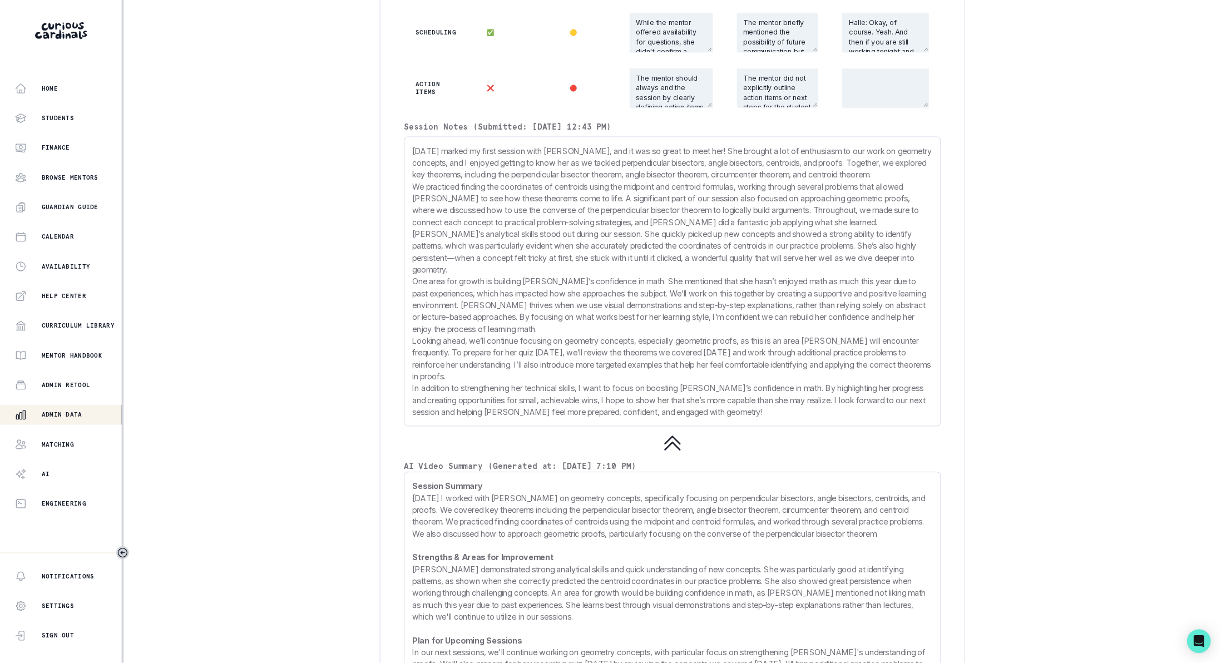
scroll to position [2169, 0]
drag, startPoint x: 465, startPoint y: 403, endPoint x: 898, endPoint y: 465, distance: 437.7
click at [898, 465] on p "[DATE] marked my first session with [PERSON_NAME], and it was so great to meet …" at bounding box center [756, 315] width 585 height 307
copy p "Lorem ipsumd si ametc adipisc elit Seddoei, tem in utl et dolor ma aliq eni! Ad…"
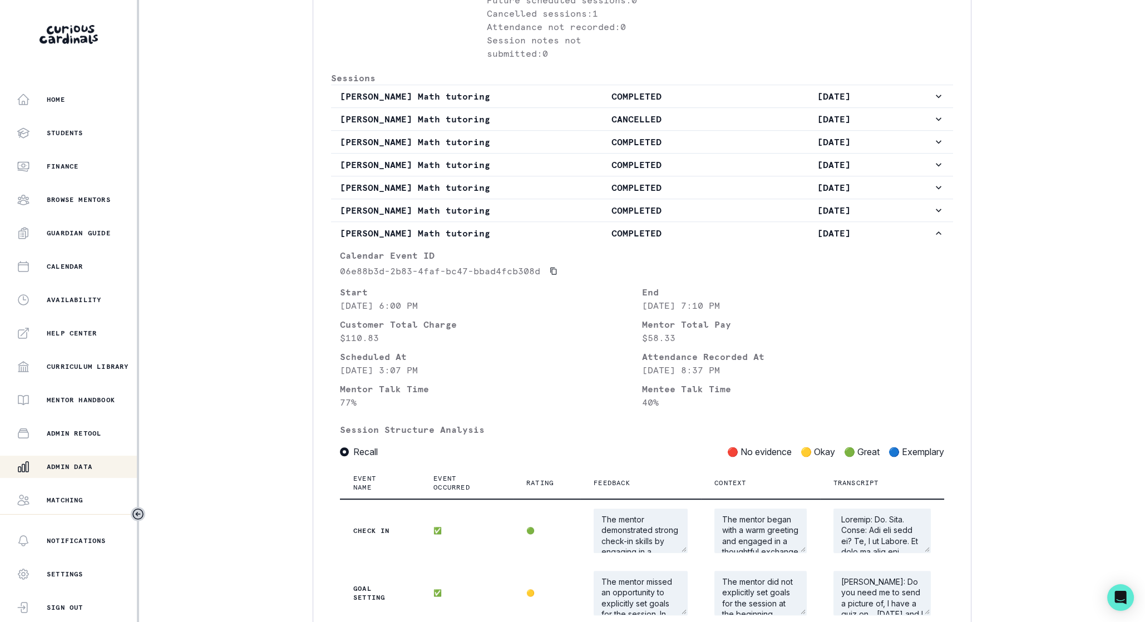
scroll to position [1474, 0]
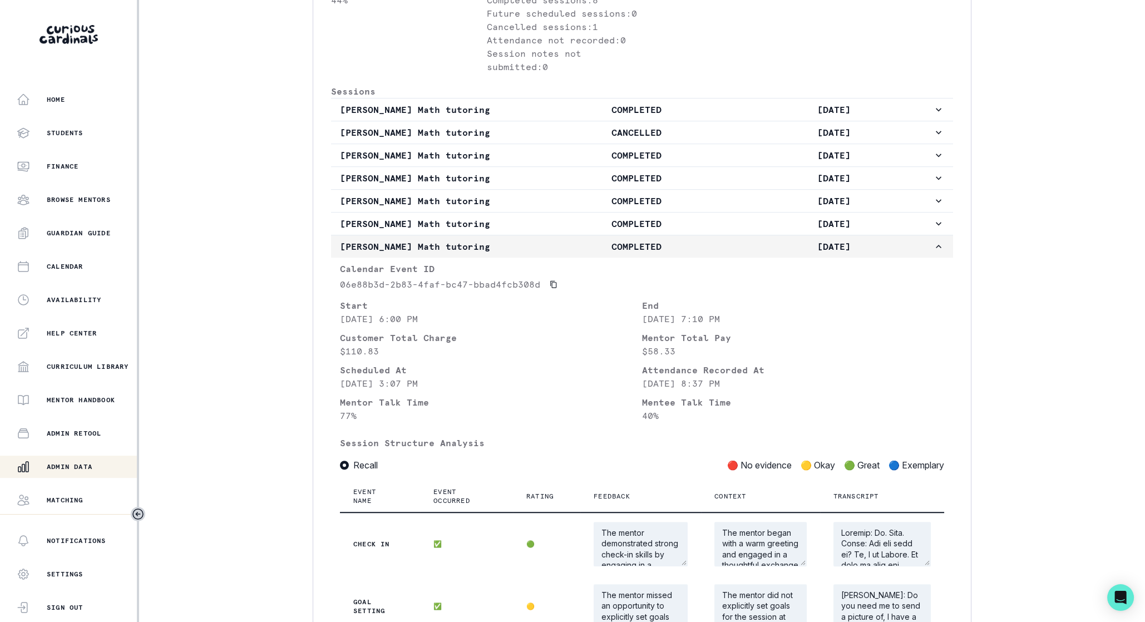
click at [916, 240] on p "[DATE]" at bounding box center [833, 246] width 197 height 13
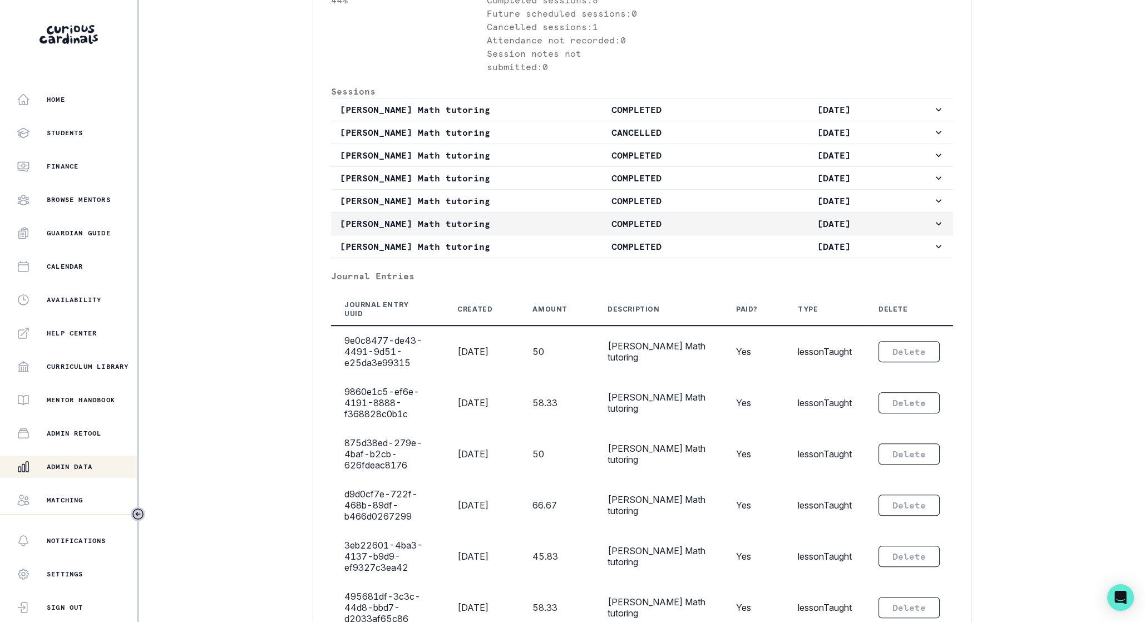
click at [892, 217] on p "[DATE]" at bounding box center [833, 223] width 197 height 13
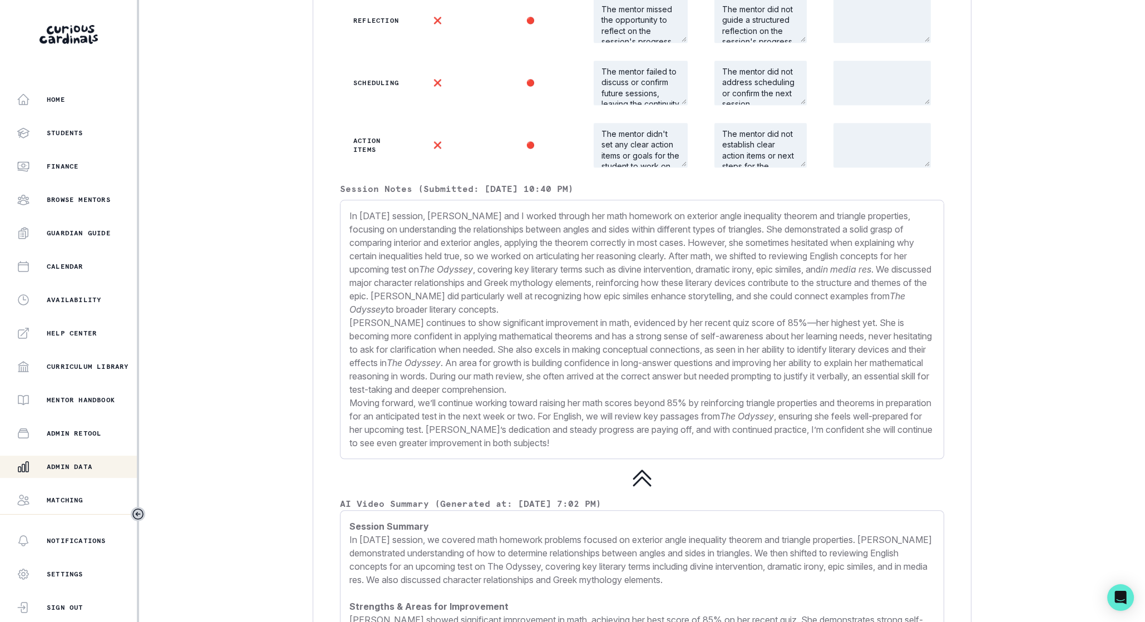
scroll to position [2100, 0]
drag, startPoint x: 349, startPoint y: 195, endPoint x: 649, endPoint y: 430, distance: 381.3
click at [649, 430] on div "In [DATE] session, [PERSON_NAME] and I worked through her math homework on exte…" at bounding box center [642, 328] width 604 height 259
copy p "Lo ipsum’d sitamet, Consect adi E seddoe tempori utl etdo magnaali en adminimv …"
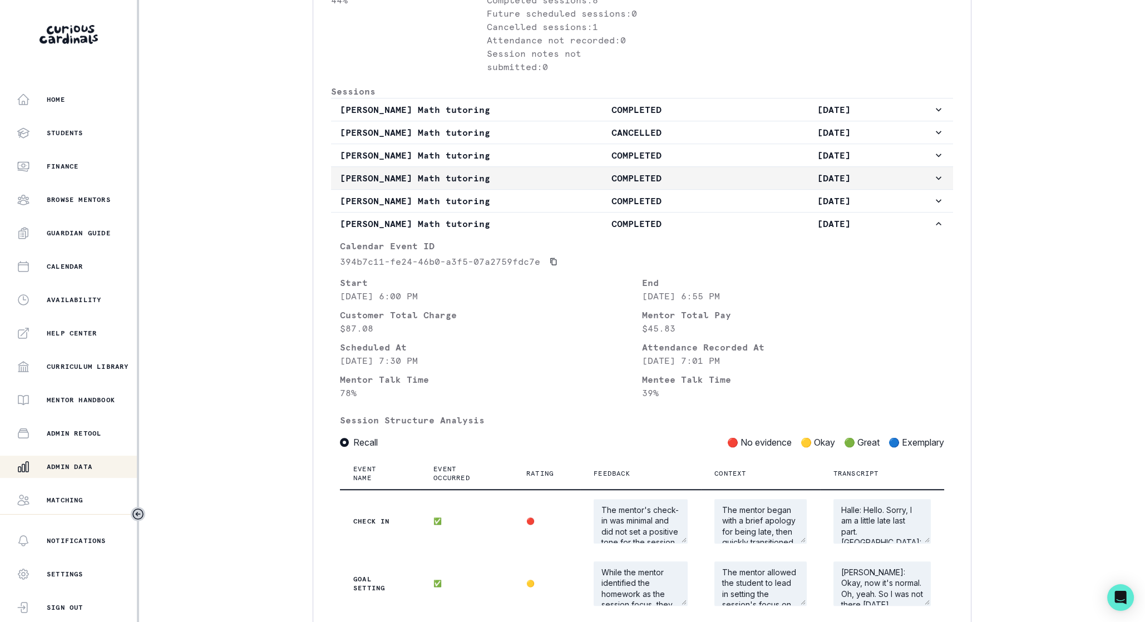
scroll to position [1474, 0]
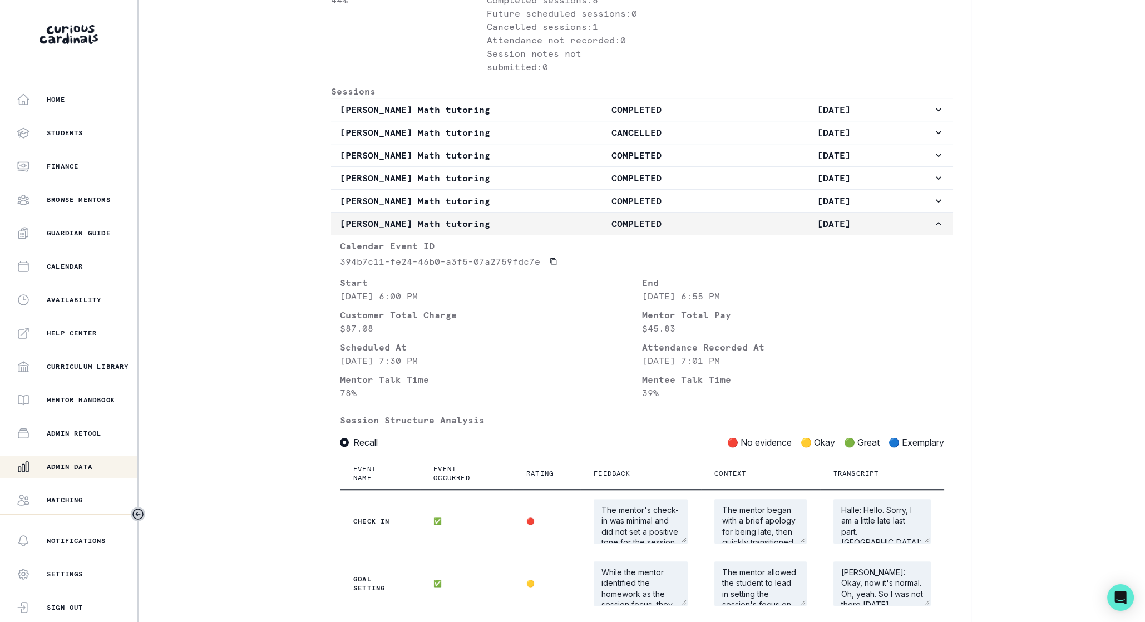
click at [911, 217] on p "[DATE]" at bounding box center [833, 223] width 197 height 13
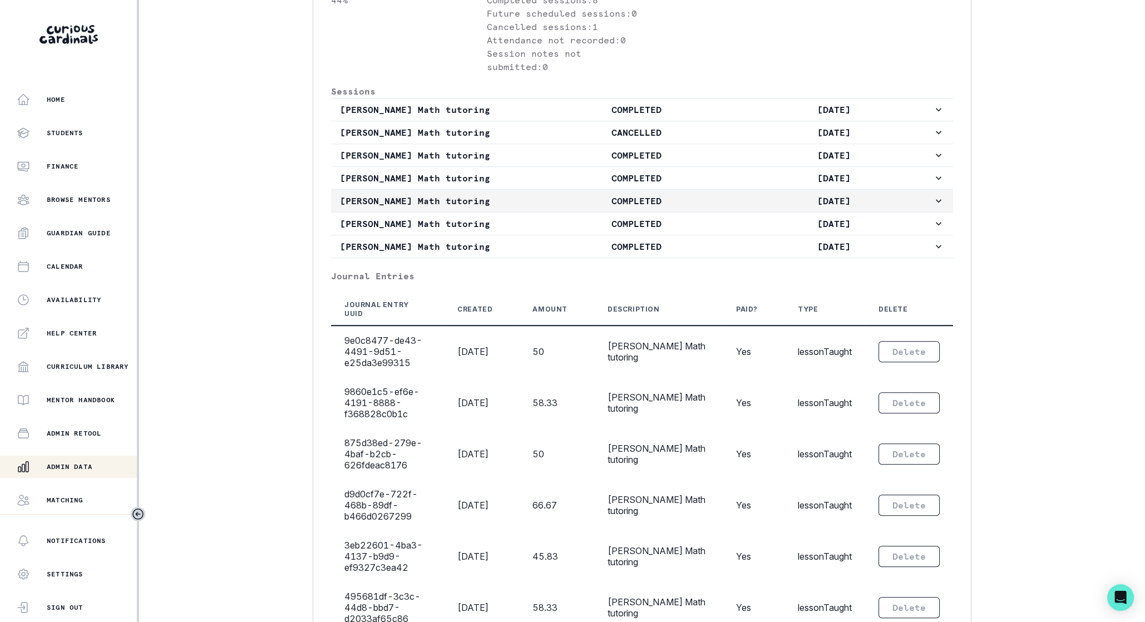
click at [891, 194] on p "[DATE]" at bounding box center [833, 200] width 197 height 13
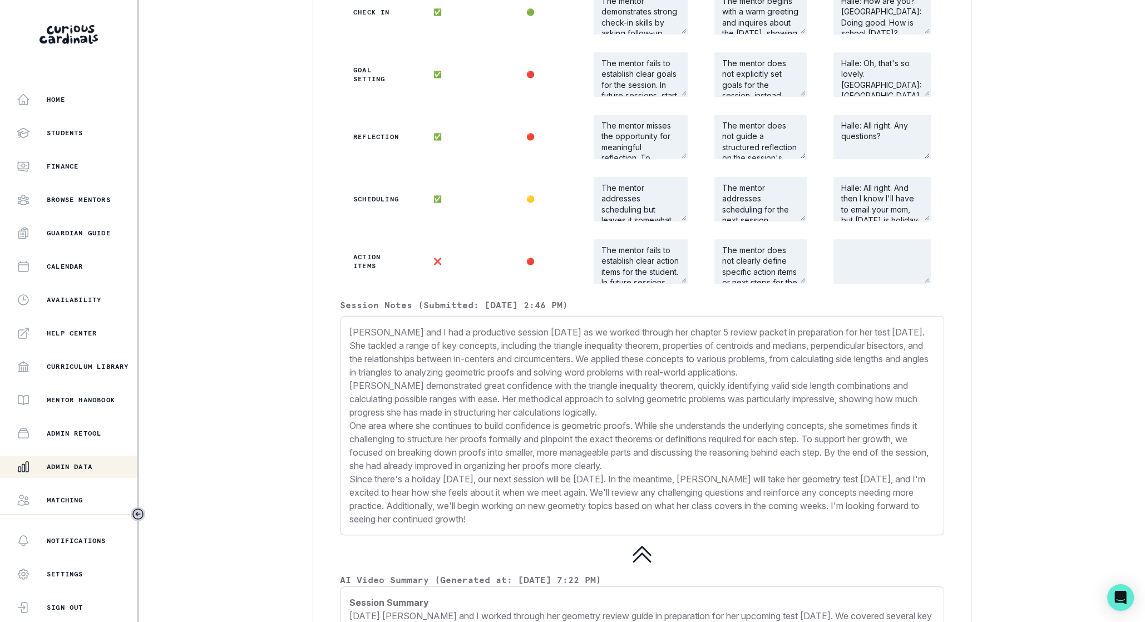
scroll to position [1961, 0]
drag, startPoint x: 349, startPoint y: 311, endPoint x: 623, endPoint y: 504, distance: 335.4
click at [623, 504] on p "[PERSON_NAME] and I had a productive session [DATE] as we worked through her ch…" at bounding box center [641, 425] width 585 height 200
copy p "[PERSON_NAME] and I had a productive session [DATE] as we worked through her ch…"
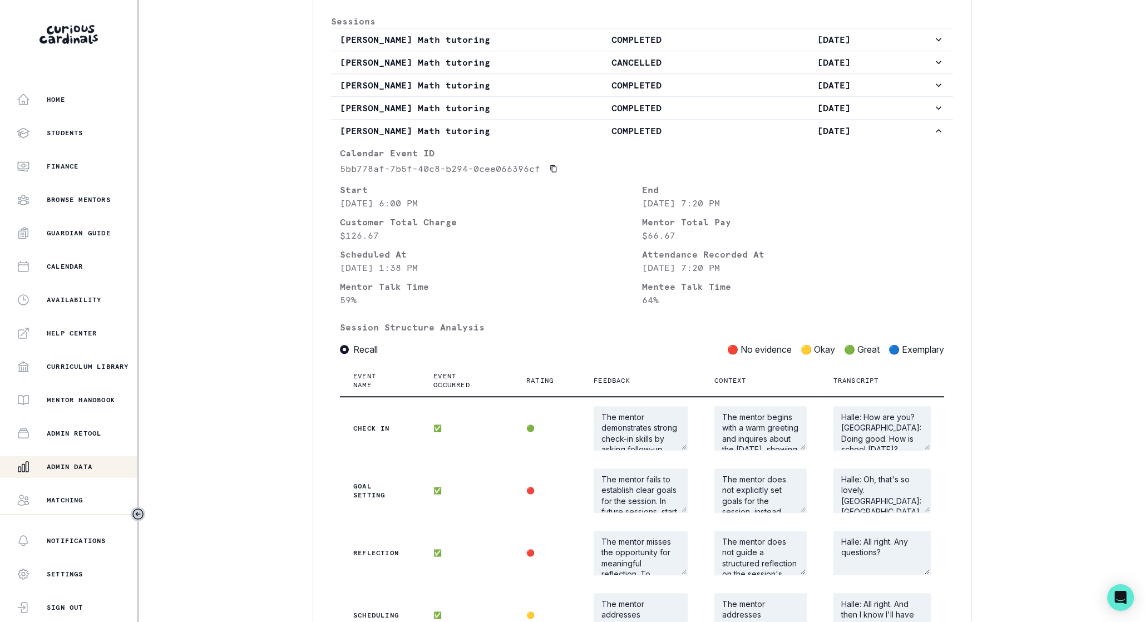
scroll to position [1544, 0]
click at [933, 126] on icon "button" at bounding box center [938, 131] width 11 height 11
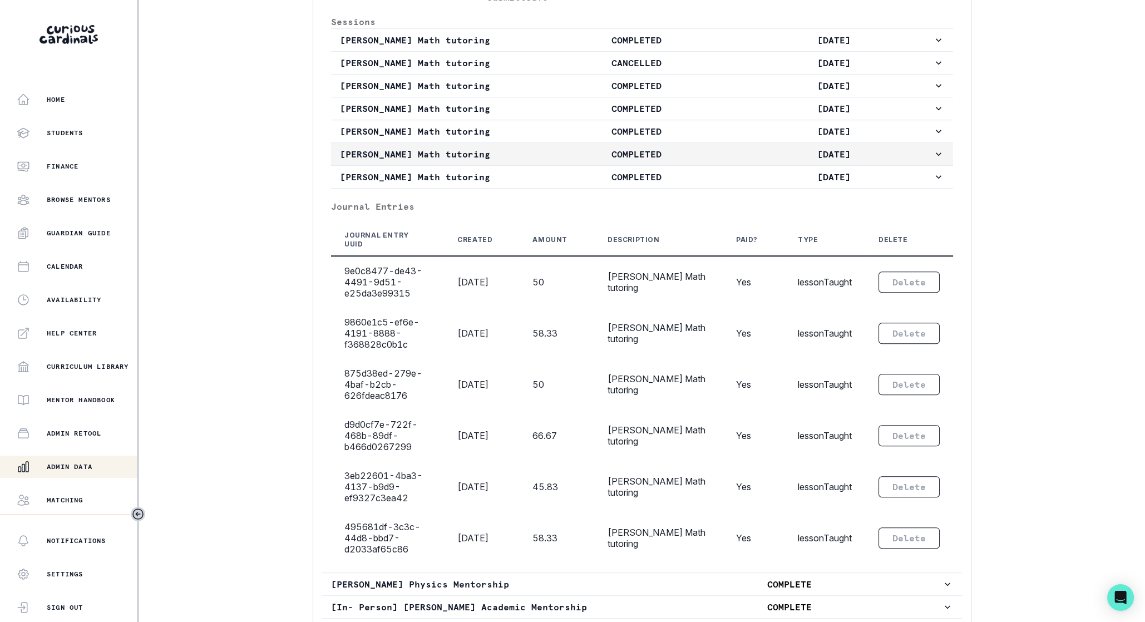
scroll to position [1474, 0]
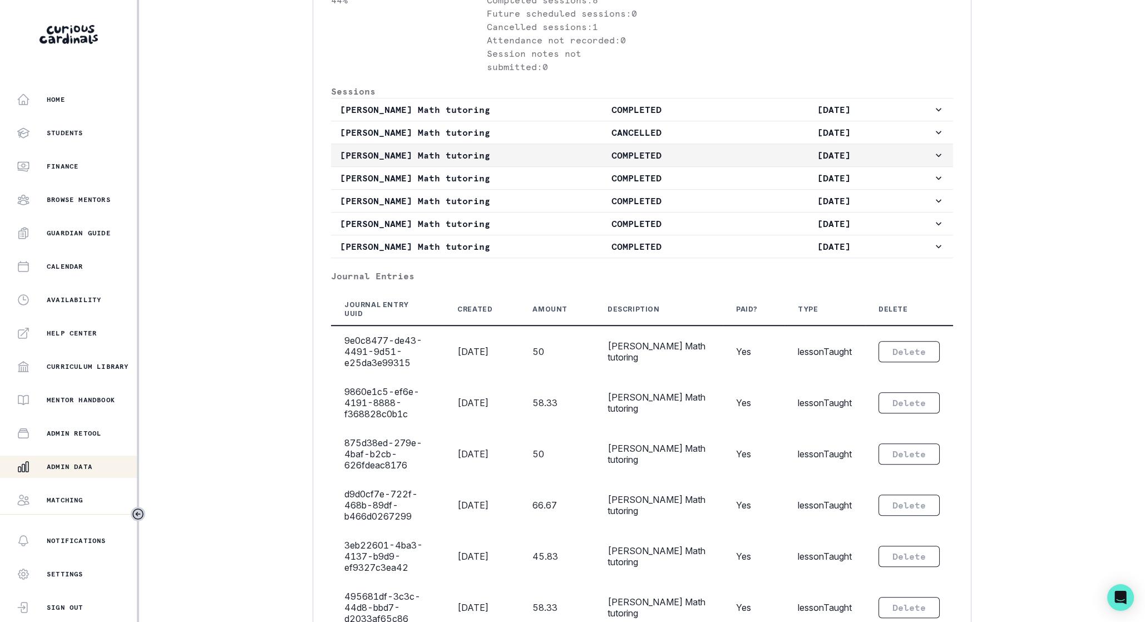
click at [727, 149] on p "COMPLETED" at bounding box center [635, 155] width 197 height 13
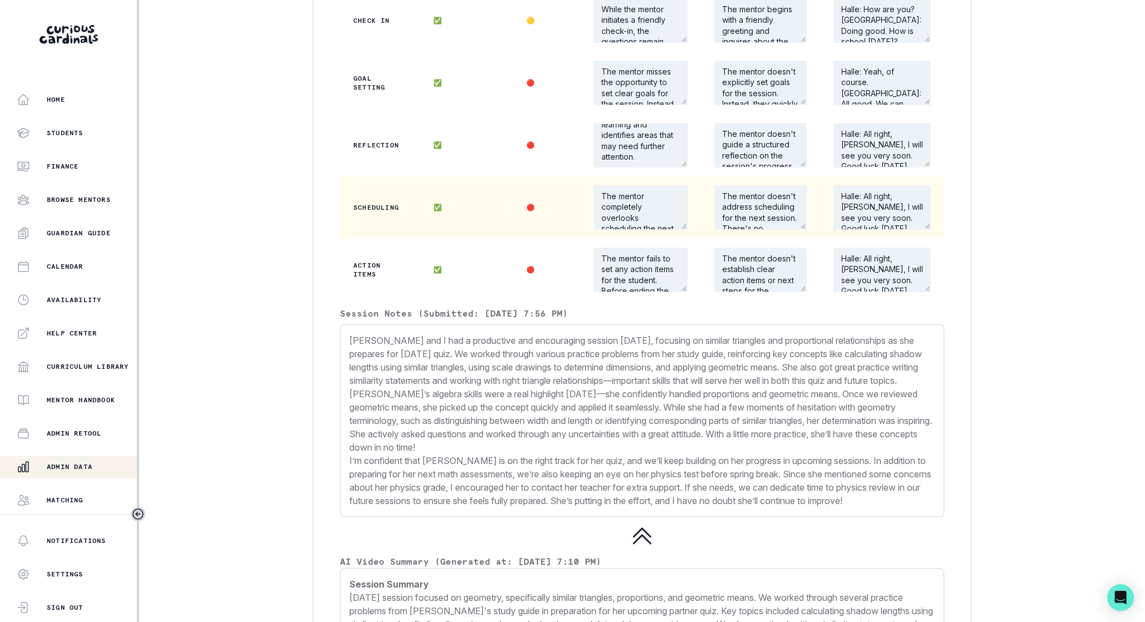
scroll to position [2031, 0]
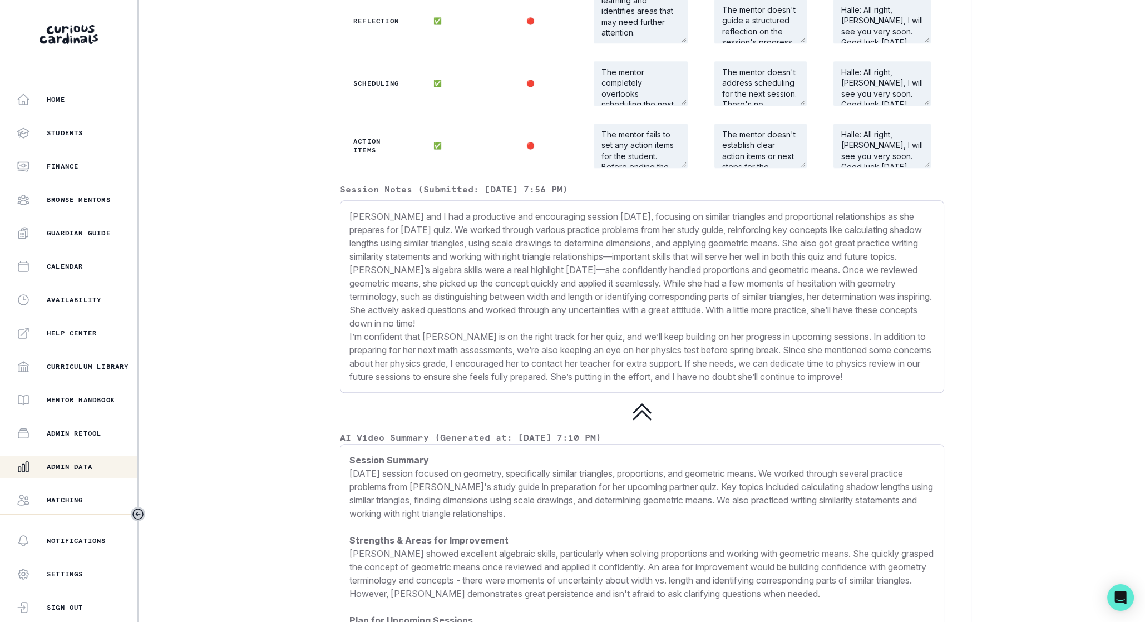
drag, startPoint x: 350, startPoint y: 196, endPoint x: 450, endPoint y: 381, distance: 209.8
click at [450, 381] on p "[PERSON_NAME] and I had a productive and encouraging session [DATE], focusing o…" at bounding box center [641, 297] width 585 height 174
copy p "Loremip dol S ame c adipiscing eli seddoeiusmo tempori utlab, etdolore ma aliqu…"
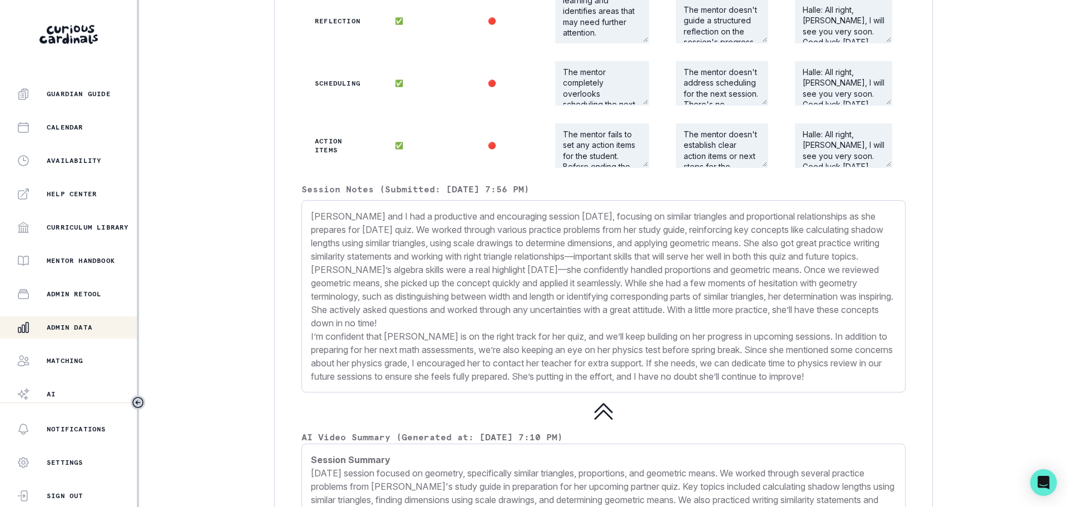
scroll to position [175, 0]
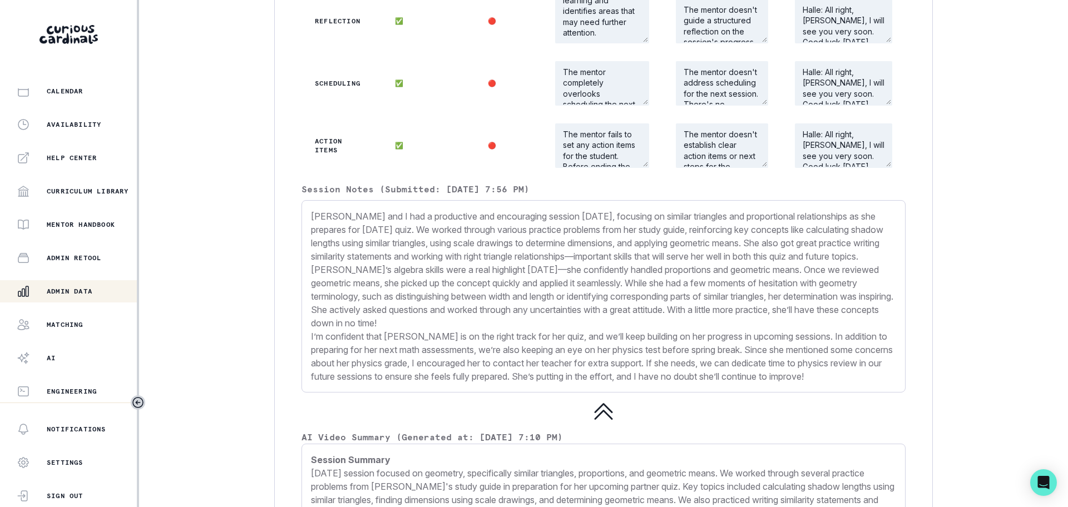
click at [73, 284] on button "Admin Data" at bounding box center [69, 291] width 139 height 22
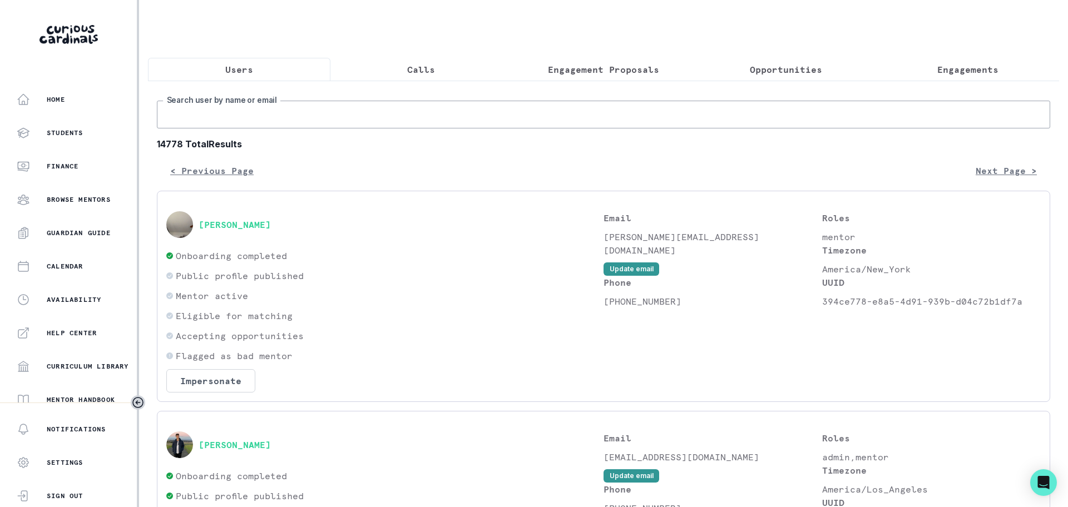
click at [229, 124] on input "Search user by name or email" at bounding box center [603, 115] width 893 height 28
type input "[PERSON_NAME]"
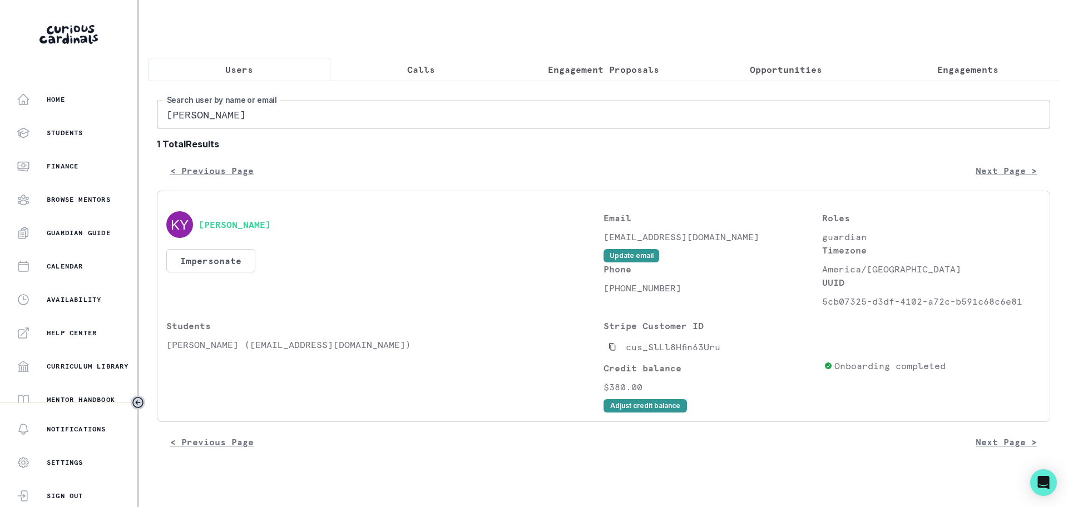
drag, startPoint x: 168, startPoint y: 352, endPoint x: 255, endPoint y: 360, distance: 87.7
click at [255, 352] on p "[PERSON_NAME] ([EMAIL_ADDRESS][DOMAIN_NAME])" at bounding box center [384, 344] width 437 height 13
copy p "[PERSON_NAME]"
click at [966, 77] on button "Engagements" at bounding box center [968, 69] width 182 height 23
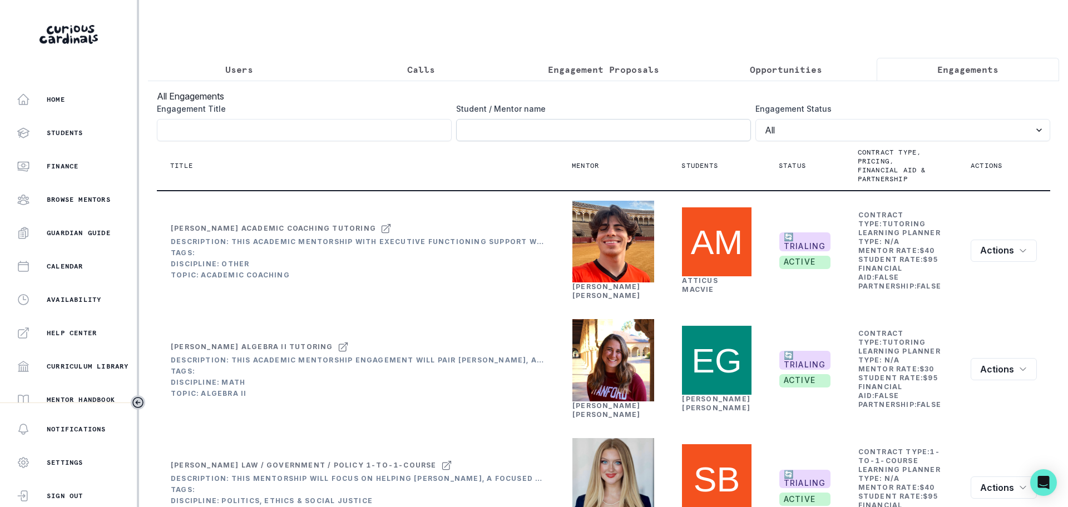
click at [489, 137] on input "Engagement Title" at bounding box center [603, 130] width 295 height 22
paste input "[PERSON_NAME]"
type input "[PERSON_NAME]"
click button "submit" at bounding box center [0, 0] width 0 height 0
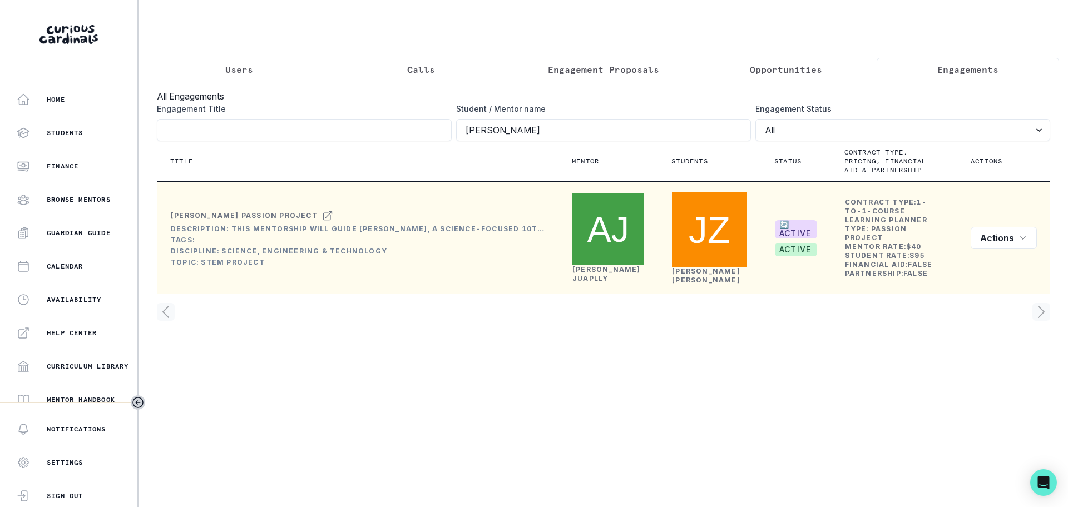
drag, startPoint x: 570, startPoint y: 262, endPoint x: 626, endPoint y: 261, distance: 55.6
click at [626, 261] on td "[PERSON_NAME] Juaplly" at bounding box center [609, 238] width 100 height 112
copy link "[PERSON_NAME]"
click at [626, 261] on td "[PERSON_NAME] Juaplly" at bounding box center [608, 238] width 73 height 91
drag, startPoint x: 572, startPoint y: 260, endPoint x: 627, endPoint y: 260, distance: 55.1
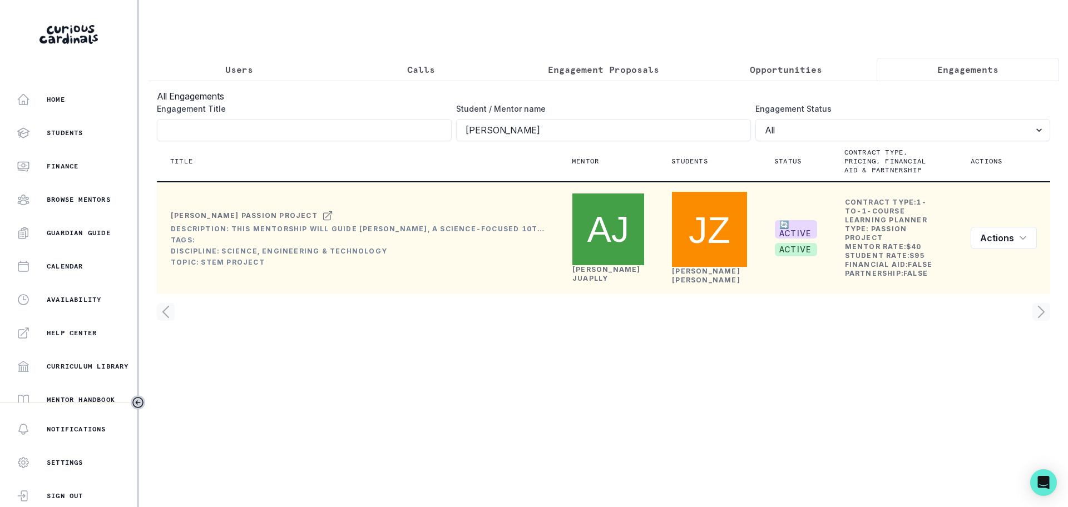
click at [627, 260] on td "[PERSON_NAME] Juaplly" at bounding box center [609, 238] width 100 height 112
drag, startPoint x: 462, startPoint y: 299, endPoint x: 318, endPoint y: 242, distance: 154.9
click at [460, 298] on div "Title Mentor Students Status Contract type, pricing, financial aid & partnershi…" at bounding box center [603, 231] width 893 height 180
drag, startPoint x: 170, startPoint y: 220, endPoint x: 251, endPoint y: 220, distance: 81.2
click at [251, 220] on td "[PERSON_NAME] Passion Project Description: This mentorship will guide [PERSON_N…" at bounding box center [358, 238] width 402 height 112
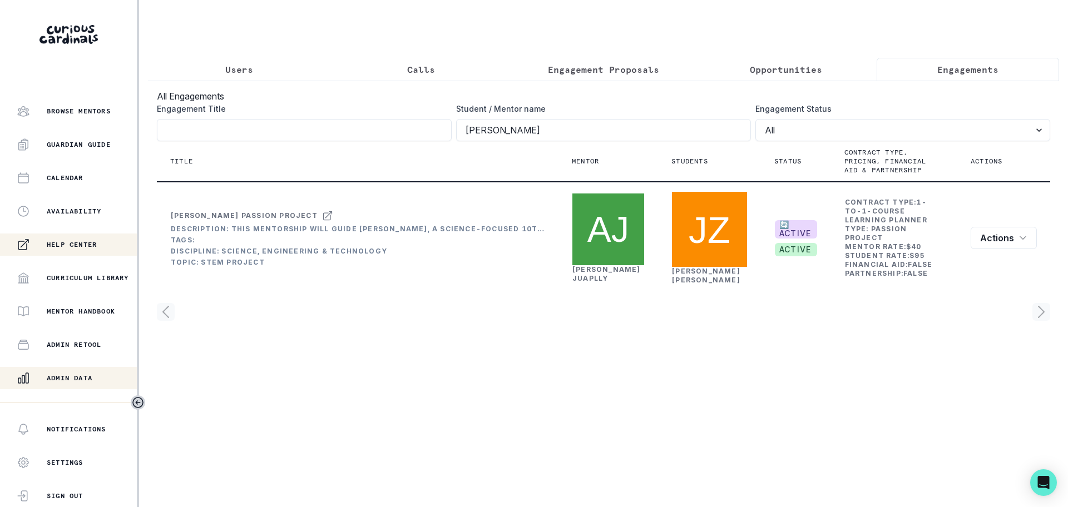
scroll to position [175, 0]
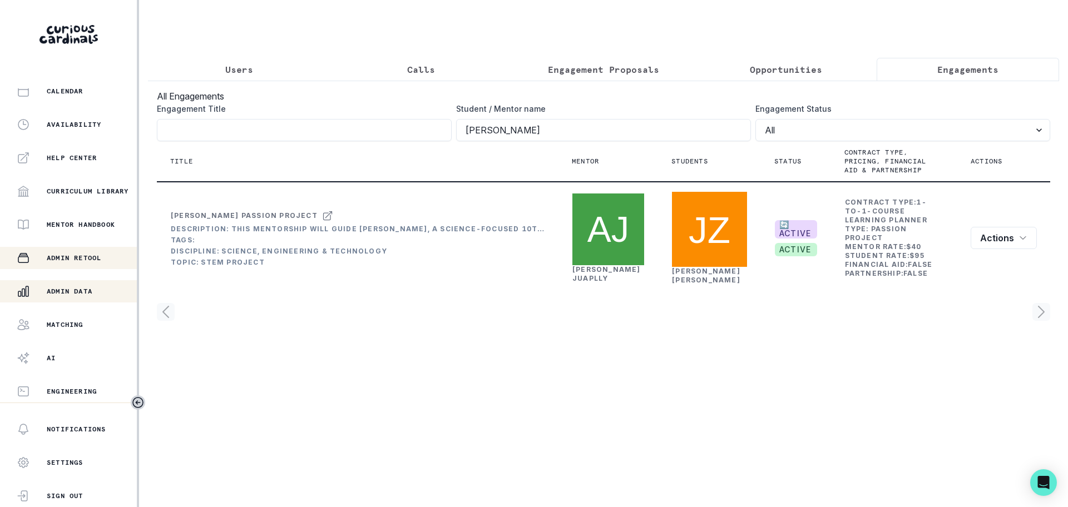
drag, startPoint x: 62, startPoint y: 285, endPoint x: 86, endPoint y: 263, distance: 32.3
click at [62, 285] on div "Admin Data" at bounding box center [77, 291] width 120 height 13
click at [75, 292] on p "Admin Data" at bounding box center [70, 291] width 46 height 9
click at [234, 65] on p "Users" at bounding box center [239, 69] width 28 height 13
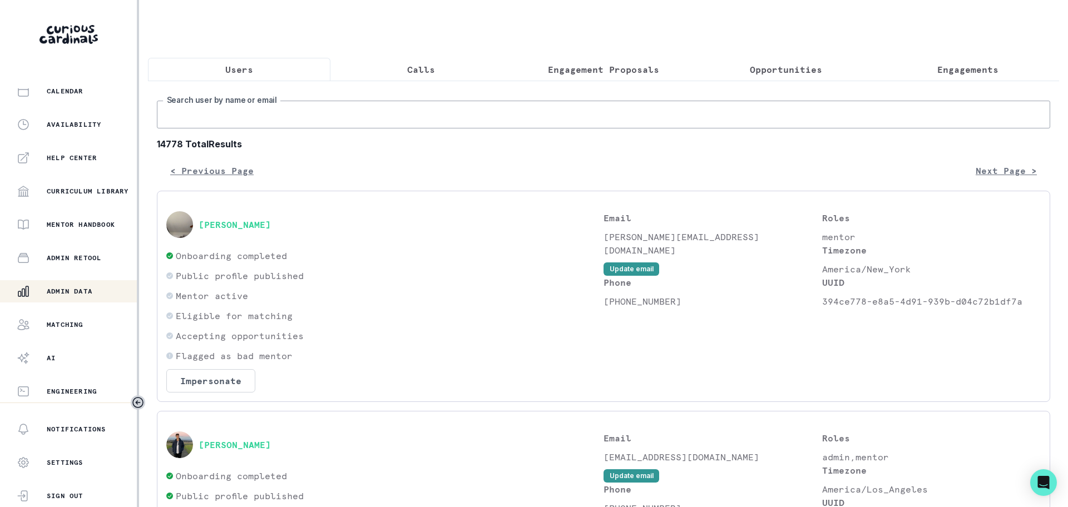
click at [223, 121] on input "Search user by name or email" at bounding box center [603, 115] width 893 height 28
paste input "Hi [PERSON_NAME], I completely understand your frustration with the pricing dif…"
type input "Hi [PERSON_NAME], I completely understand your frustration with the pricing dif…"
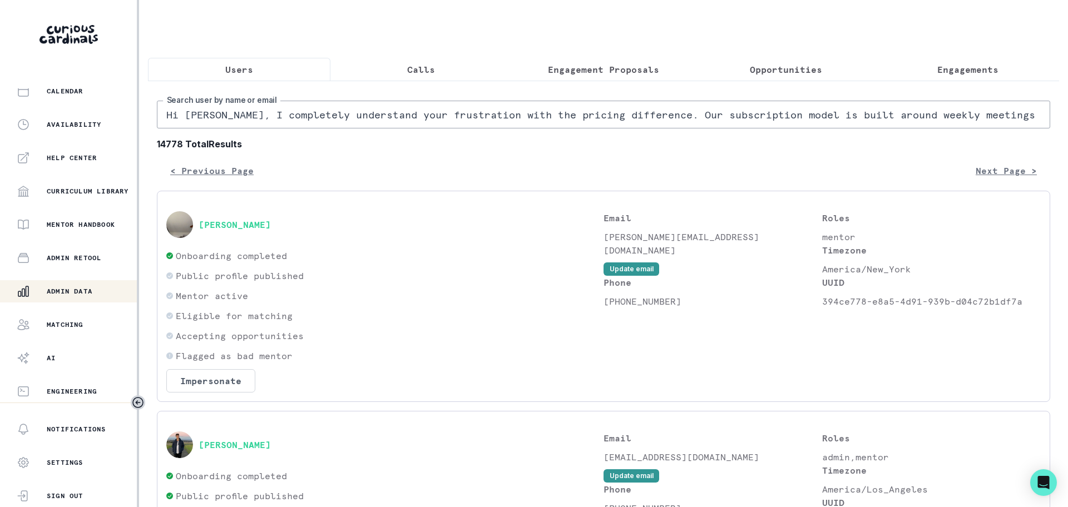
drag, startPoint x: 1034, startPoint y: 124, endPoint x: -174, endPoint y: 113, distance: 1208.4
click at [0, 113] on html "Home Students Finance Browse Mentors Guardian Guide Calendar Availability Help …" at bounding box center [534, 253] width 1068 height 507
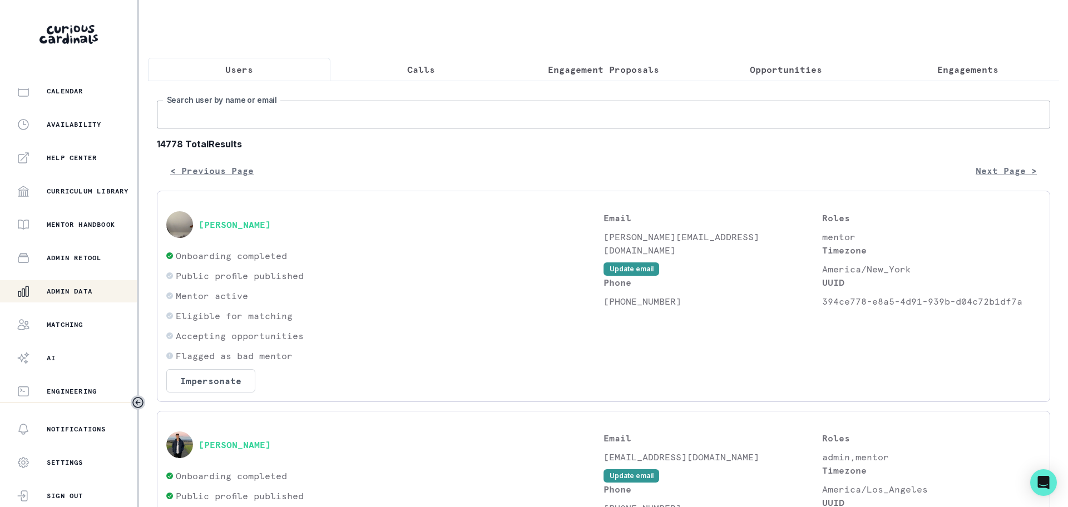
click at [236, 120] on input "Search user by name or email" at bounding box center [603, 115] width 893 height 28
paste input "Vikaash Khdloya"
type input "Vikaash Khdloya"
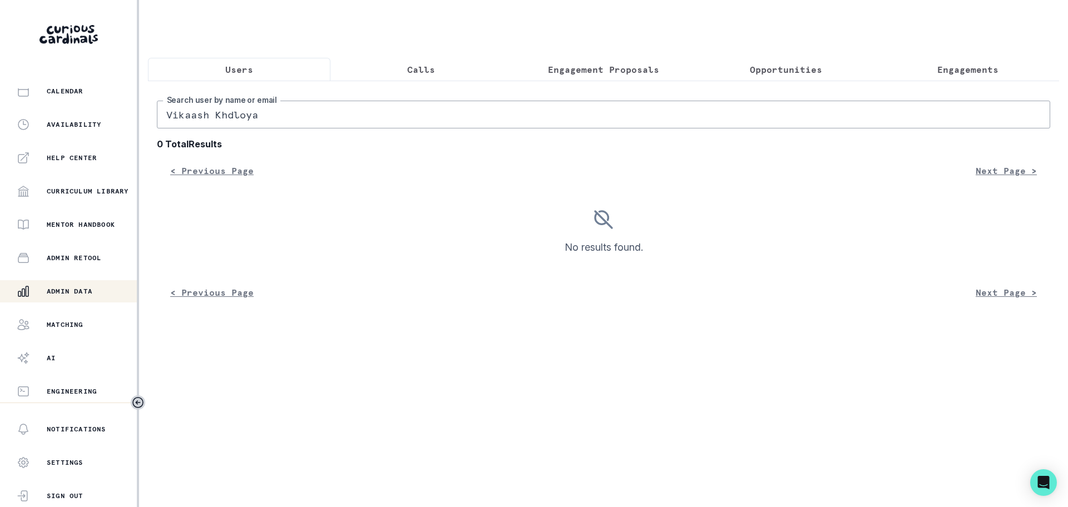
click at [172, 123] on input "Vikaash Khdloya" at bounding box center [603, 115] width 893 height 28
type input "Vikaash Khdloya"
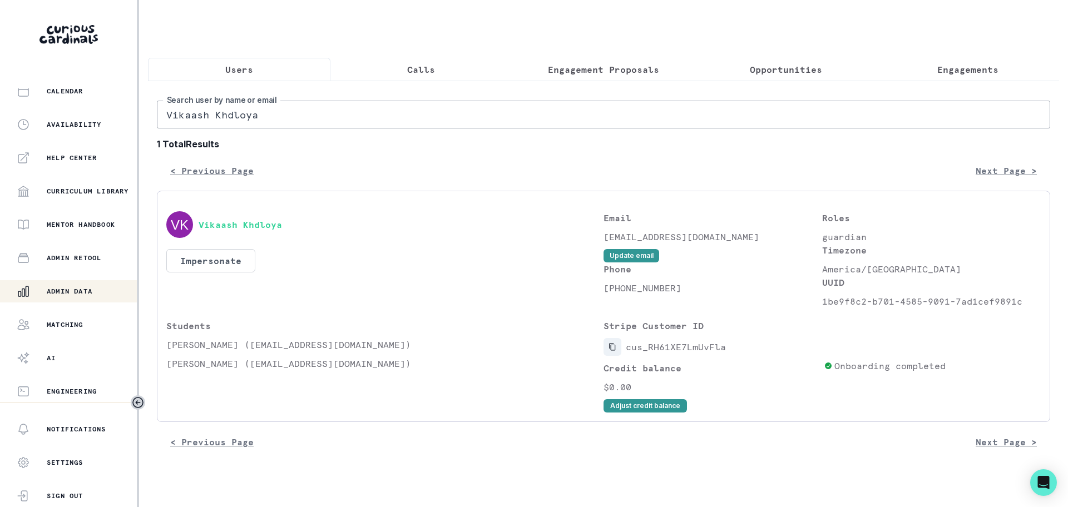
click at [614, 351] on icon "Copied to clipboard" at bounding box center [613, 347] width 8 height 8
drag, startPoint x: 169, startPoint y: 353, endPoint x: 259, endPoint y: 359, distance: 90.9
click at [259, 352] on p "[PERSON_NAME] ([EMAIL_ADDRESS][DOMAIN_NAME])" at bounding box center [384, 344] width 437 height 13
click at [245, 382] on div "Students [PERSON_NAME] ([EMAIL_ADDRESS][DOMAIN_NAME]) [PERSON_NAME] ([EMAIL_ADD…" at bounding box center [384, 365] width 437 height 93
drag, startPoint x: 211, startPoint y: 358, endPoint x: 302, endPoint y: 324, distance: 97.1
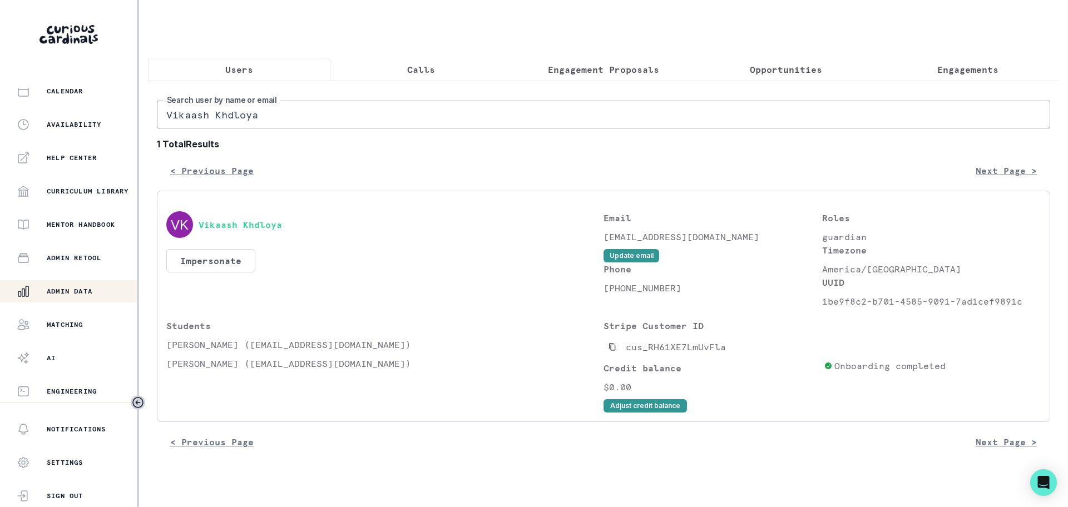
click at [252, 352] on p "[PERSON_NAME] ([EMAIL_ADDRESS][DOMAIN_NAME])" at bounding box center [384, 344] width 437 height 13
click at [937, 74] on p "Engagements" at bounding box center [967, 69] width 61 height 13
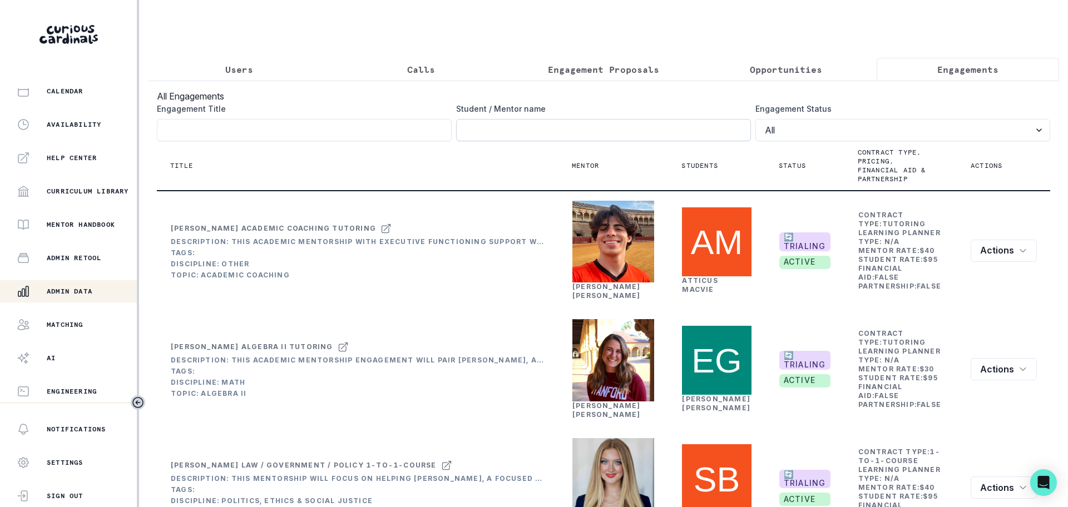
click at [483, 136] on input "Engagement Title" at bounding box center [603, 130] width 295 height 22
paste input "[PERSON_NAME]"
type input "[PERSON_NAME]"
click button "submit" at bounding box center [0, 0] width 0 height 0
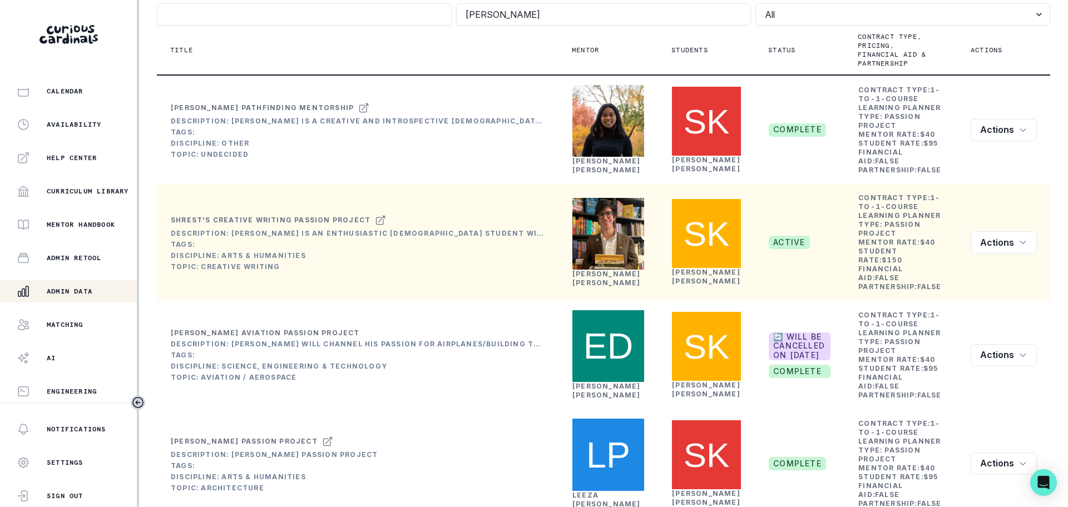
scroll to position [139, 0]
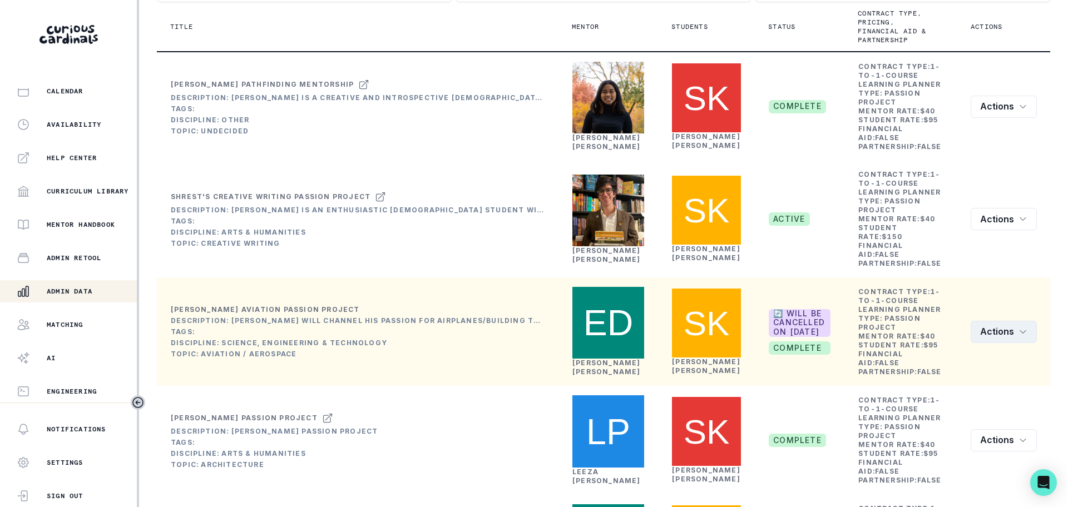
click at [995, 343] on button "Actions" at bounding box center [1004, 332] width 66 height 22
click at [814, 313] on td "🔄 Will be cancelled on [DATE] complete" at bounding box center [800, 332] width 90 height 108
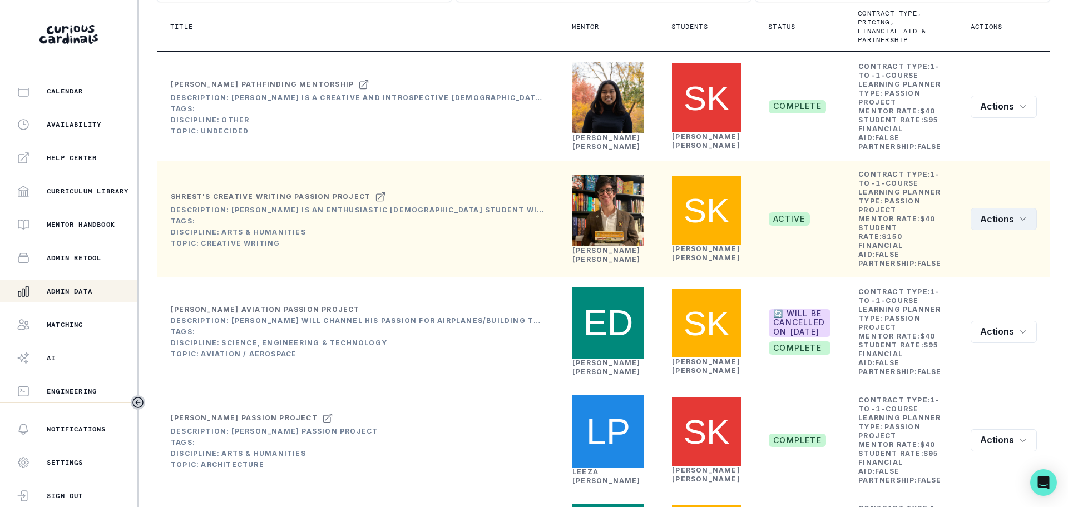
click at [974, 230] on button "Actions" at bounding box center [1004, 219] width 66 height 22
click at [935, 272] on button "Edit" at bounding box center [964, 273] width 124 height 18
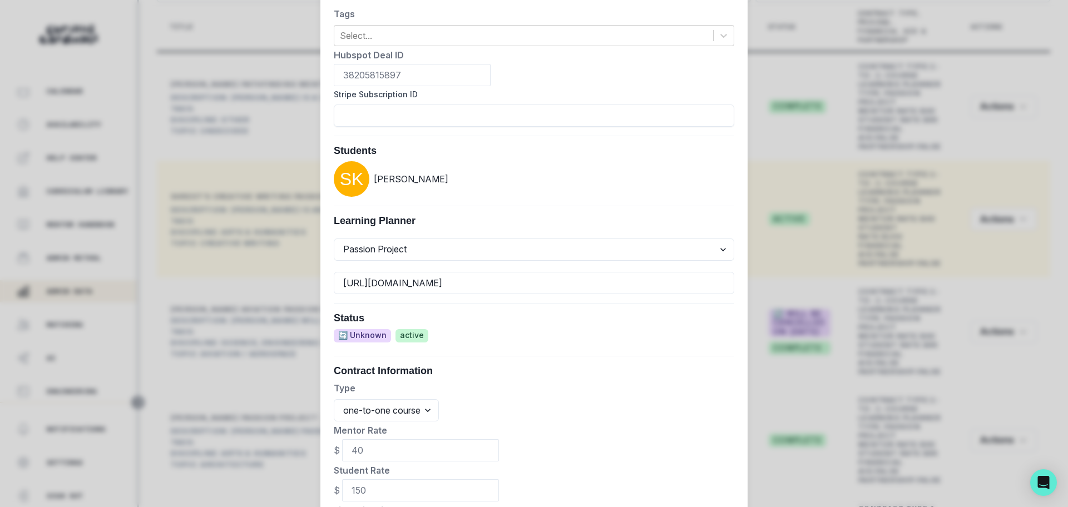
scroll to position [491, 0]
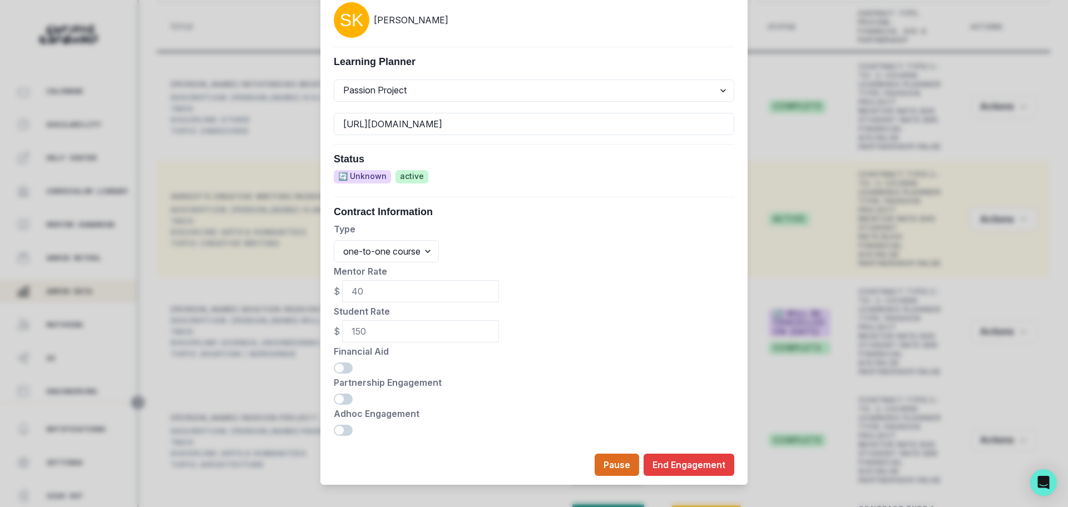
drag, startPoint x: 367, startPoint y: 322, endPoint x: 274, endPoint y: 300, distance: 96.1
click at [274, 300] on div "Edit Engagement Engagement UUID 51ce6fa4-ae08-4d78-acb5-f7e62e807173 Current Me…" at bounding box center [534, 253] width 1068 height 507
type input "95"
drag, startPoint x: 364, startPoint y: 280, endPoint x: 310, endPoint y: 273, distance: 54.5
click at [310, 273] on div "Edit Engagement Engagement UUID 51ce6fa4-ae08-4d78-acb5-f7e62e807173 Current Me…" at bounding box center [534, 253] width 1068 height 507
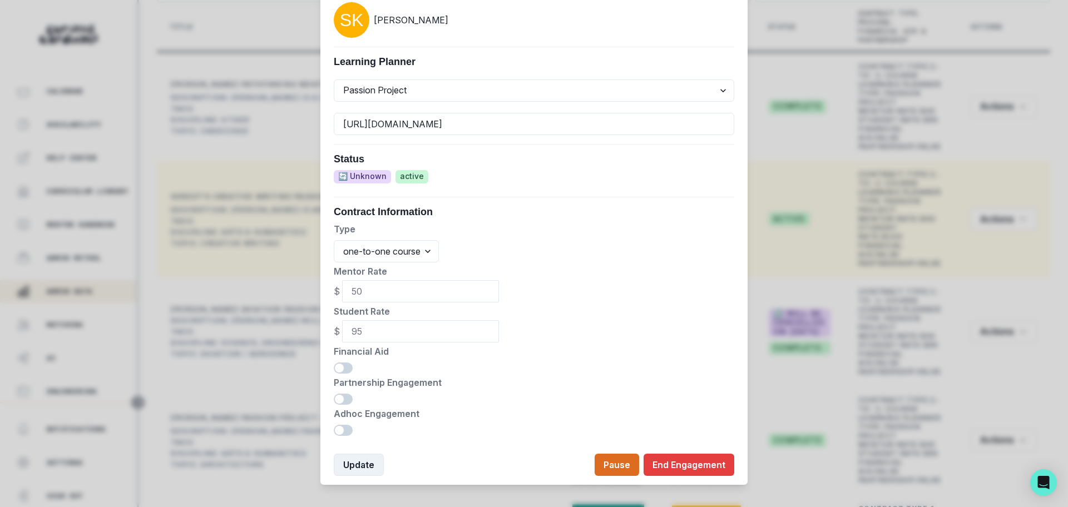
type input "50"
click at [357, 454] on button "Update" at bounding box center [359, 465] width 50 height 22
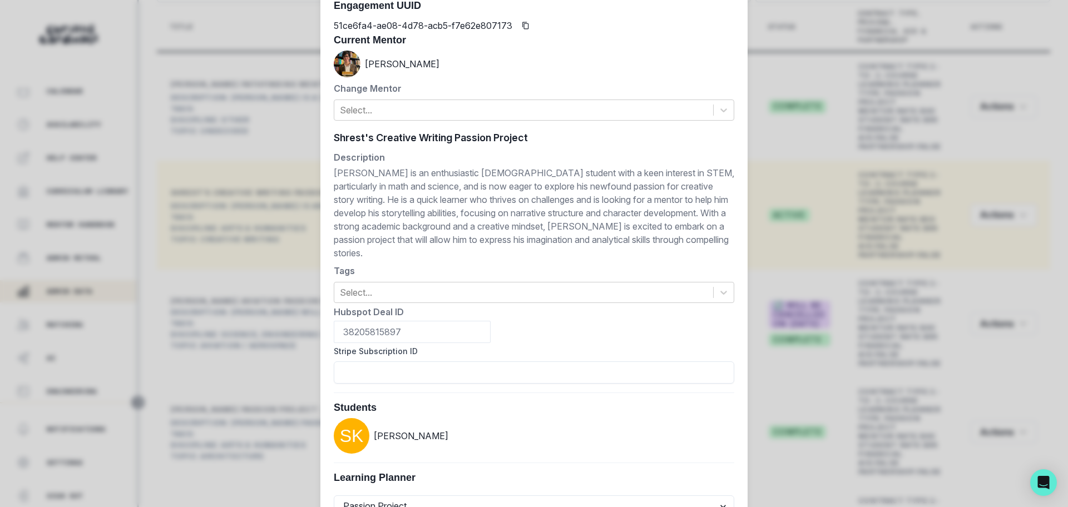
scroll to position [73, 0]
click at [522, 28] on icon "Copied to clipboard" at bounding box center [525, 26] width 6 height 7
click at [334, 134] on div "Shrest's Creative Writing Passion Project Shrest's Creative Writing Passion Pro…" at bounding box center [534, 139] width 401 height 17
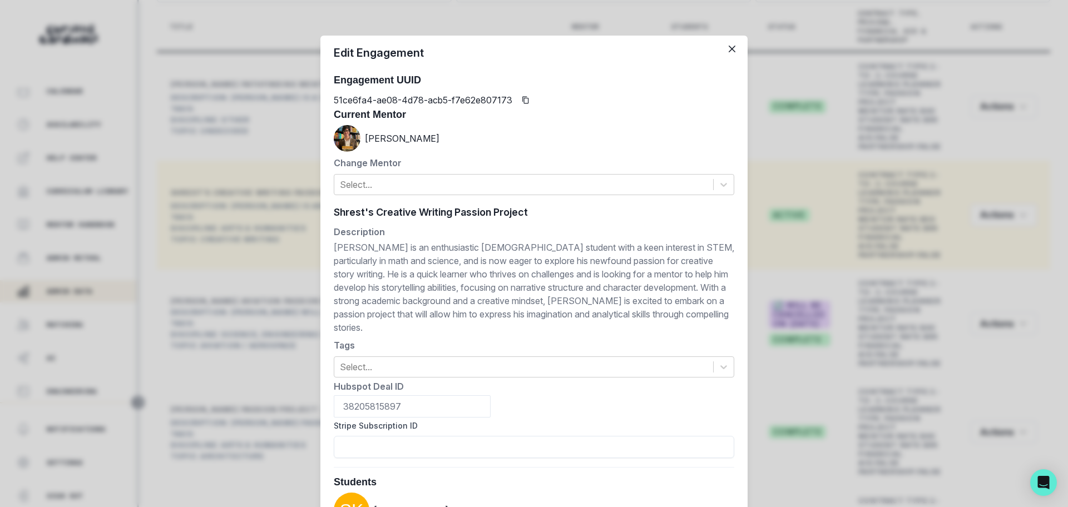
click at [249, 156] on div "Edit Engagement Engagement UUID 51ce6fa4-ae08-4d78-acb5-f7e62e807173 Current Me…" at bounding box center [534, 253] width 1068 height 507
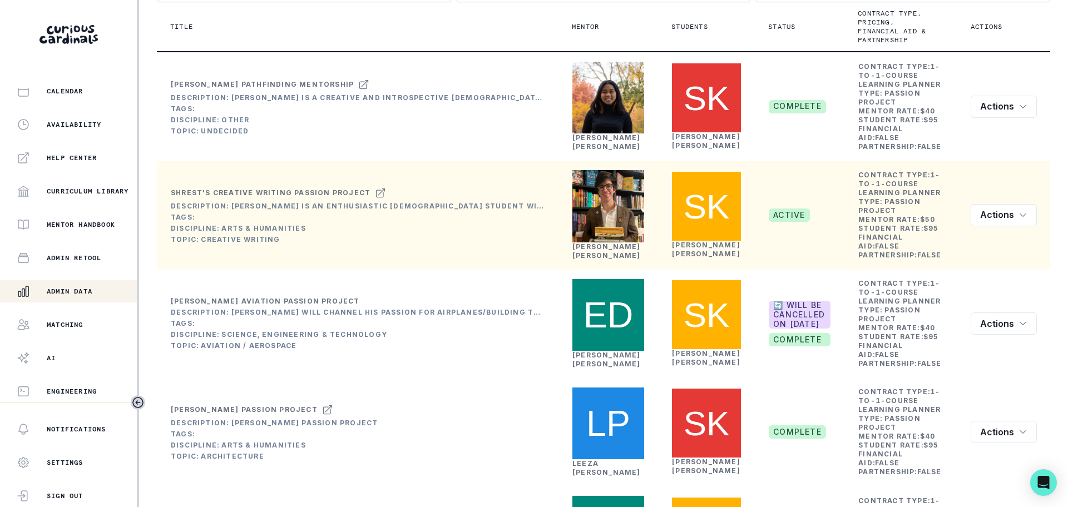
click at [85, 287] on p "Admin Data" at bounding box center [70, 291] width 46 height 9
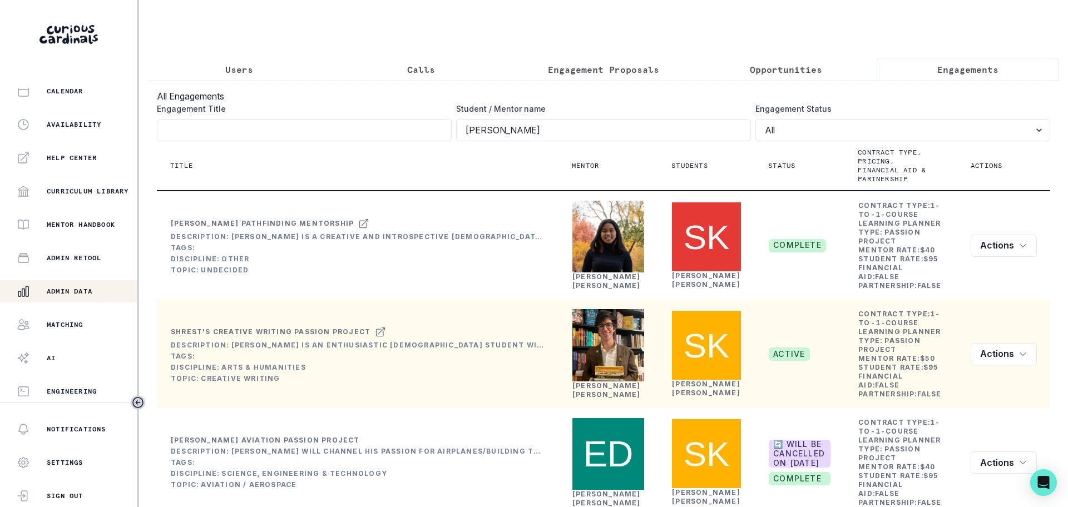
click at [238, 71] on p "Users" at bounding box center [239, 69] width 28 height 13
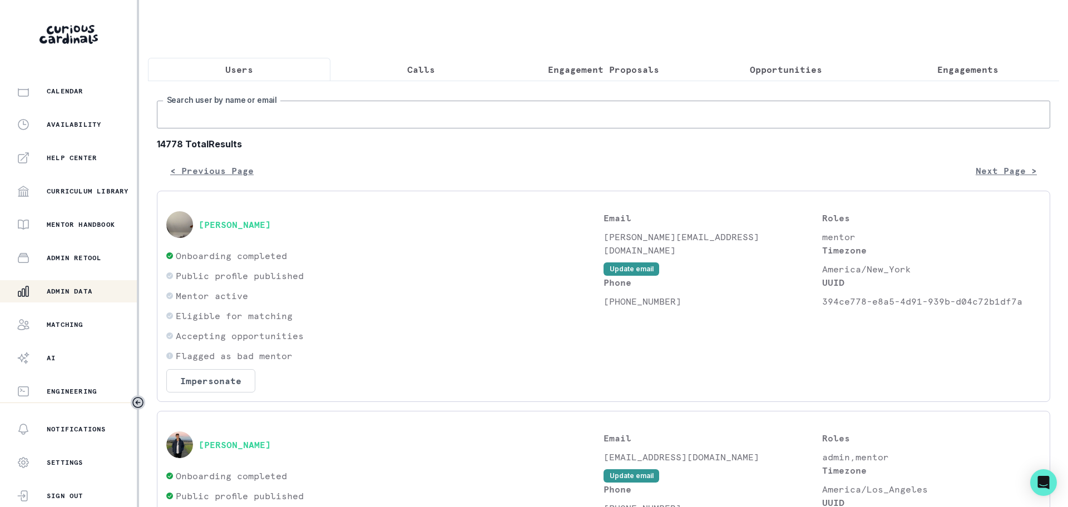
click at [184, 125] on input "Search user by name or email" at bounding box center [603, 115] width 893 height 28
paste input "[PERSON_NAME]"
type input "[PERSON_NAME]"
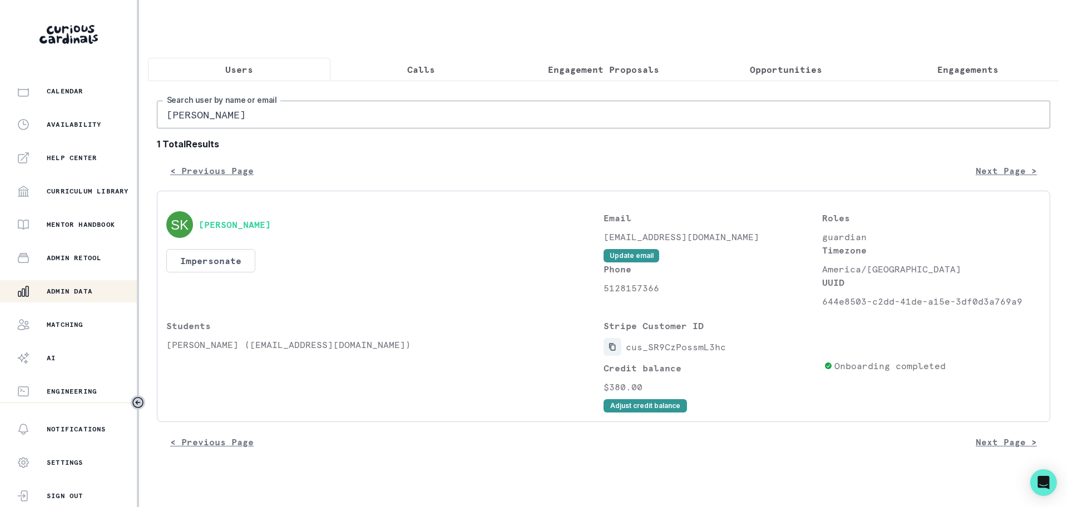
click at [611, 351] on icon "Copied to clipboard" at bounding box center [613, 347] width 8 height 8
click at [618, 413] on button "Adjust credit balance" at bounding box center [645, 405] width 83 height 13
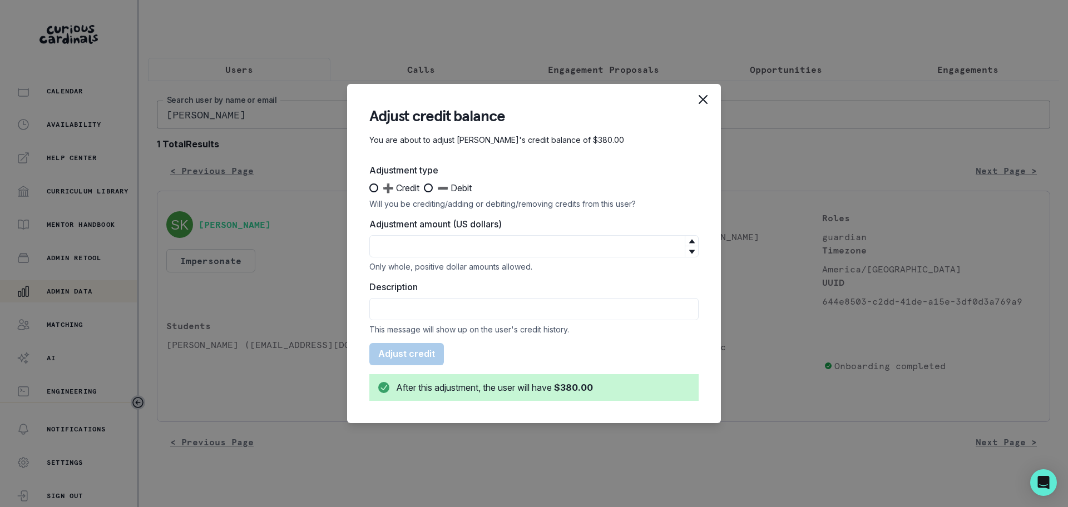
click at [432, 187] on span at bounding box center [428, 188] width 9 height 9
click at [424, 188] on input "➖ Debit" at bounding box center [423, 188] width 1 height 1
radio input "true"
click at [424, 244] on input "Adjustment amount (US dollars)" at bounding box center [533, 246] width 329 height 22
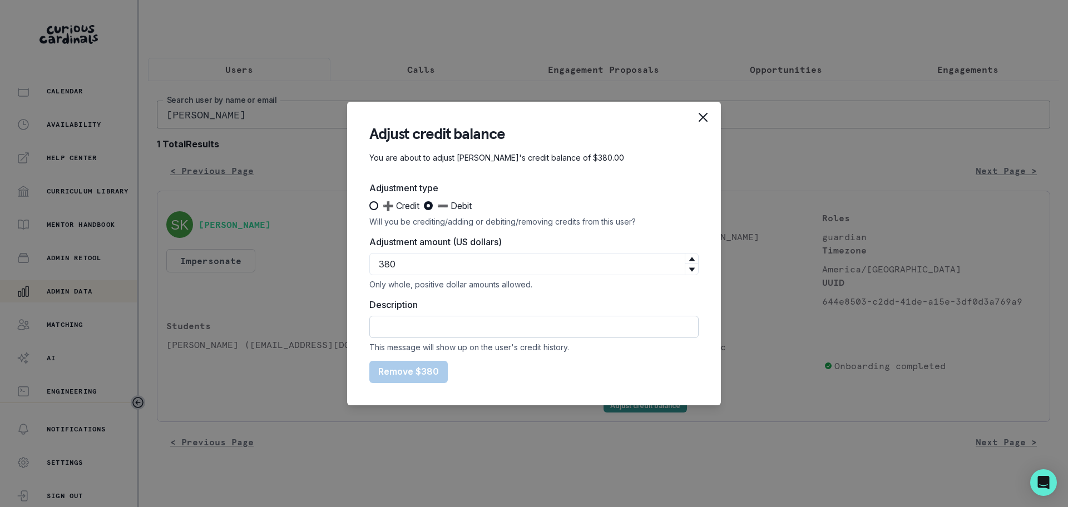
type input "380"
click at [421, 323] on input "Description" at bounding box center [533, 327] width 329 height 22
type input "refunded Sub to credit card"
click at [390, 371] on button "Remove $380" at bounding box center [408, 372] width 78 height 22
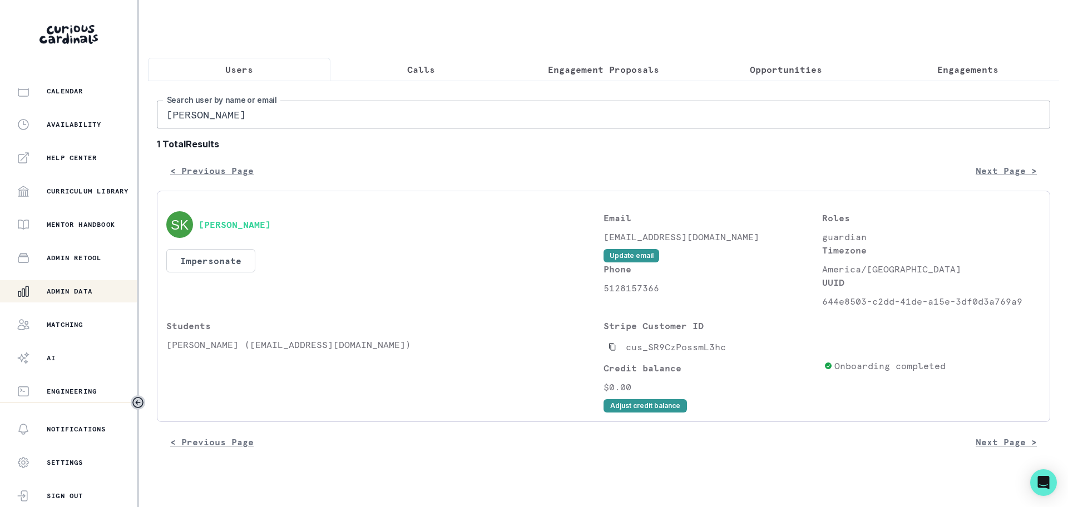
drag, startPoint x: 167, startPoint y: 352, endPoint x: 210, endPoint y: 357, distance: 43.7
click at [210, 352] on p "[PERSON_NAME] ([EMAIL_ADDRESS][DOMAIN_NAME])" at bounding box center [384, 344] width 437 height 13
click at [975, 69] on p "Engagements" at bounding box center [967, 69] width 61 height 13
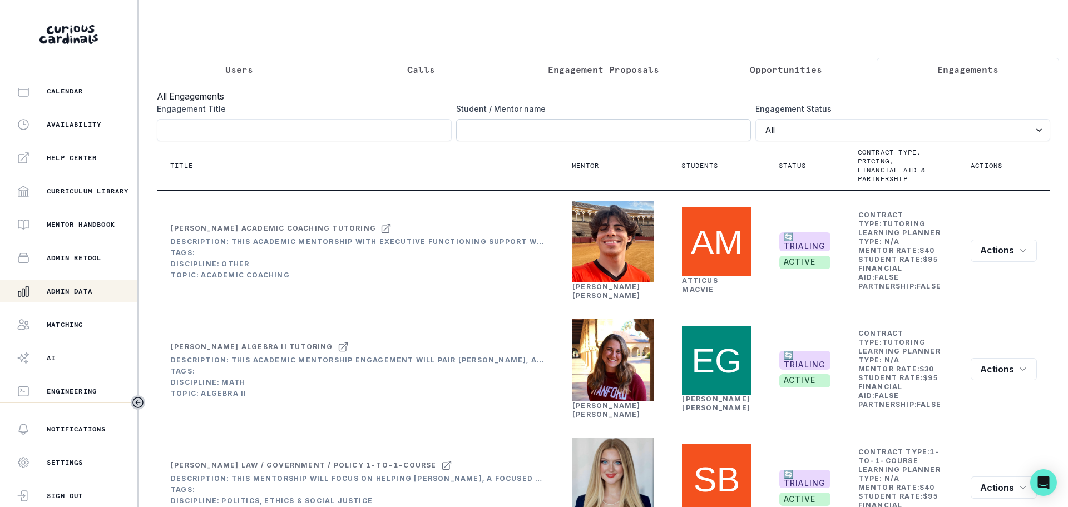
click at [479, 141] on input "Engagement Title" at bounding box center [603, 130] width 295 height 22
paste input "[PERSON_NAME]"
click button "submit" at bounding box center [0, 0] width 0 height 0
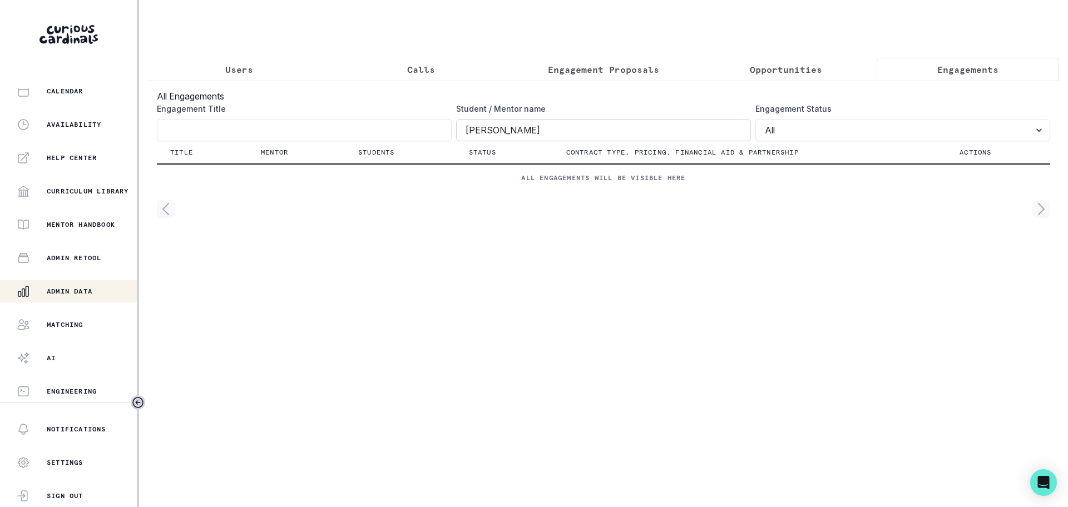
type input "[PERSON_NAME]"
click button "submit" at bounding box center [0, 0] width 0 height 0
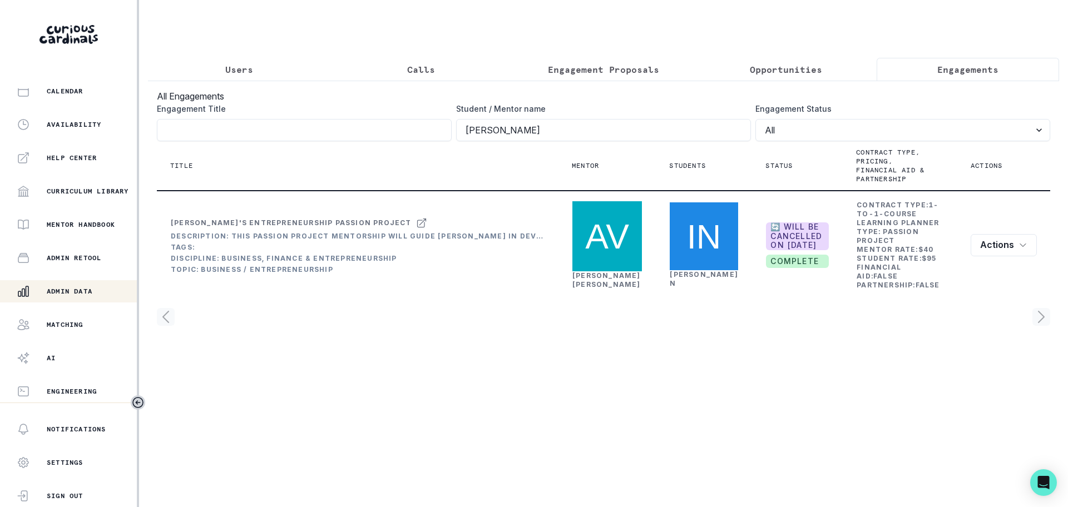
click at [249, 76] on button "Users" at bounding box center [239, 69] width 182 height 23
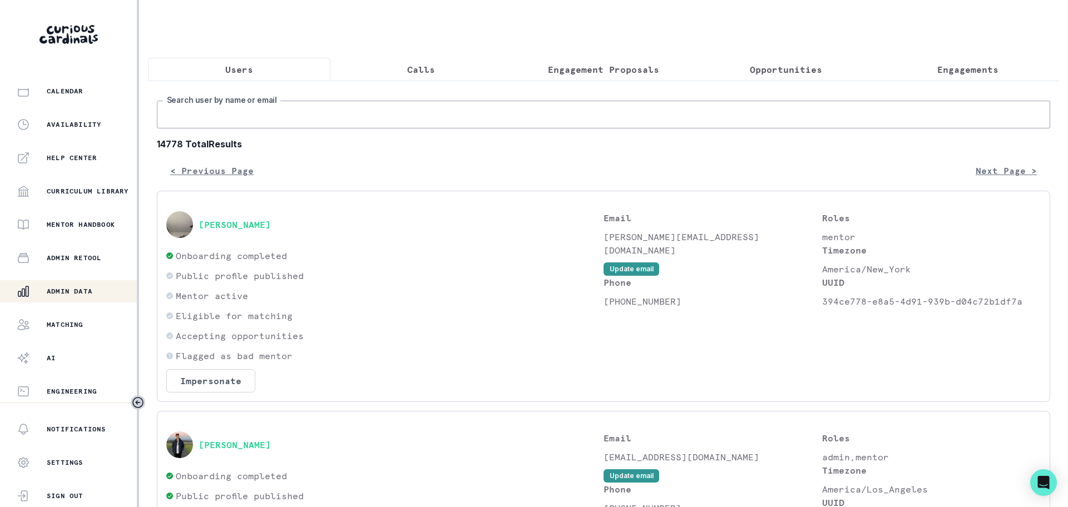
click at [239, 123] on input "Search user by name or email" at bounding box center [603, 115] width 893 height 28
paste input "[PERSON_NAME][EMAIL_ADDRESS][DOMAIN_NAME]"
type input "[PERSON_NAME][EMAIL_ADDRESS][DOMAIN_NAME]"
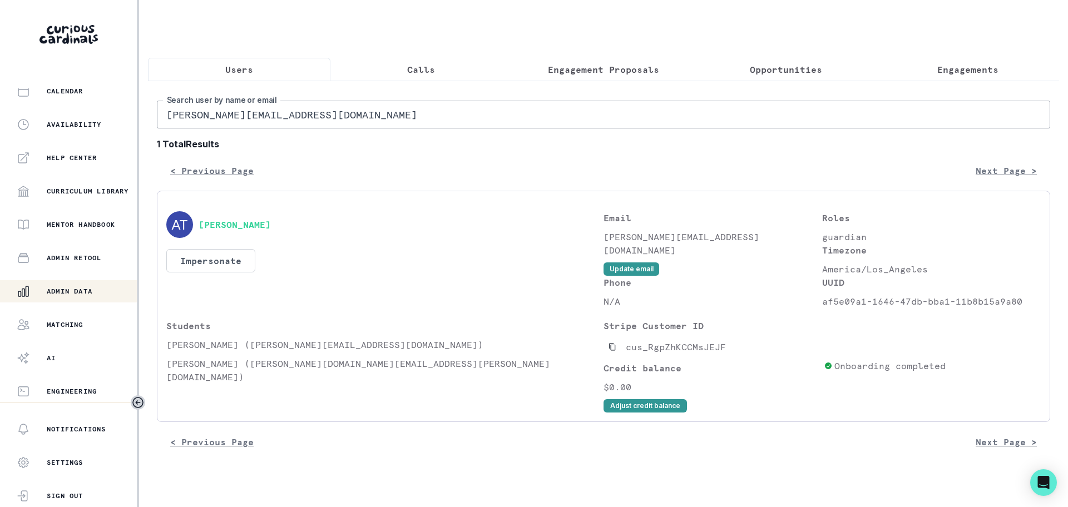
drag, startPoint x: 303, startPoint y: 124, endPoint x: -72, endPoint y: 121, distance: 375.0
click at [0, 121] on html "Home Students Finance Browse Mentors Guardian Guide Calendar Availability Help …" at bounding box center [534, 253] width 1068 height 507
paste input "davidkklim"
type input "[EMAIL_ADDRESS][DOMAIN_NAME]"
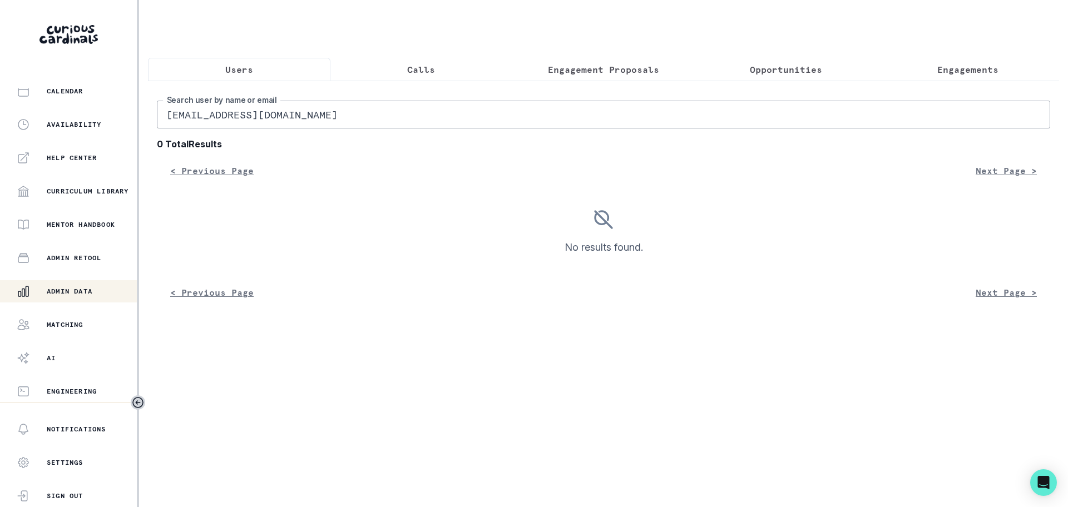
click at [167, 124] on input "[EMAIL_ADDRESS][DOMAIN_NAME]" at bounding box center [603, 115] width 893 height 28
drag, startPoint x: 304, startPoint y: 122, endPoint x: -48, endPoint y: 108, distance: 352.4
click at [0, 108] on html "Home Students Finance Browse Mentors Guardian Guide Calendar Availability Help …" at bounding box center [534, 253] width 1068 height 507
paste input "lim.[PERSON_NAME].k"
type input "[EMAIL_ADDRESS][DOMAIN_NAME]"
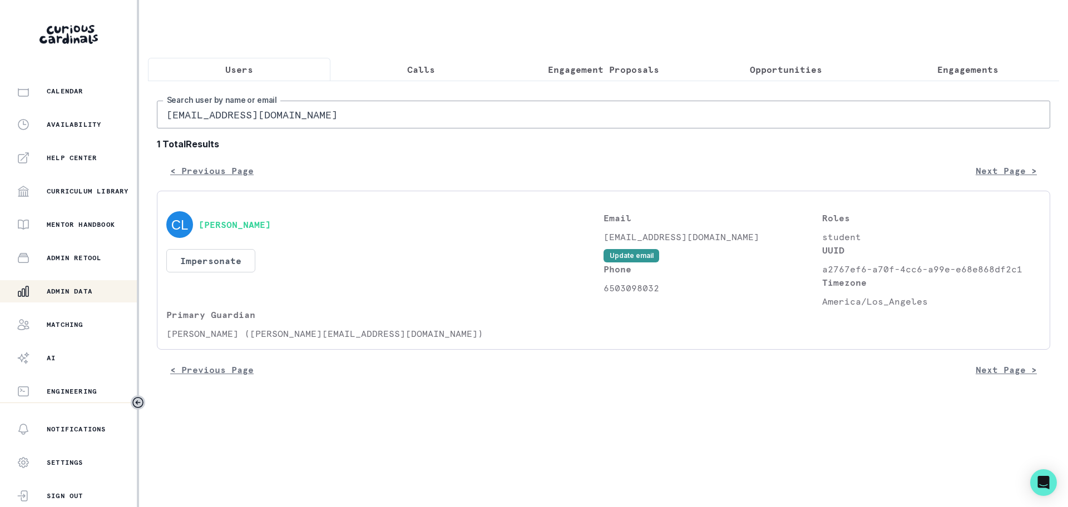
drag, startPoint x: 166, startPoint y: 342, endPoint x: 215, endPoint y: 348, distance: 49.3
click at [215, 348] on div "[PERSON_NAME] Impersonate Confirmation Are you sure? Impersonating means that w…" at bounding box center [603, 270] width 893 height 159
drag, startPoint x: 303, startPoint y: 125, endPoint x: -13, endPoint y: 131, distance: 315.5
click at [0, 131] on html "Home Students Finance Browse Mentors Guardian Guide Calendar Availability Help …" at bounding box center [534, 253] width 1068 height 507
paste input "[PERSON_NAME]"
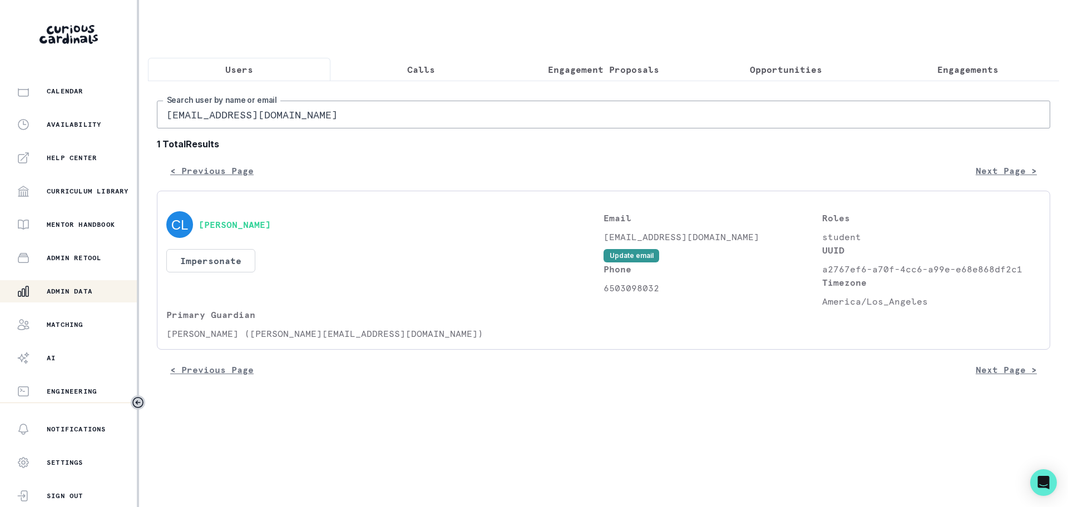
type input "[PERSON_NAME]"
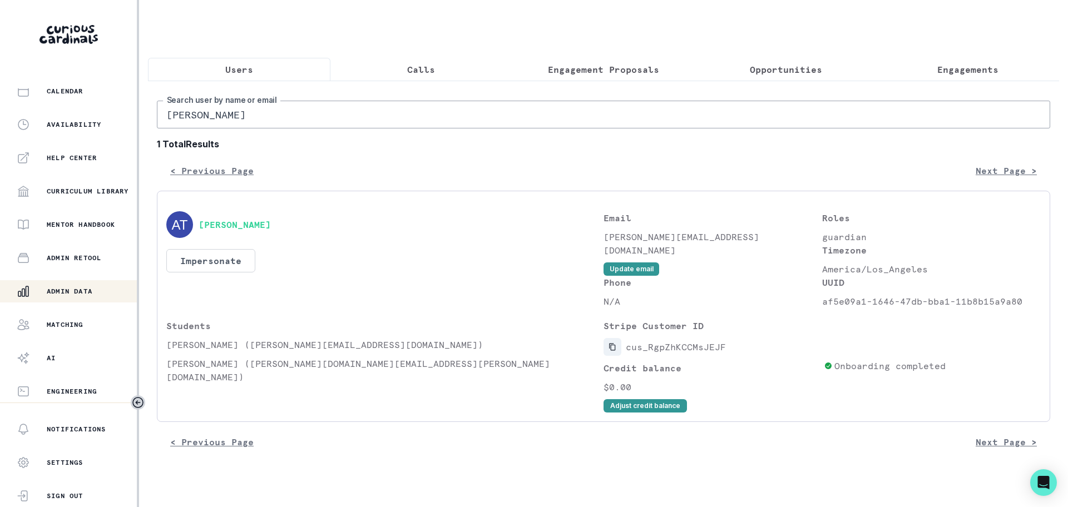
click at [612, 351] on icon "Copied to clipboard" at bounding box center [613, 347] width 8 height 8
drag, startPoint x: 167, startPoint y: 353, endPoint x: 218, endPoint y: 358, distance: 50.8
click at [218, 352] on p "[PERSON_NAME] ([PERSON_NAME][EMAIL_ADDRESS][DOMAIN_NAME])" at bounding box center [384, 344] width 437 height 13
click at [971, 73] on p "Engagements" at bounding box center [967, 69] width 61 height 13
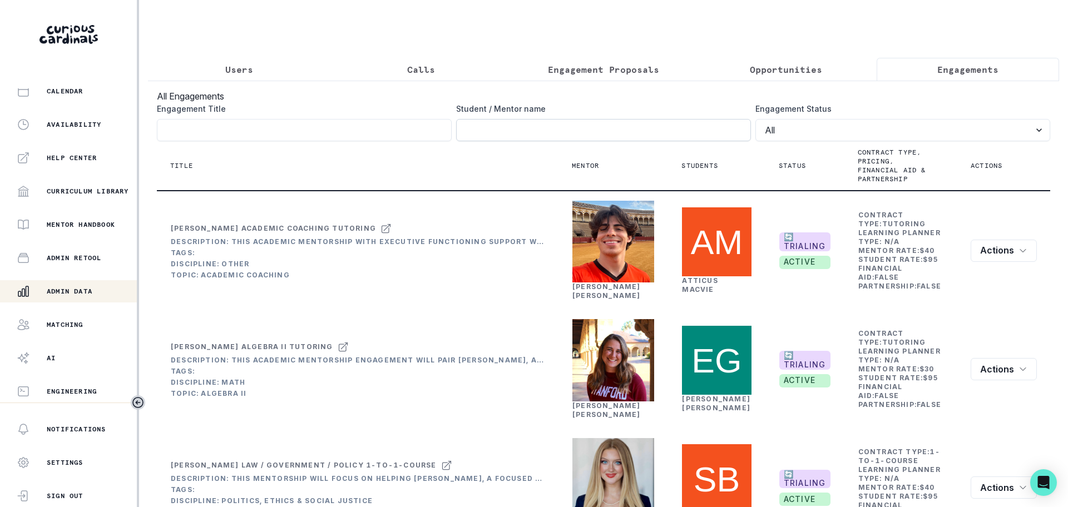
click at [507, 141] on input "Engagement Title" at bounding box center [603, 130] width 295 height 22
paste input "[PERSON_NAME]"
type input "[PERSON_NAME]"
click button "submit" at bounding box center [0, 0] width 0 height 0
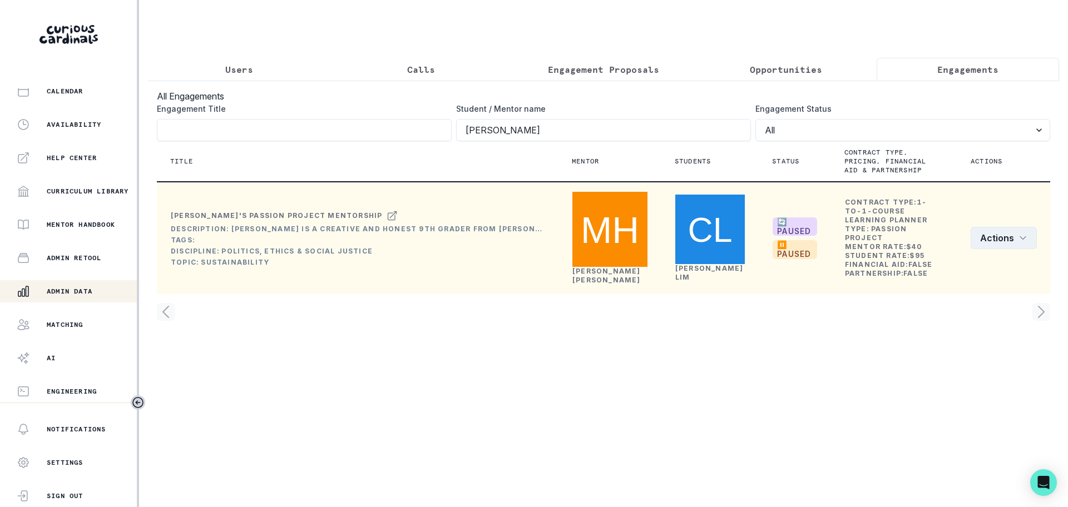
click at [987, 230] on button "Actions" at bounding box center [1004, 238] width 66 height 22
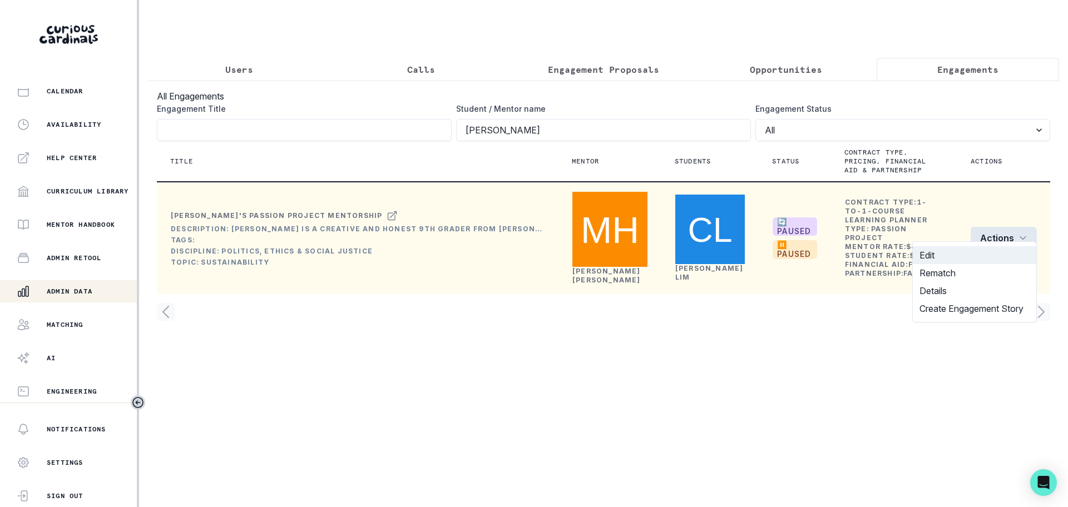
click at [942, 256] on button "Edit" at bounding box center [975, 255] width 124 height 18
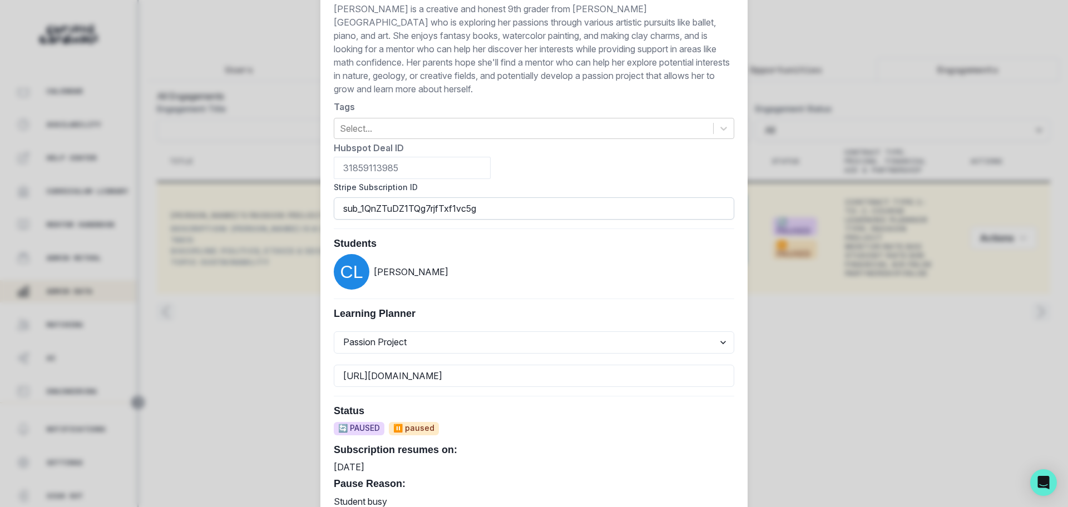
scroll to position [209, 0]
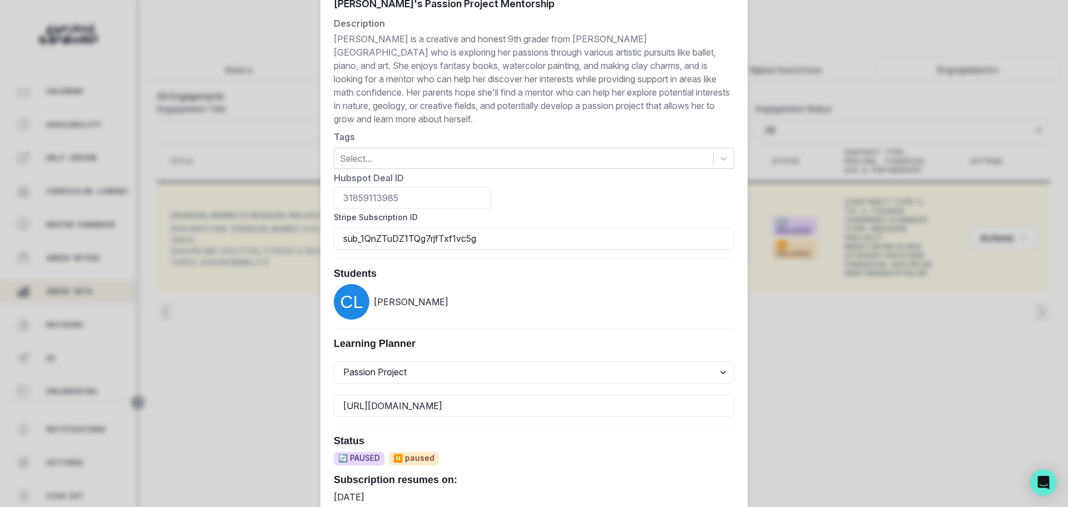
drag, startPoint x: 477, startPoint y: 241, endPoint x: 264, endPoint y: 231, distance: 213.9
click at [264, 231] on div "Edit Engagement Engagement UUID ae2ef3f6-d492-4288-805a-d78b07f0a982 Current Me…" at bounding box center [534, 253] width 1068 height 507
click at [927, 352] on div "Edit Engagement Engagement UUID ae2ef3f6-d492-4288-805a-d78b07f0a982 Current Me…" at bounding box center [534, 253] width 1068 height 507
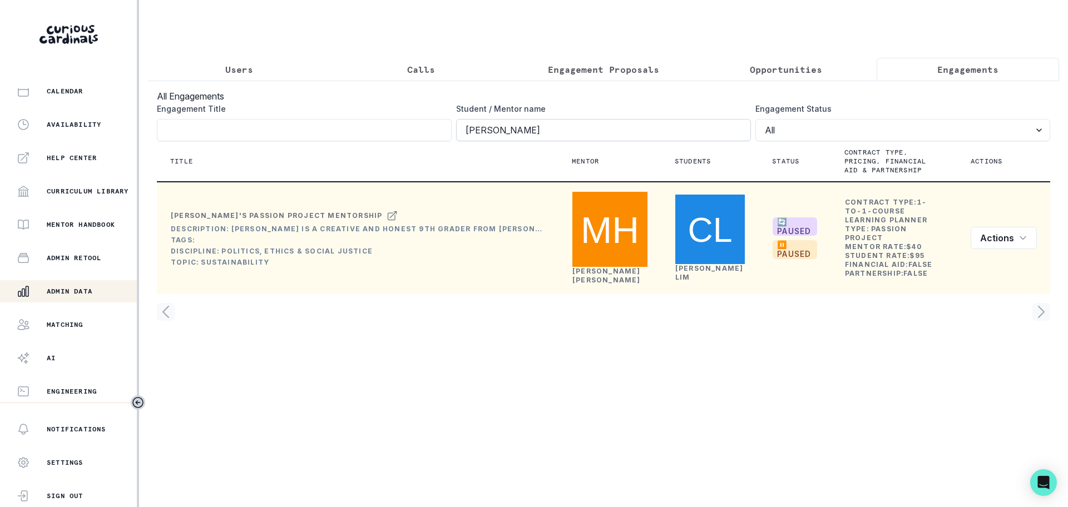
click at [508, 136] on input "[PERSON_NAME]" at bounding box center [603, 130] width 295 height 22
click button "submit" at bounding box center [0, 0] width 0 height 0
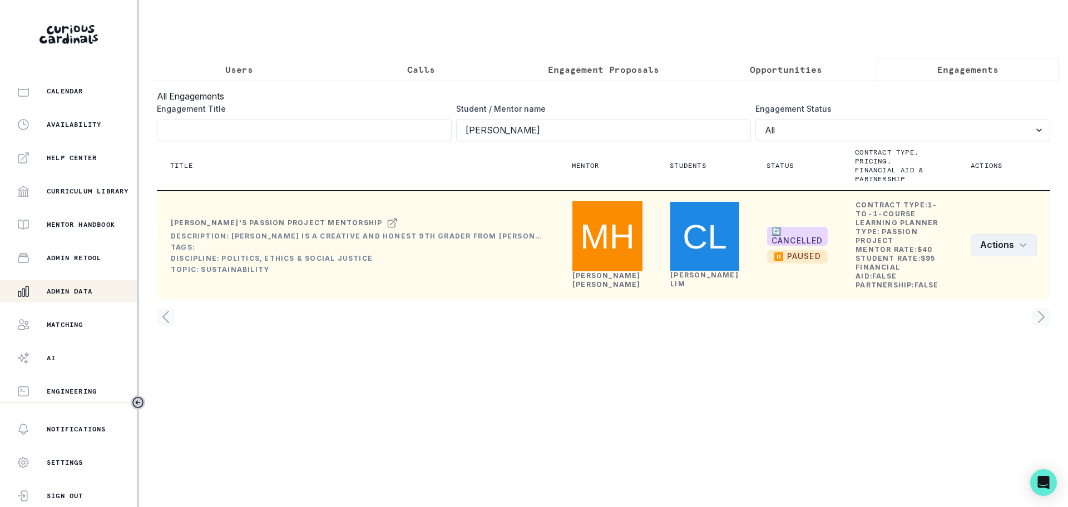
click at [986, 238] on button "Actions" at bounding box center [1004, 245] width 66 height 22
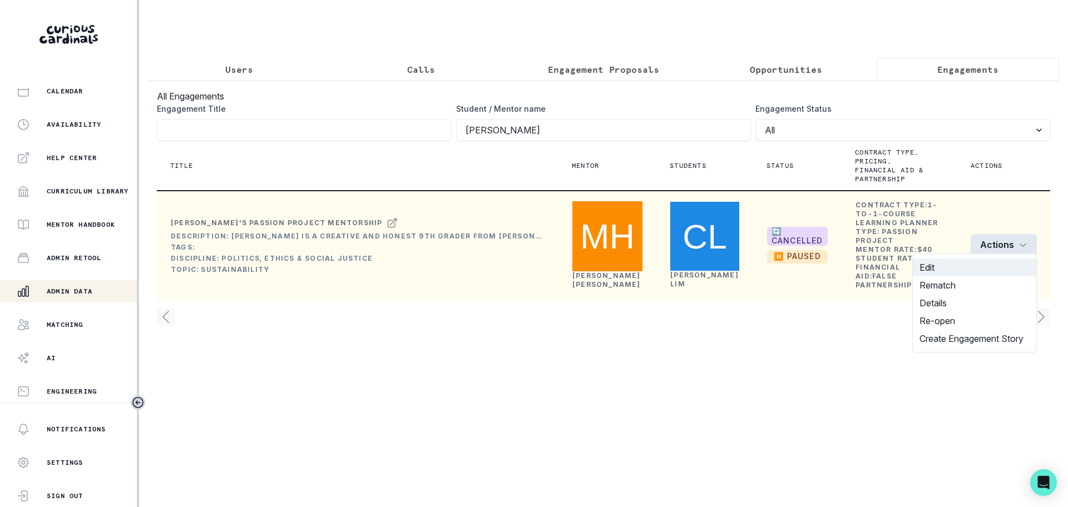
click at [933, 270] on button "Edit" at bounding box center [975, 268] width 124 height 18
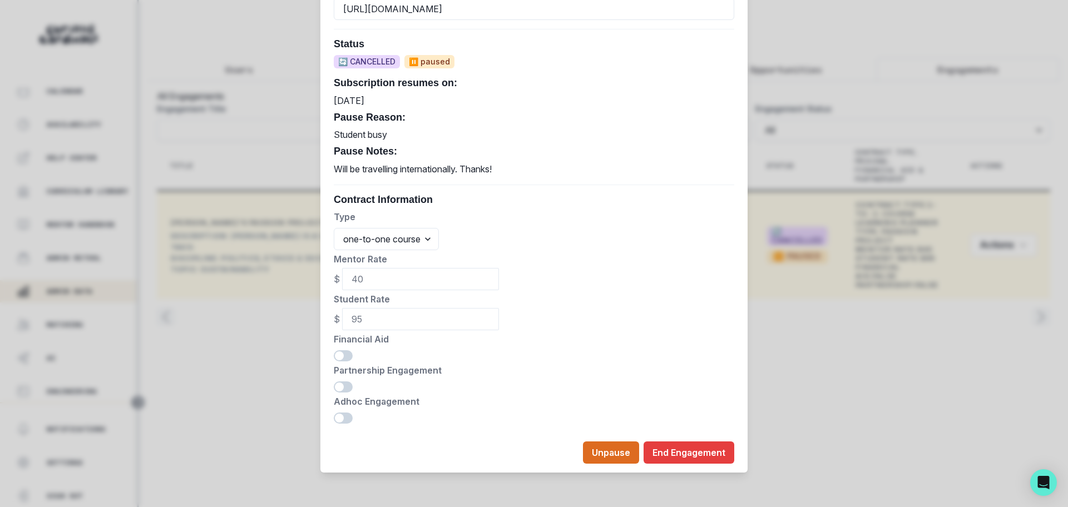
scroll to position [520, 0]
click at [610, 455] on button "Unpause" at bounding box center [611, 452] width 56 height 22
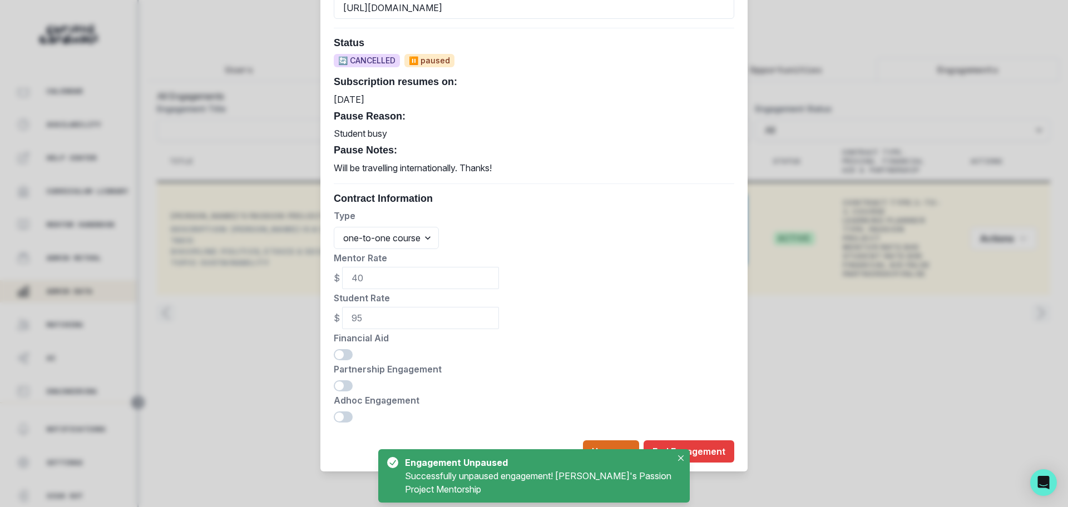
click at [1000, 236] on div "Edit Engagement Engagement UUID ae2ef3f6-d492-4288-805a-d78b07f0a982 [PERSON_NA…" at bounding box center [534, 253] width 1068 height 507
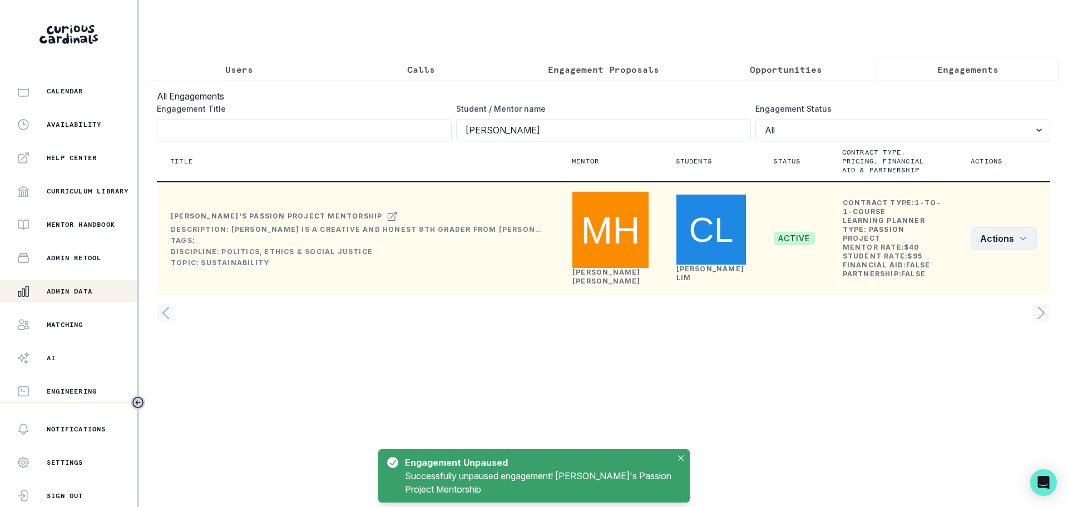
click at [1000, 235] on button "Actions" at bounding box center [1004, 239] width 66 height 22
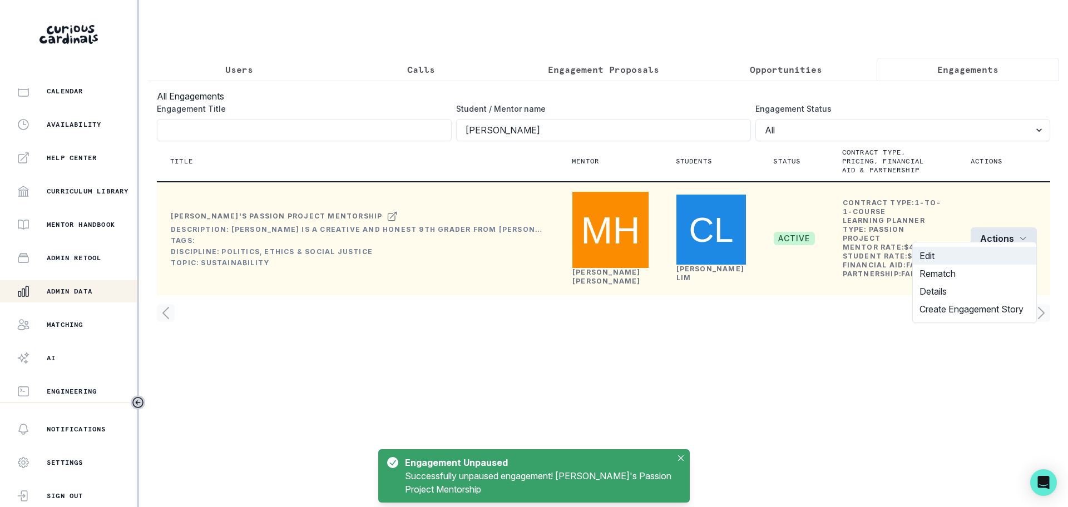
click at [937, 254] on button "Edit" at bounding box center [975, 256] width 124 height 18
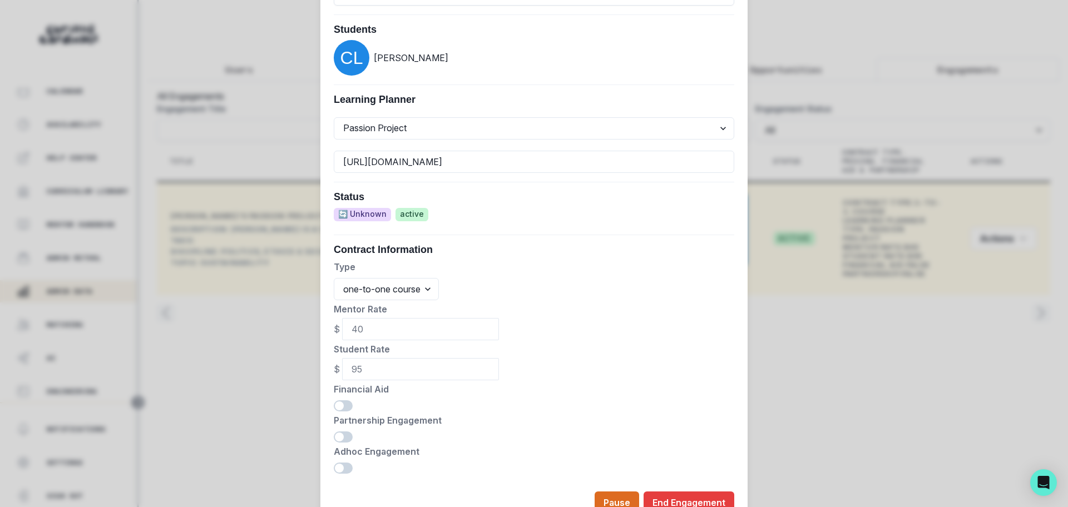
scroll to position [487, 0]
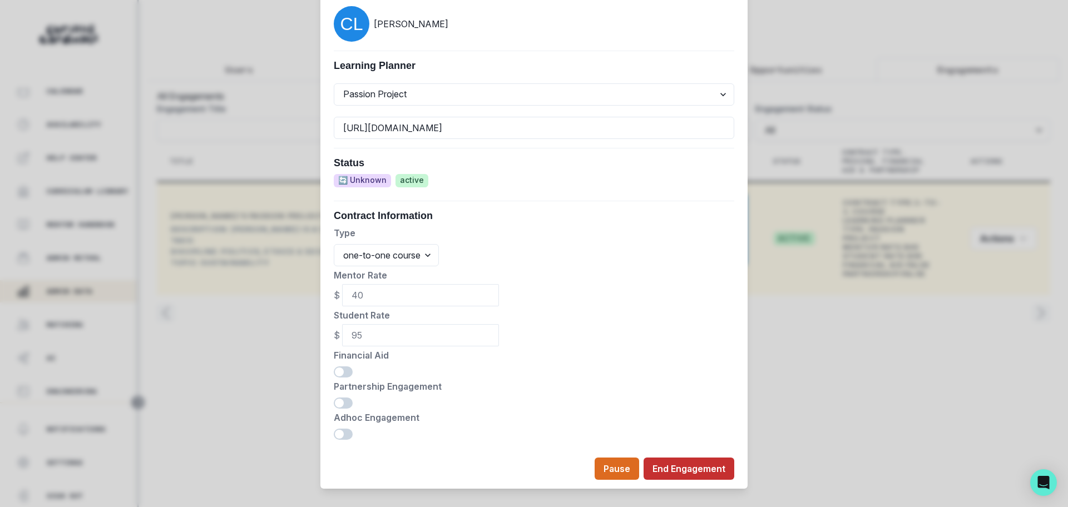
click at [685, 476] on button "End Engagement" at bounding box center [689, 469] width 91 height 22
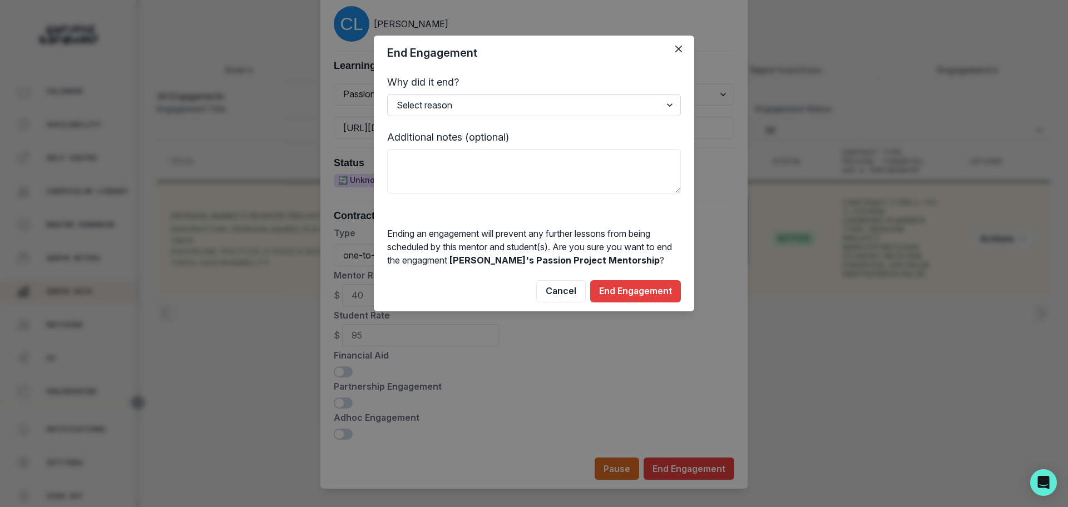
click at [492, 105] on select "Select reason Completed Ended by customer Ended by mentor Other (please add add…" at bounding box center [534, 105] width 294 height 22
select select "Ended by customer"
click at [387, 94] on select "Select reason Completed Ended by customer Ended by mentor Other (please add add…" at bounding box center [534, 105] width 294 height 22
click at [448, 167] on textarea at bounding box center [534, 171] width 294 height 45
type textarea "student has too much on her plate for new school year"
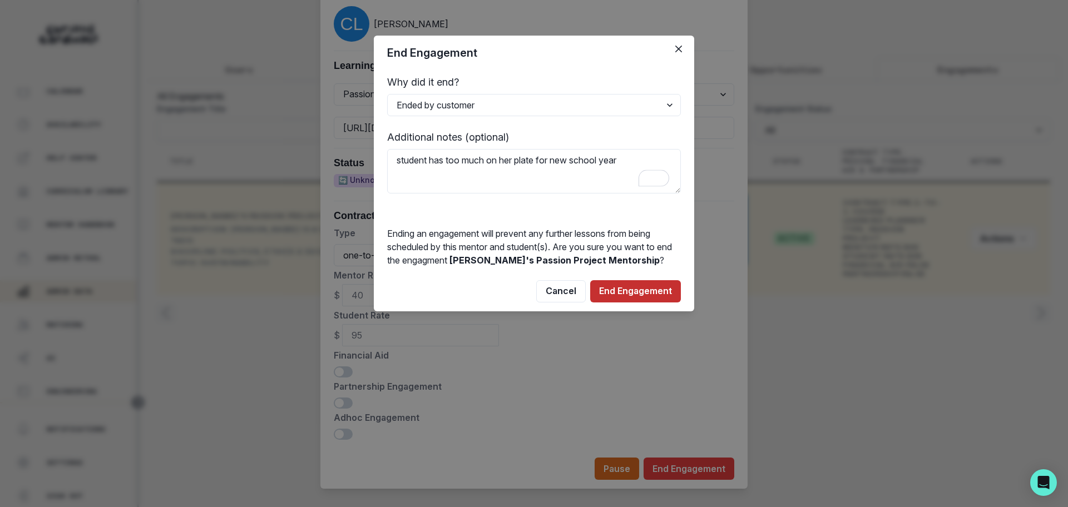
click at [653, 282] on button "End Engagement" at bounding box center [635, 291] width 91 height 22
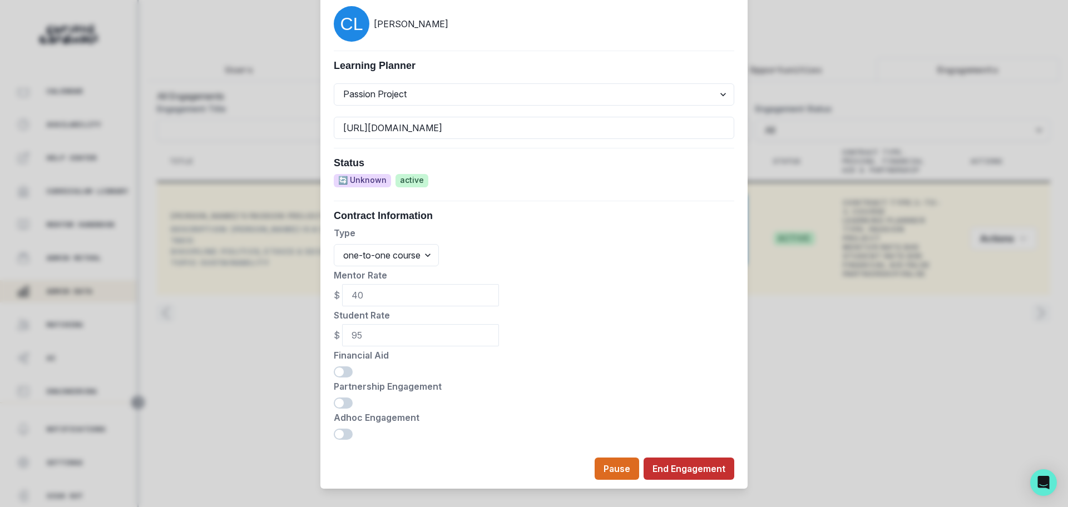
click at [704, 465] on button "End Engagement" at bounding box center [689, 469] width 91 height 22
select select "Ended by customer"
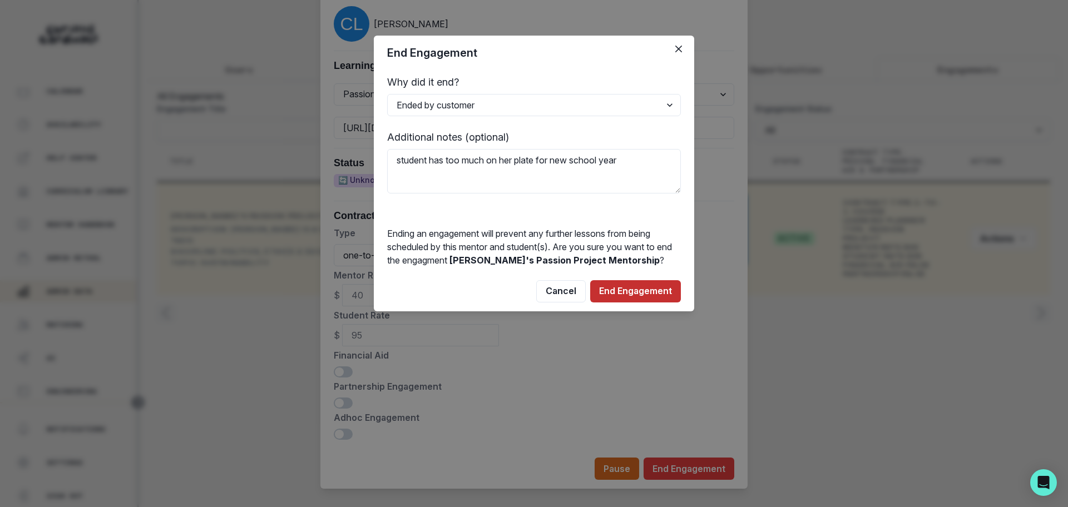
click at [661, 294] on button "End Engagement" at bounding box center [635, 291] width 91 height 22
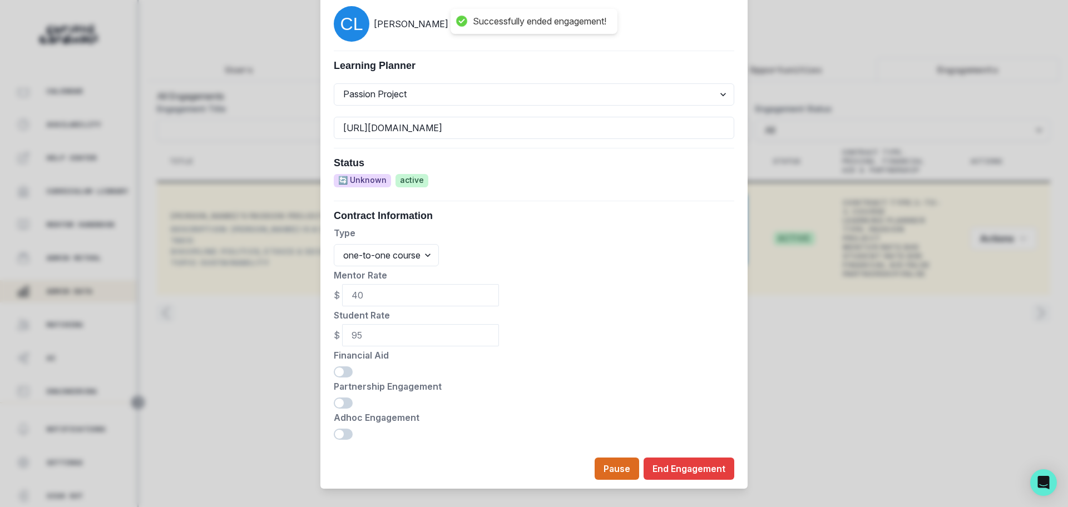
click at [233, 90] on div "Edit Engagement Engagement UUID ae2ef3f6-d492-4288-805a-d78b07f0a982 Current Me…" at bounding box center [534, 253] width 1068 height 507
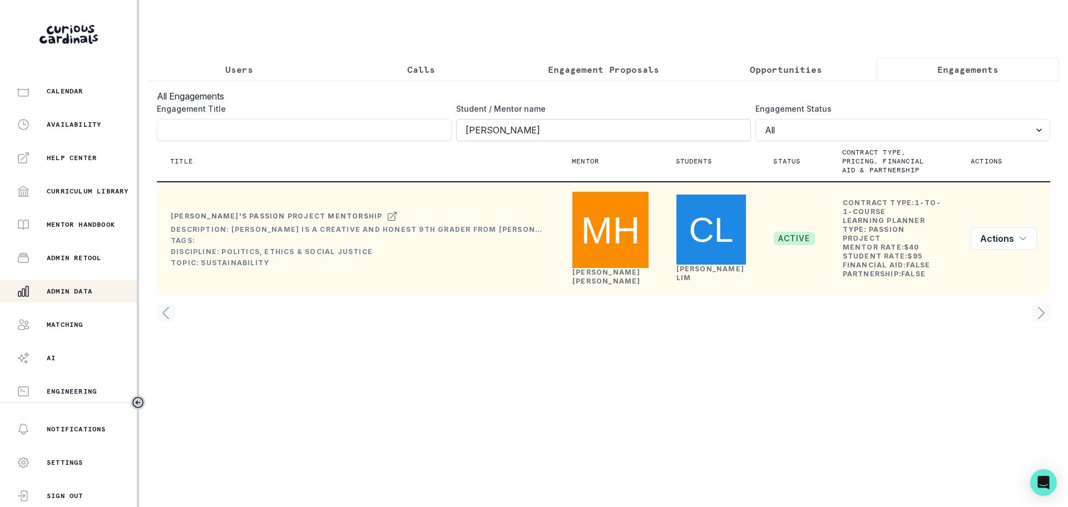
click at [518, 141] on input "[PERSON_NAME]" at bounding box center [603, 130] width 295 height 22
click button "submit" at bounding box center [0, 0] width 0 height 0
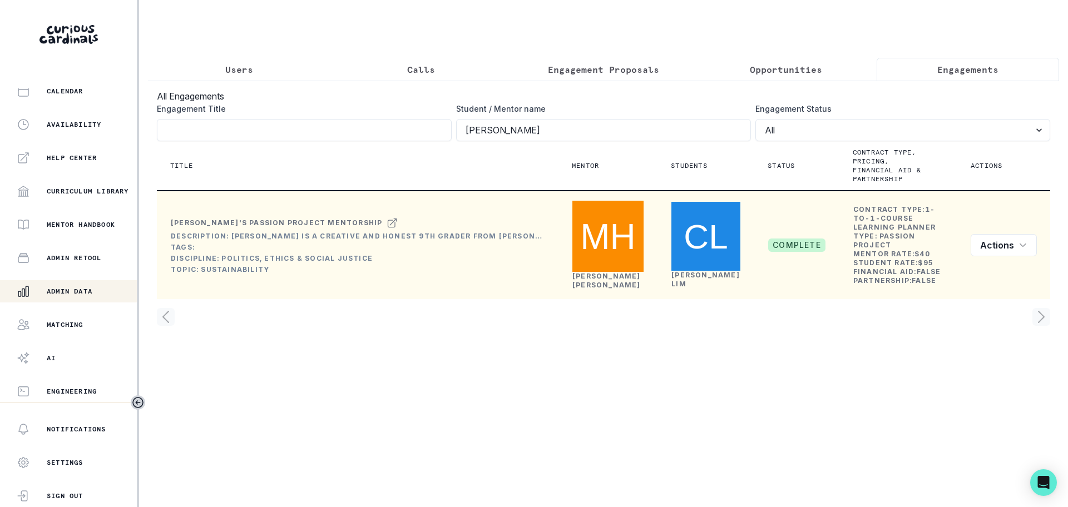
click at [231, 63] on p "Users" at bounding box center [239, 69] width 28 height 13
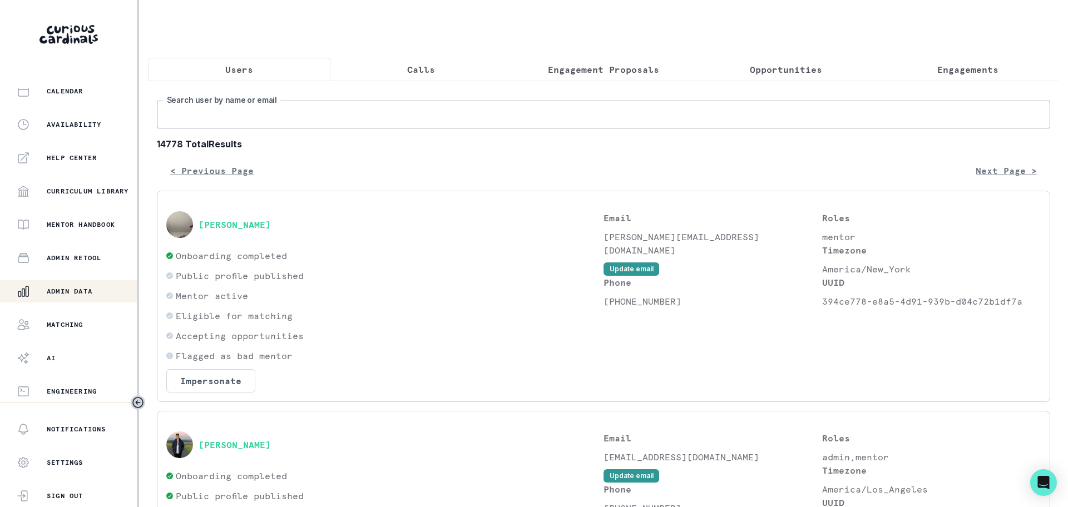
click at [241, 129] on input "Search user by name or email" at bounding box center [603, 115] width 893 height 28
type input "[PERSON_NAME]"
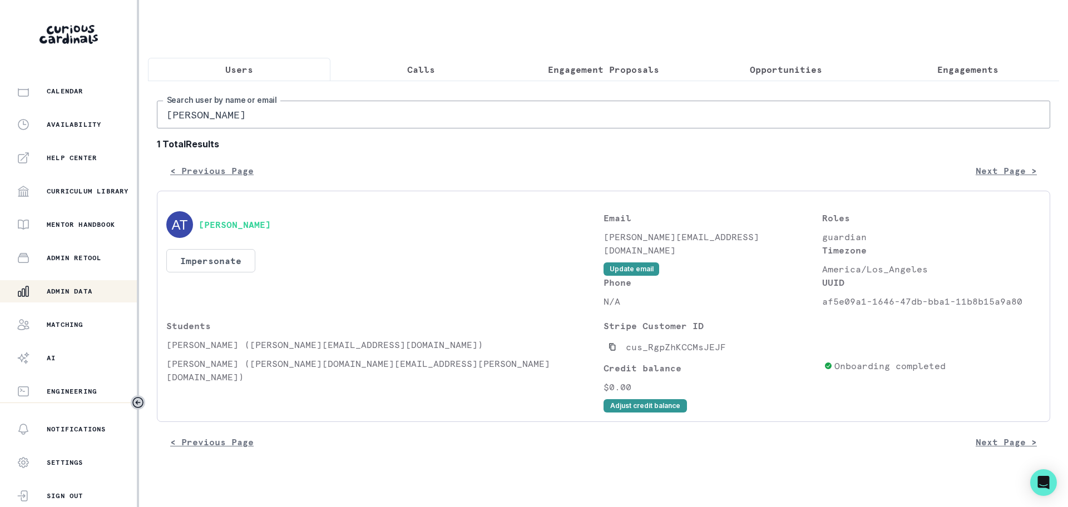
drag, startPoint x: 166, startPoint y: 353, endPoint x: 221, endPoint y: 353, distance: 54.5
click at [221, 352] on p "[PERSON_NAME] ([PERSON_NAME][EMAIL_ADDRESS][DOMAIN_NAME])" at bounding box center [384, 344] width 437 height 13
drag, startPoint x: 939, startPoint y: 68, endPoint x: 819, endPoint y: 86, distance: 120.4
click at [938, 69] on p "Engagements" at bounding box center [967, 69] width 61 height 13
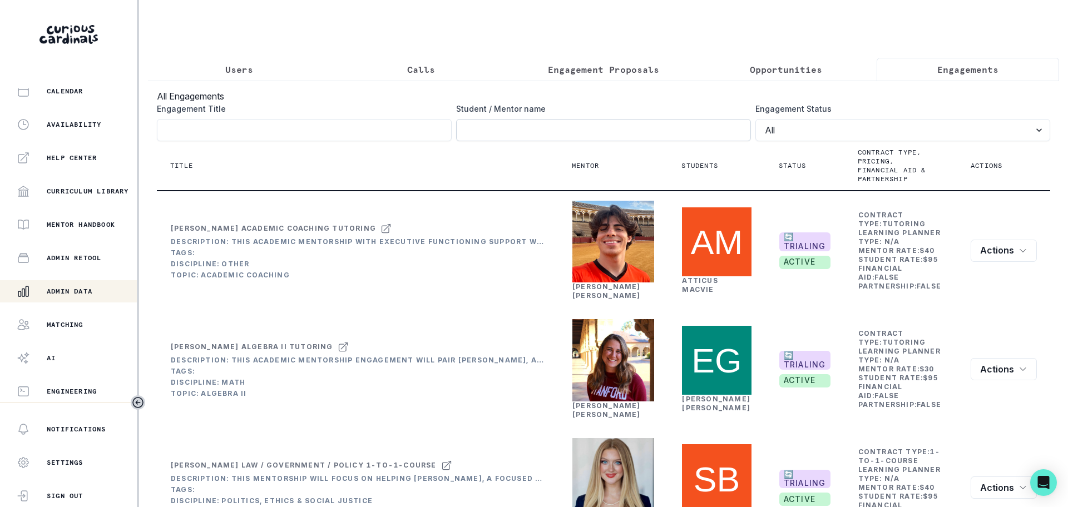
click at [512, 141] on input "Engagement Title" at bounding box center [603, 130] width 295 height 22
paste input "[PERSON_NAME]"
type input "[PERSON_NAME]"
click button "submit" at bounding box center [0, 0] width 0 height 0
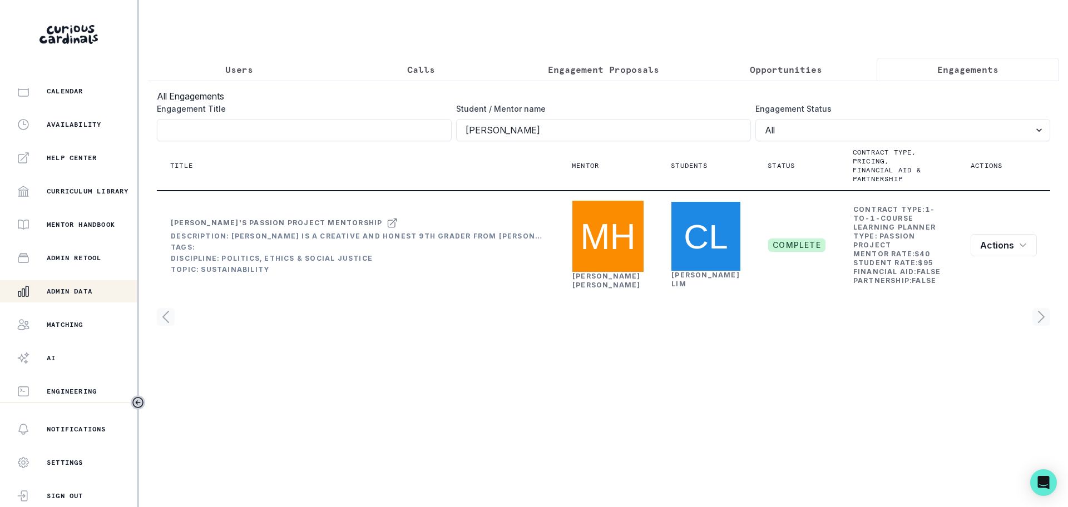
click at [237, 72] on p "Users" at bounding box center [239, 69] width 28 height 13
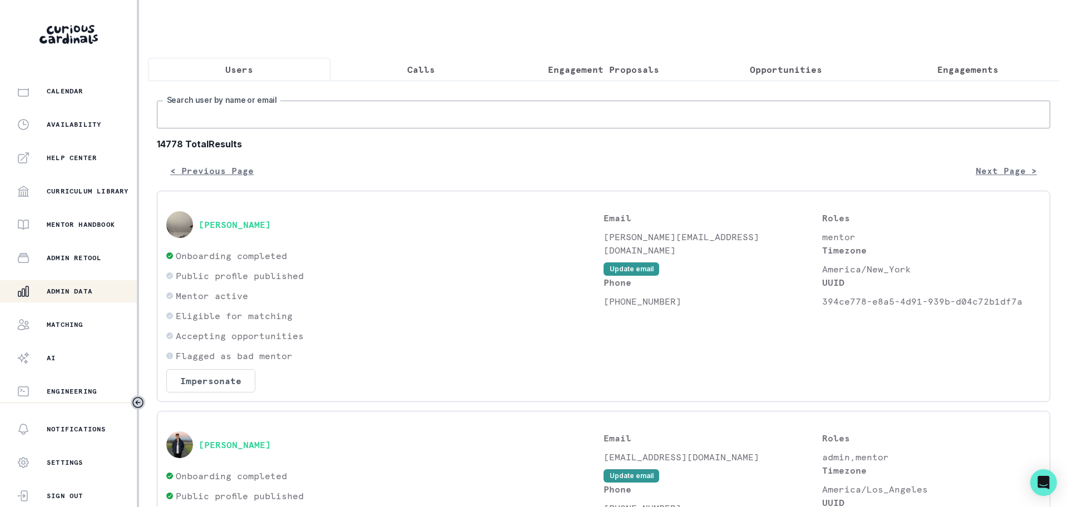
click at [282, 129] on input "Search user by name or email" at bounding box center [603, 115] width 893 height 28
paste input "[PERSON_NAME]"
type input "[PERSON_NAME]"
